Goal: Use online tool/utility: Utilize a website feature to perform a specific function

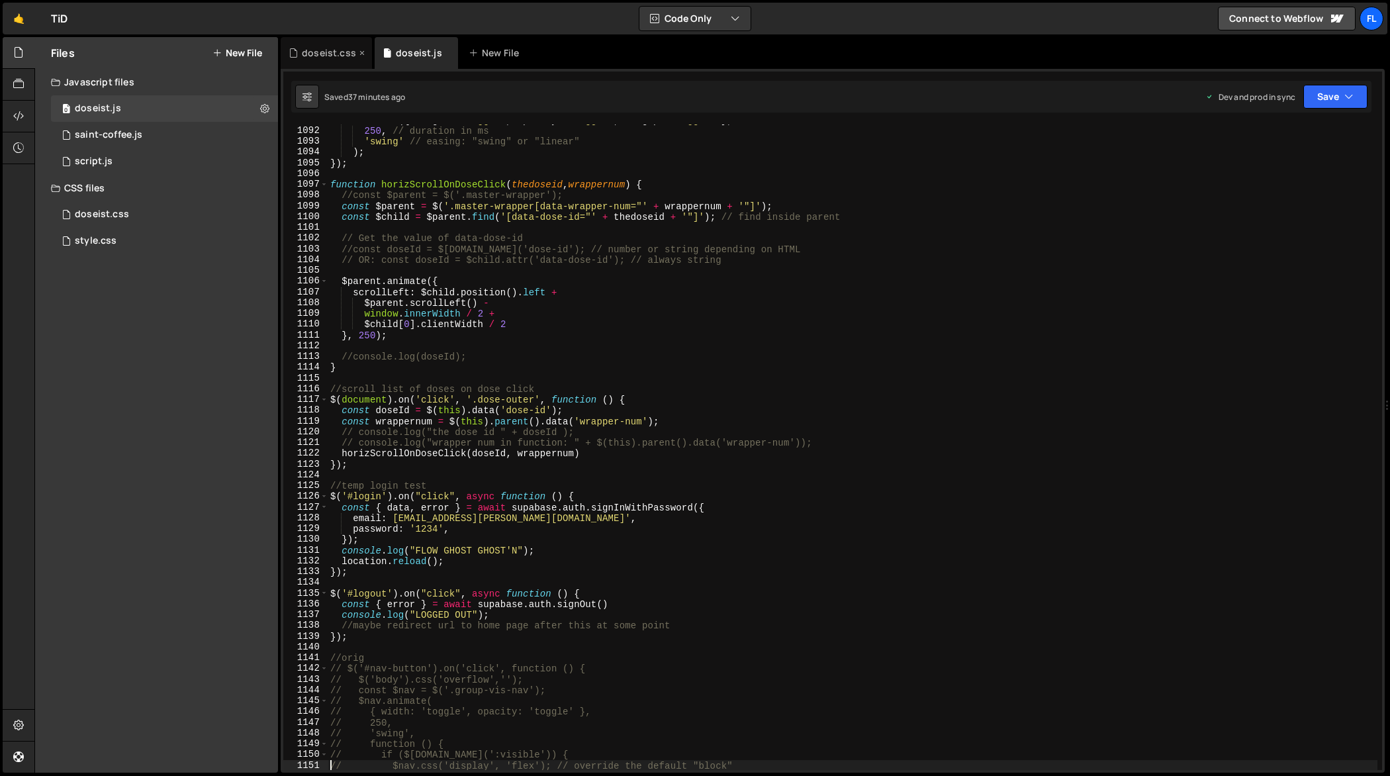
scroll to position [11777, 0]
click at [345, 60] on div "doseist.css" at bounding box center [326, 53] width 91 height 32
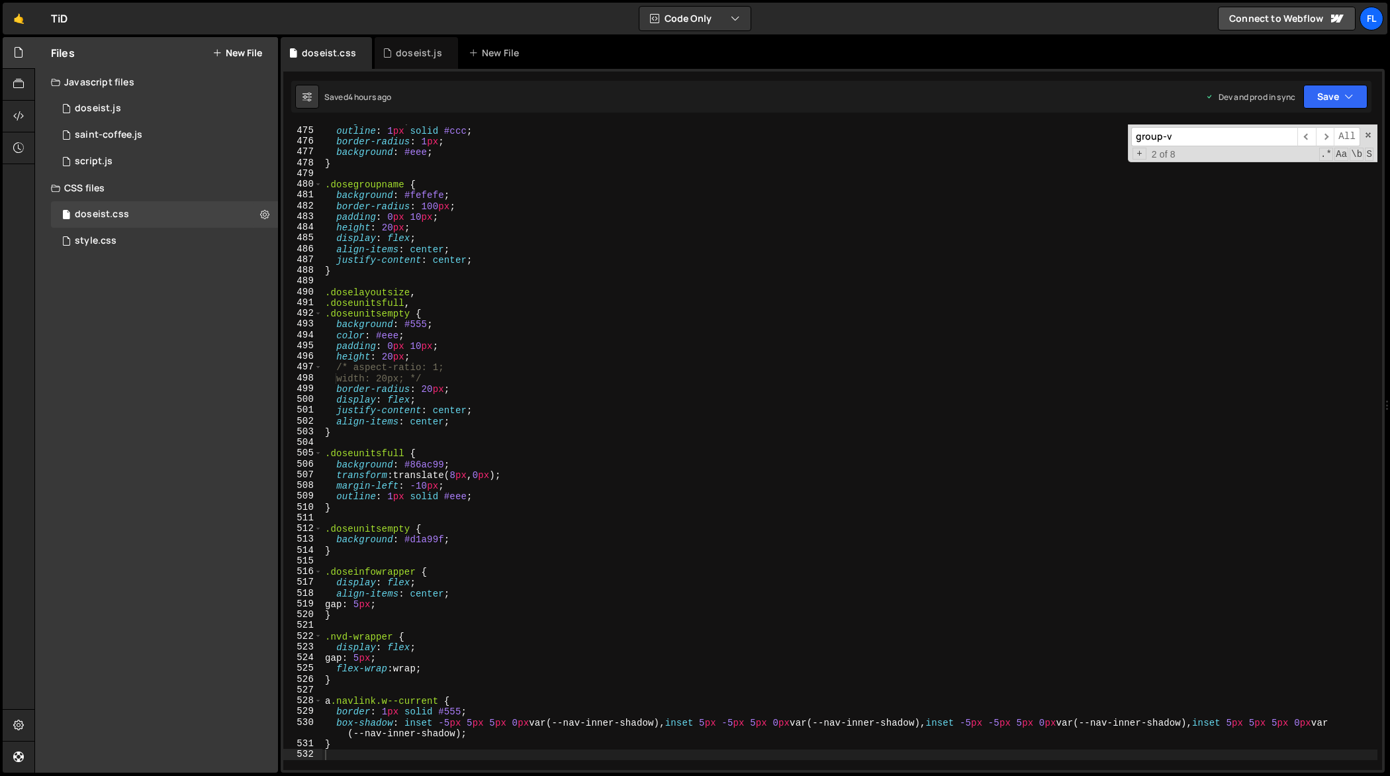
click at [569, 404] on div "height : 100 % ; outline : 1 px solid #ccc ; border-radius : 1 px ; background …" at bounding box center [850, 449] width 1056 height 668
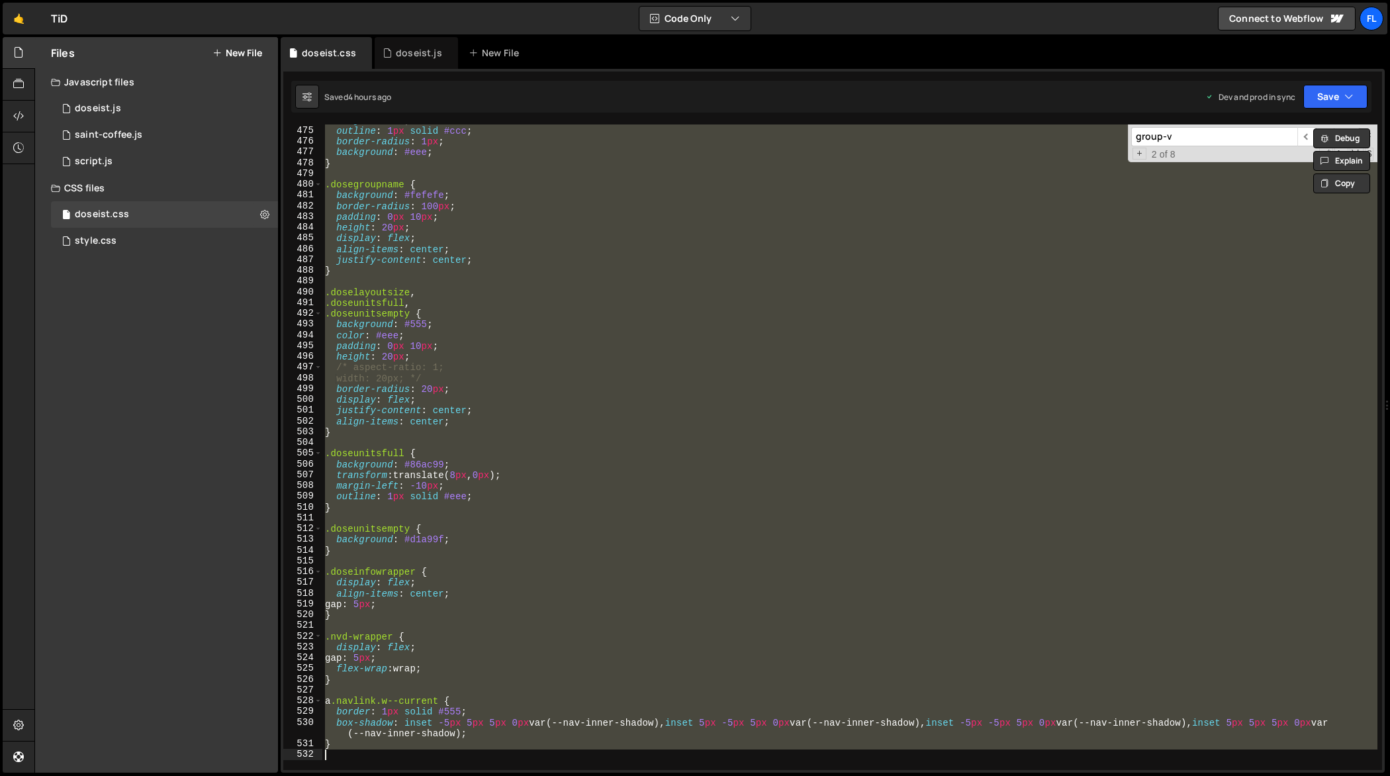
paste textarea
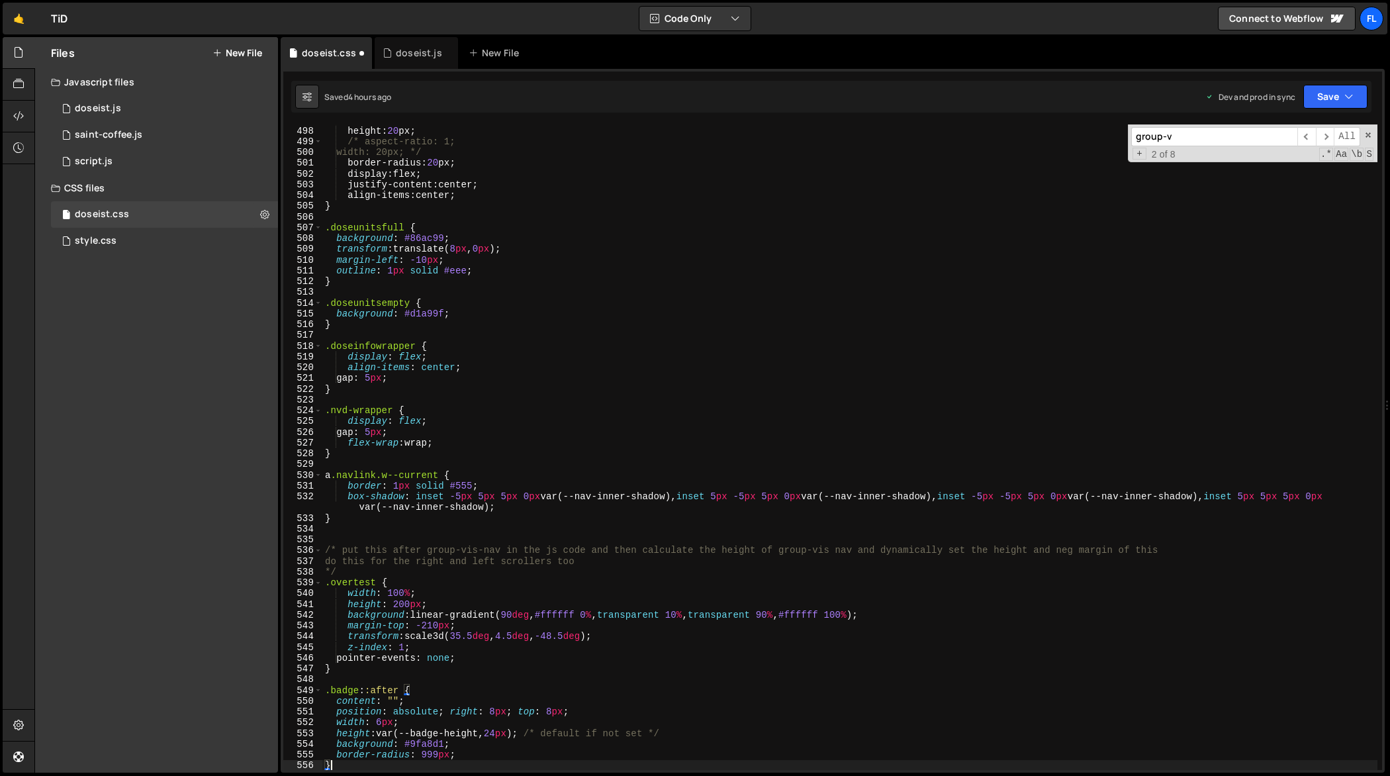
scroll to position [5356, 0]
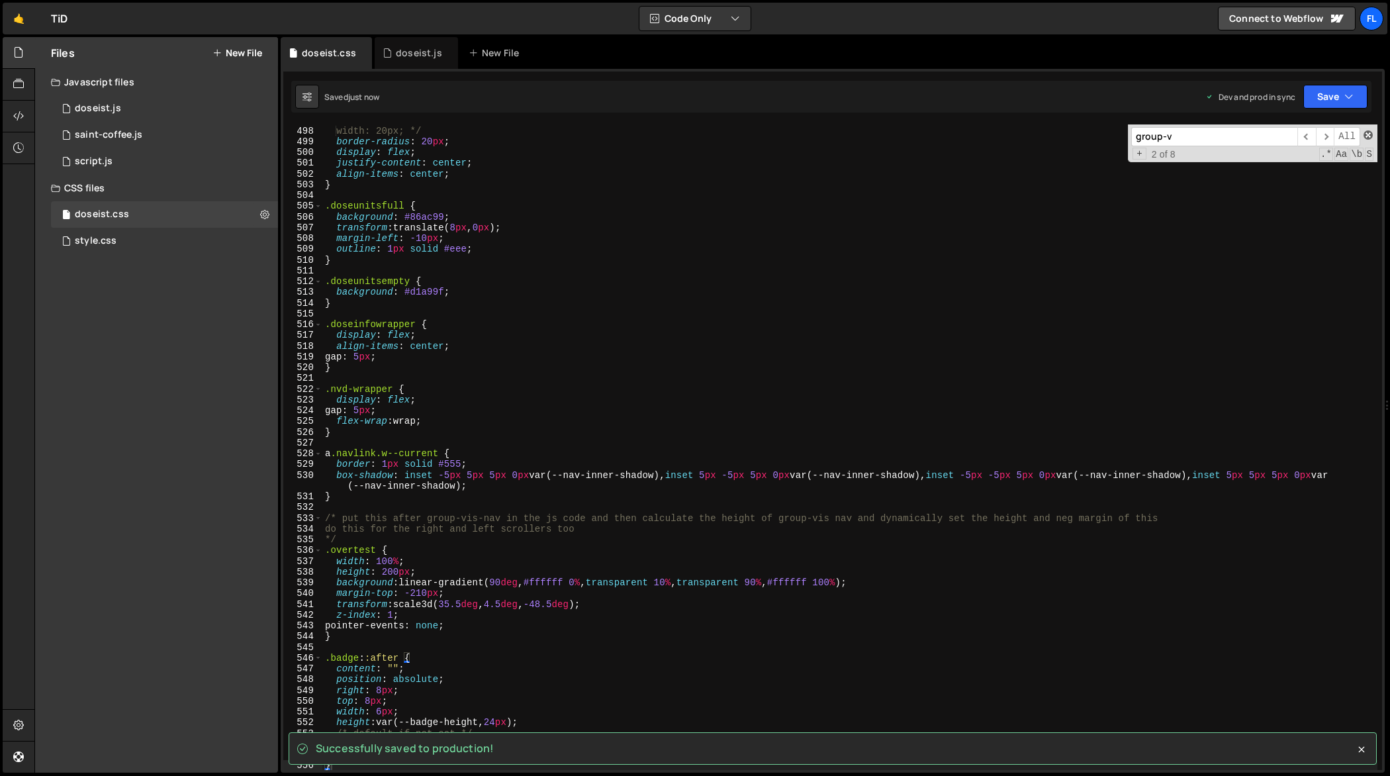
click at [1370, 133] on span at bounding box center [1368, 134] width 9 height 9
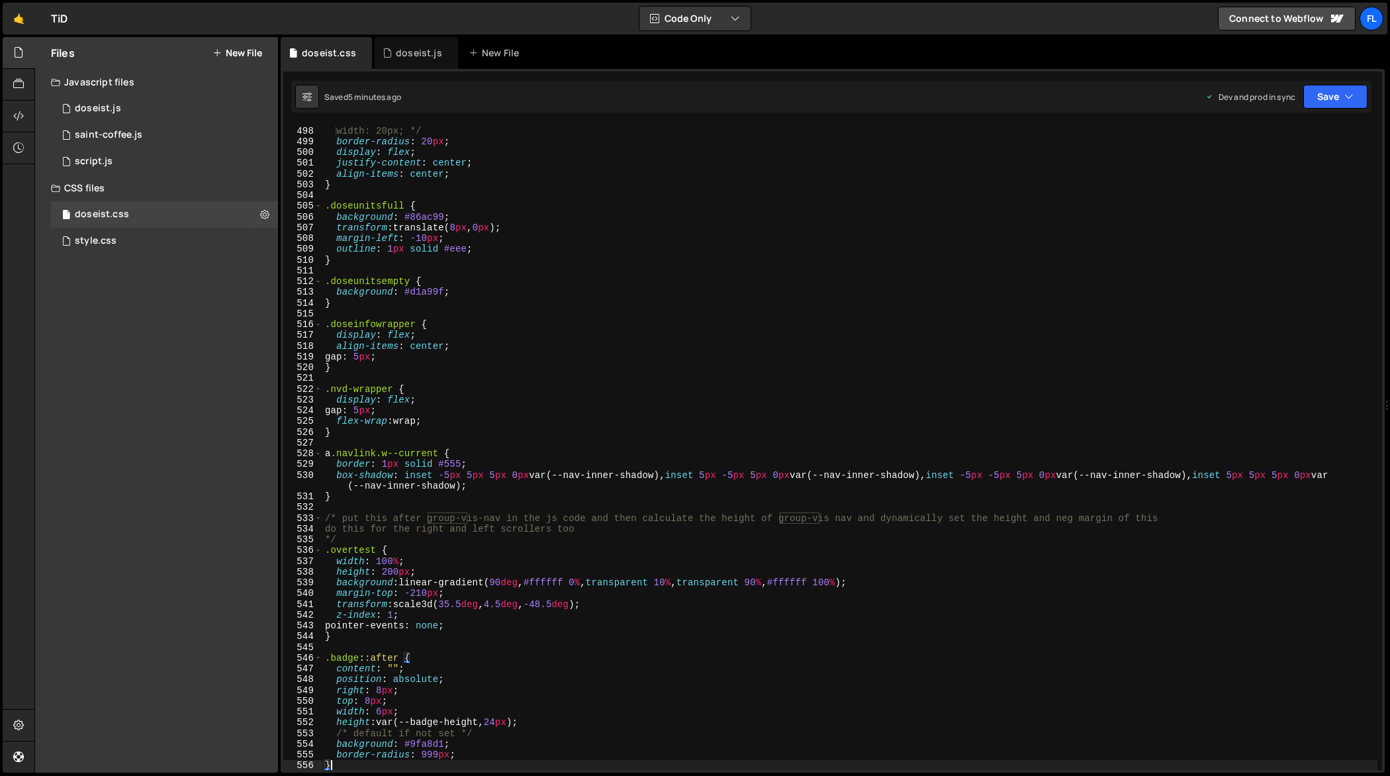
click at [800, 385] on div "/* aspect-ratio: 1; width: 20px; */ border-radius : 20 px ; display : flex ; ju…" at bounding box center [850, 449] width 1056 height 668
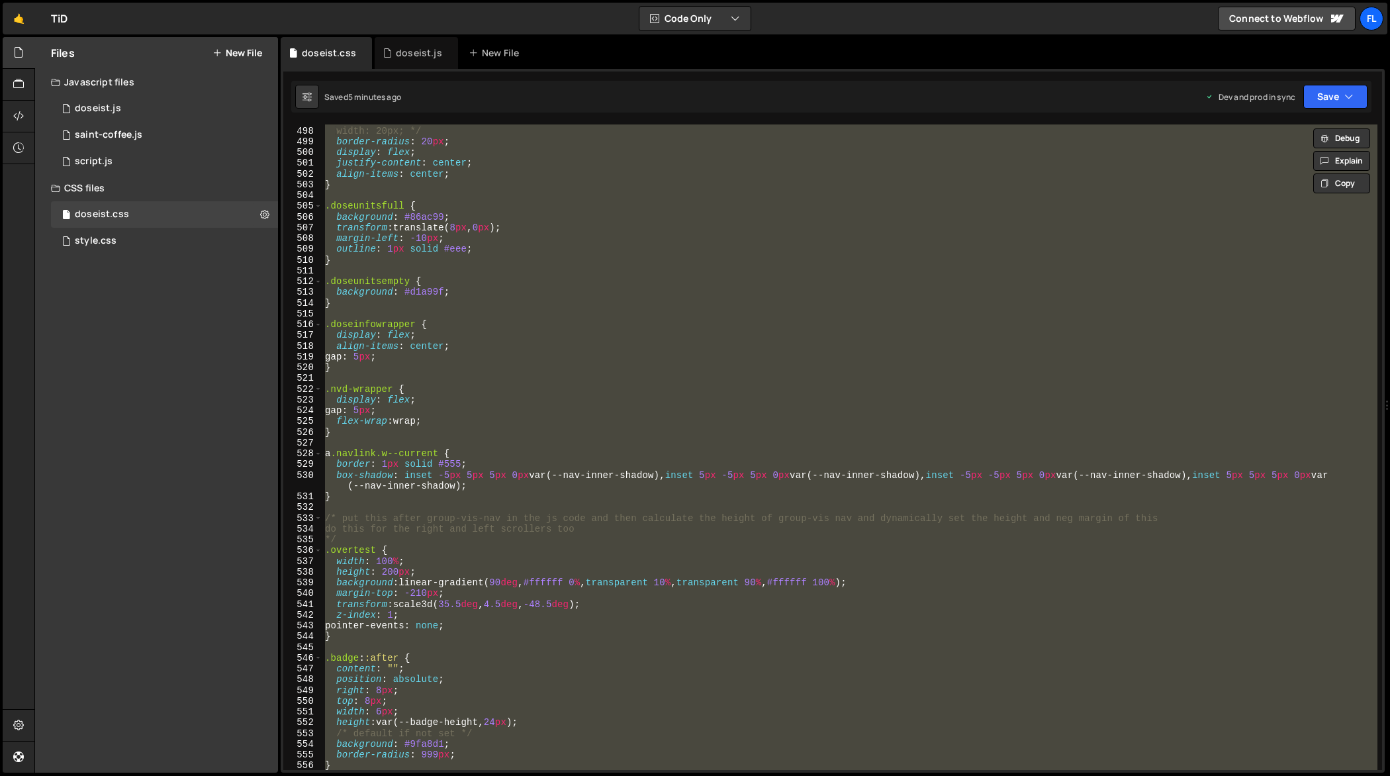
paste textarea
type textarea "}"
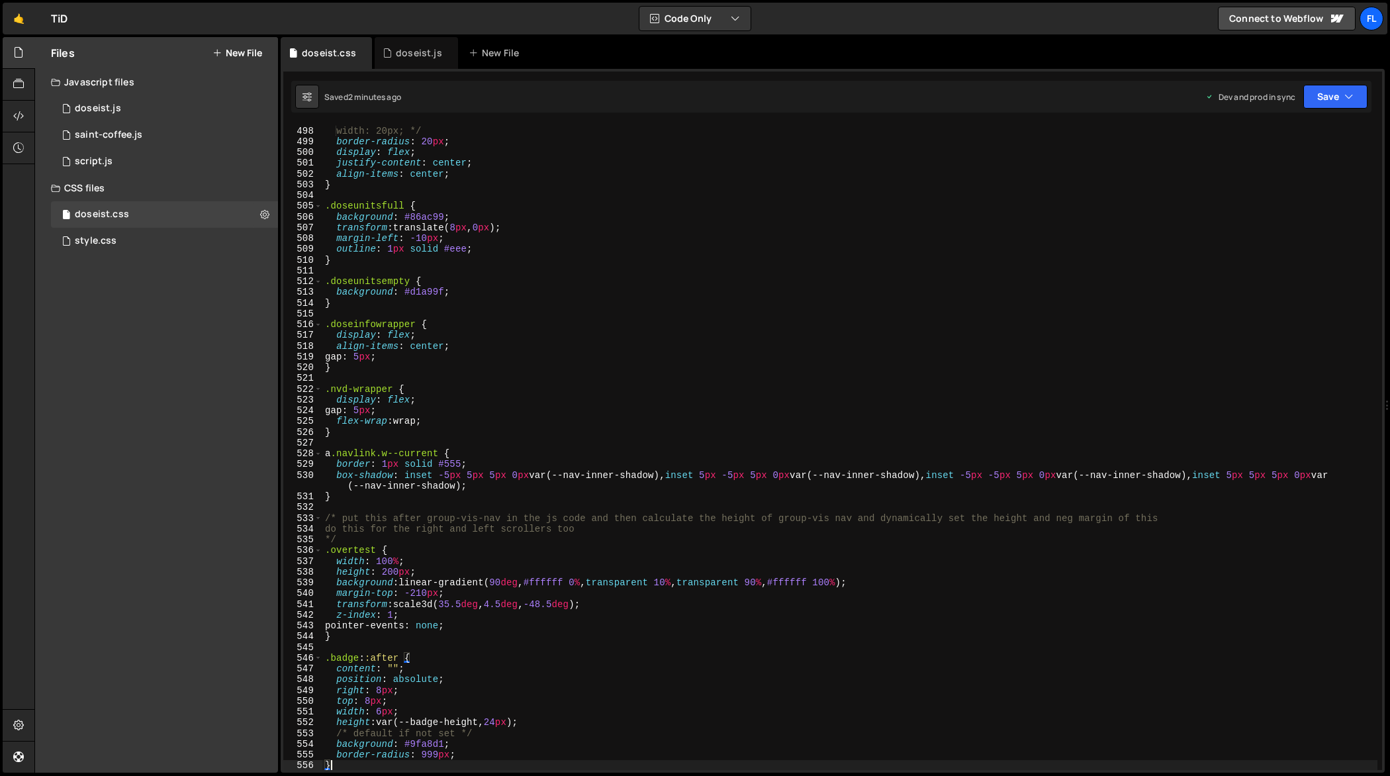
click at [720, 374] on div "/* aspect-ratio: 1; width: 20px; */ border-radius : 20 px ; display : flex ; ju…" at bounding box center [850, 449] width 1056 height 668
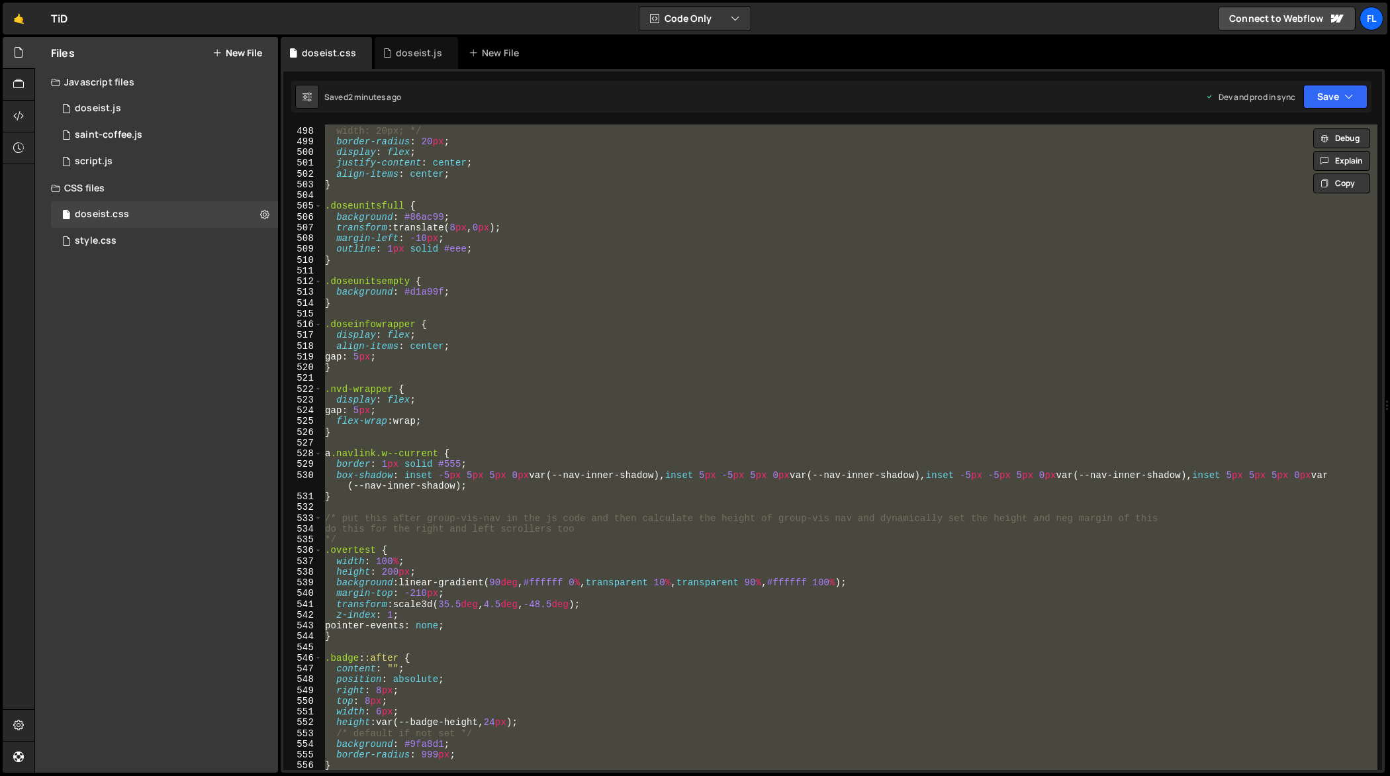
paste textarea
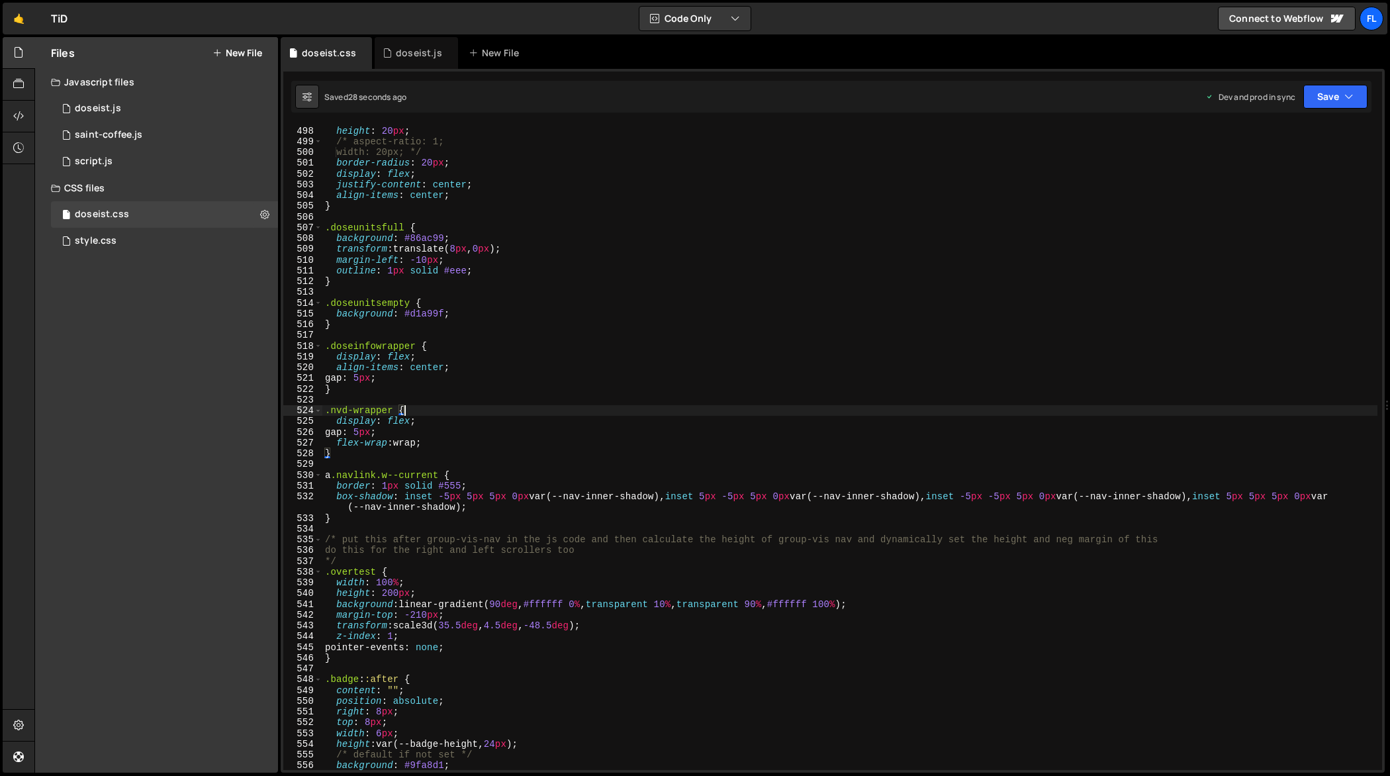
click at [770, 407] on div "padding : 0 px 10 px ; height : 20 px ; /* aspect-ratio: 1; width: 20px; */ bor…" at bounding box center [850, 449] width 1056 height 668
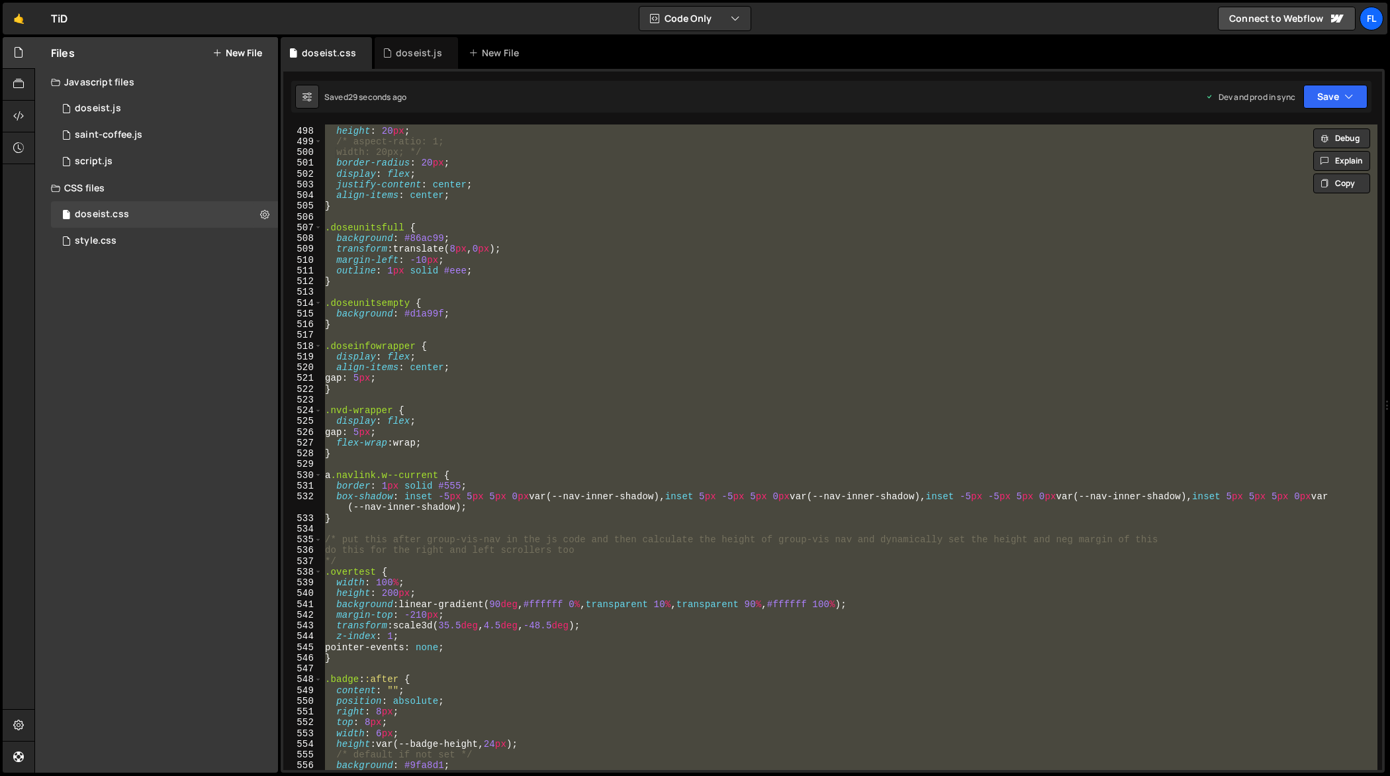
paste textarea
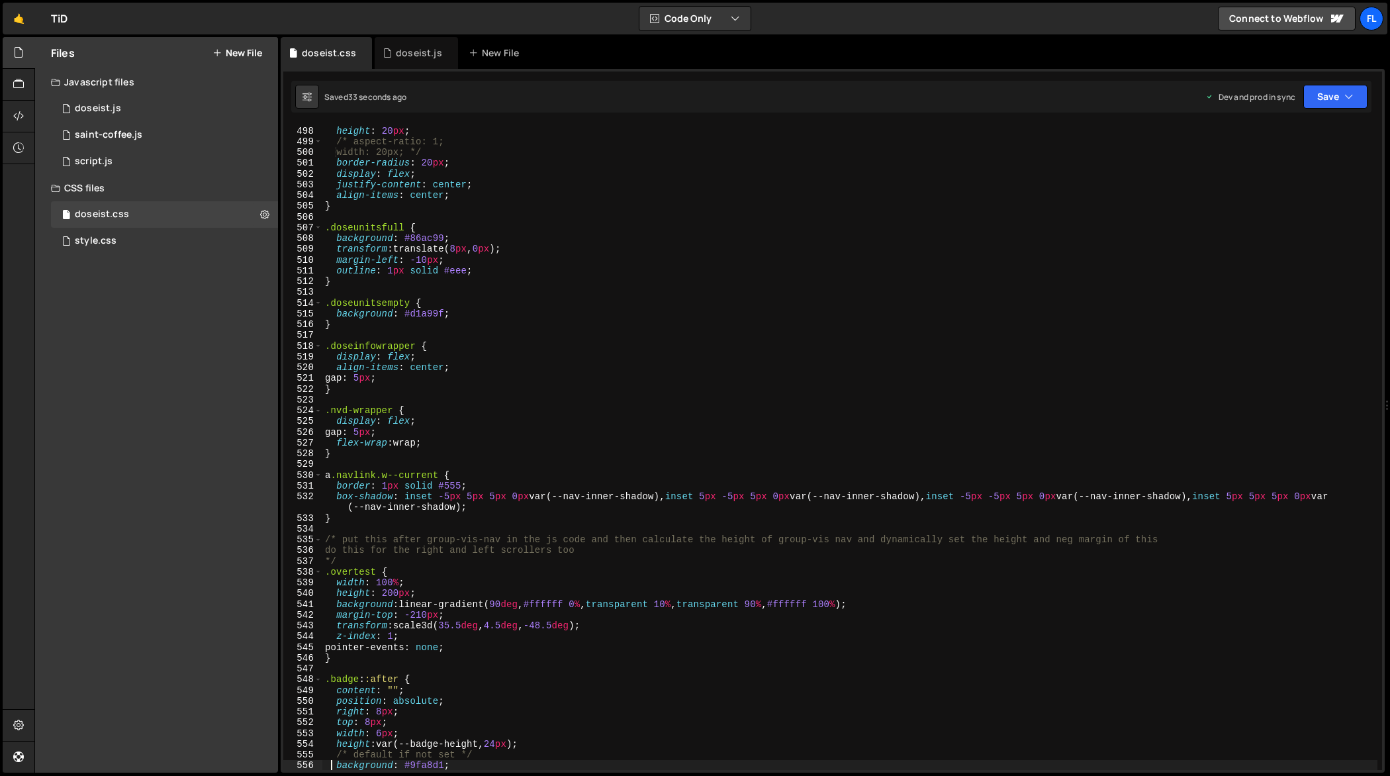
click at [766, 389] on div "padding : 0 px 10 px ; height : 20 px ; /* aspect-ratio: 1; width: 20px; */ bor…" at bounding box center [850, 449] width 1056 height 668
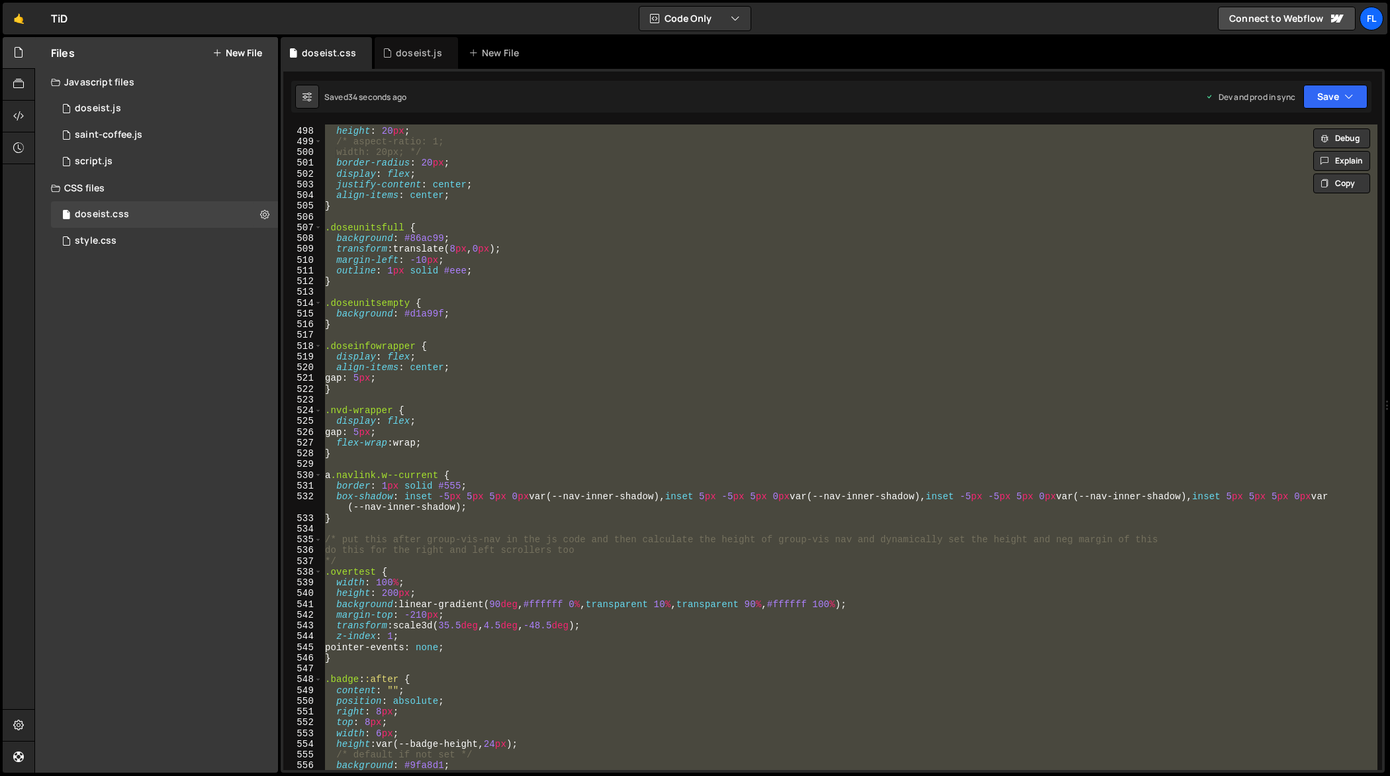
paste textarea
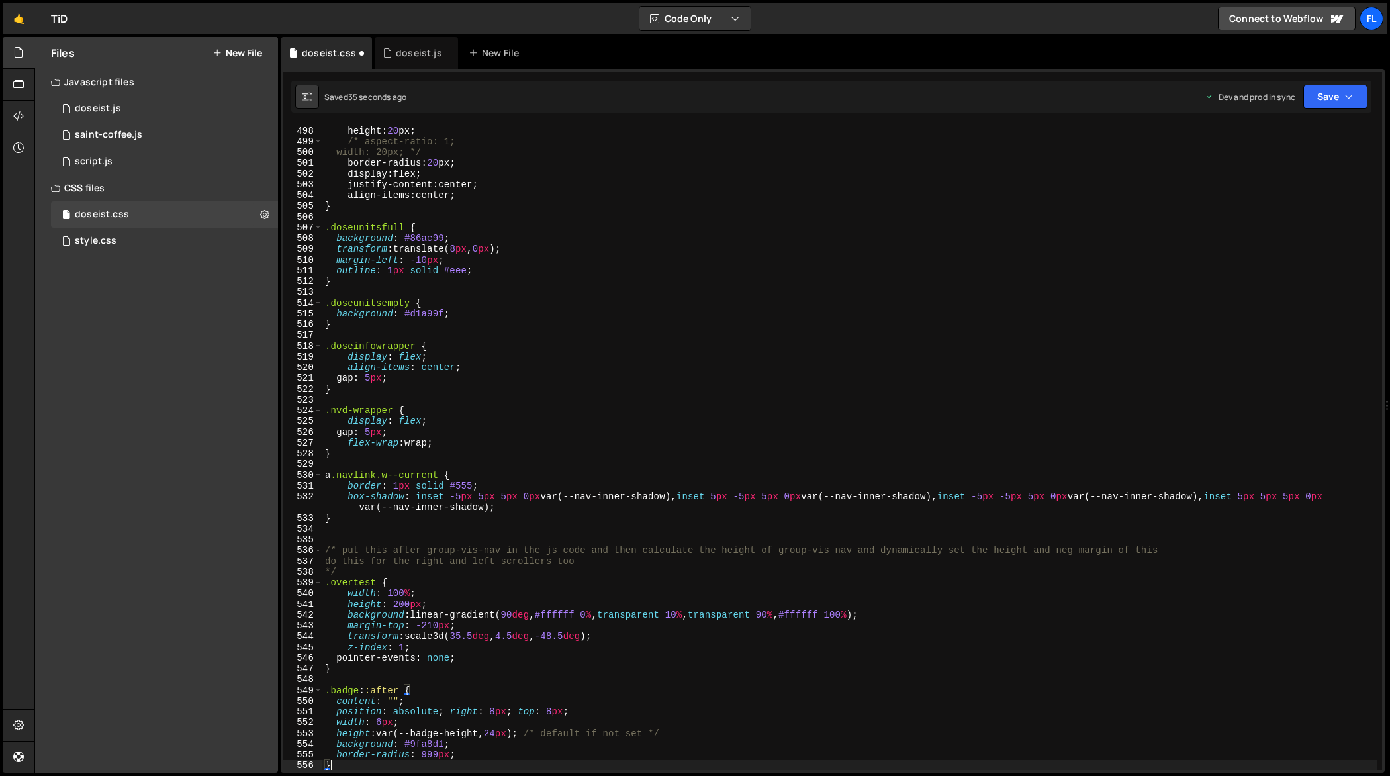
type textarea "background: #9fa8d1;"
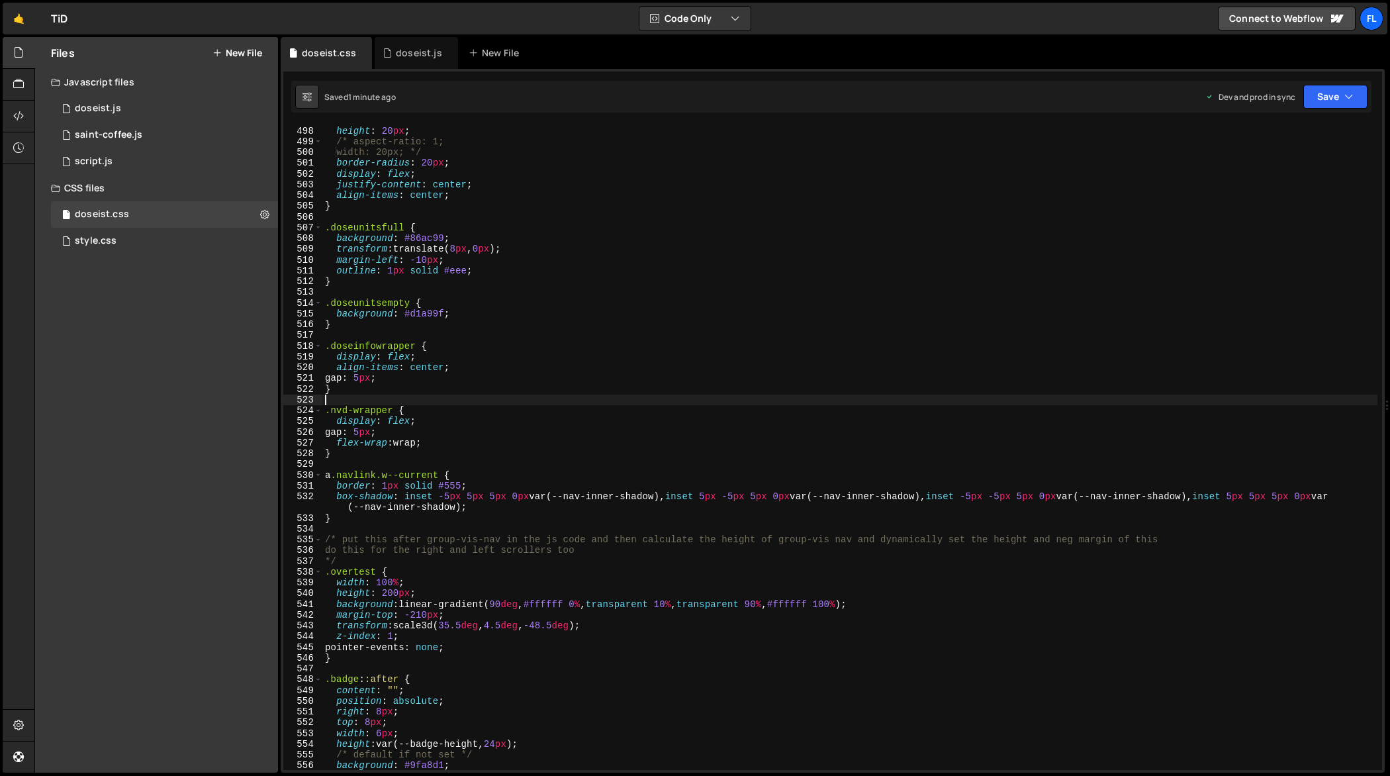
click at [735, 402] on div "padding : 0 px 10 px ; height : 20 px ; /* aspect-ratio: 1; width: 20px; */ bor…" at bounding box center [850, 449] width 1056 height 668
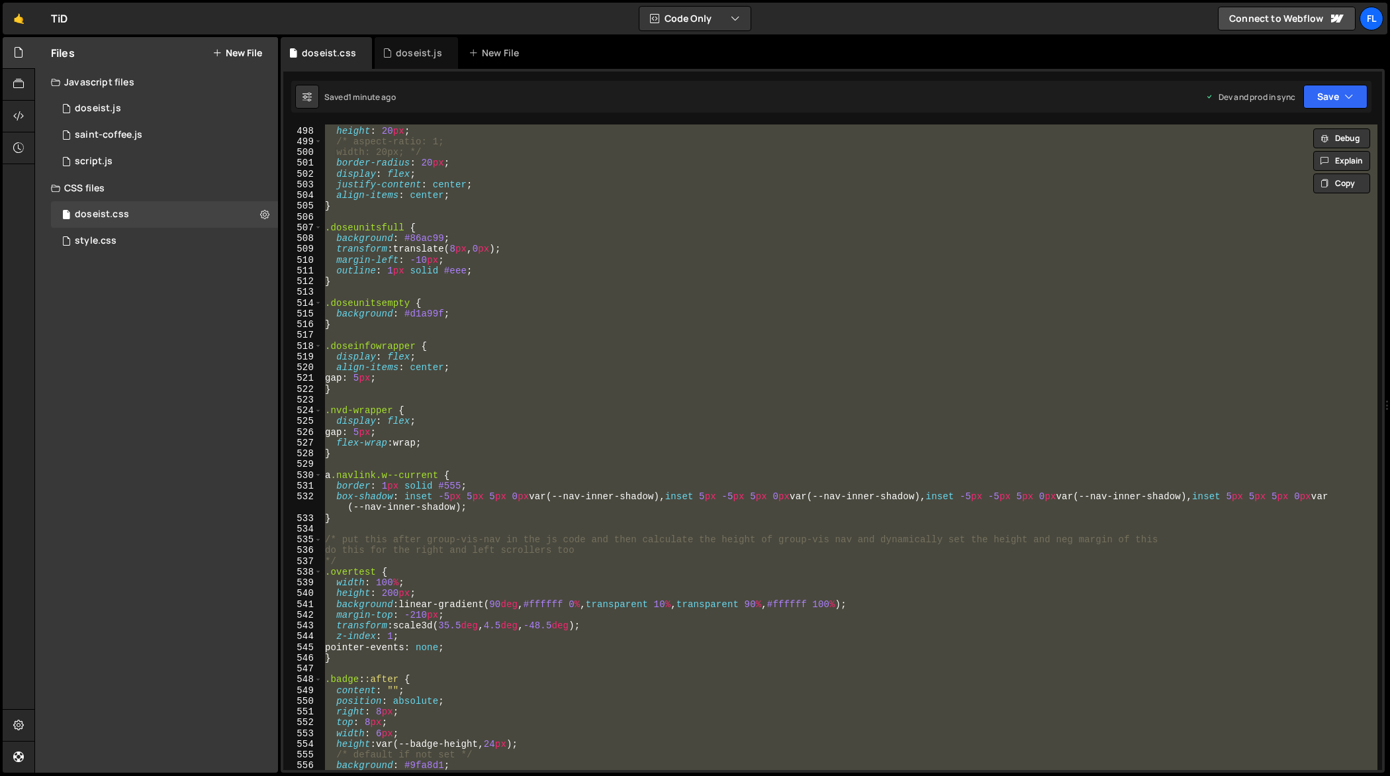
paste textarea
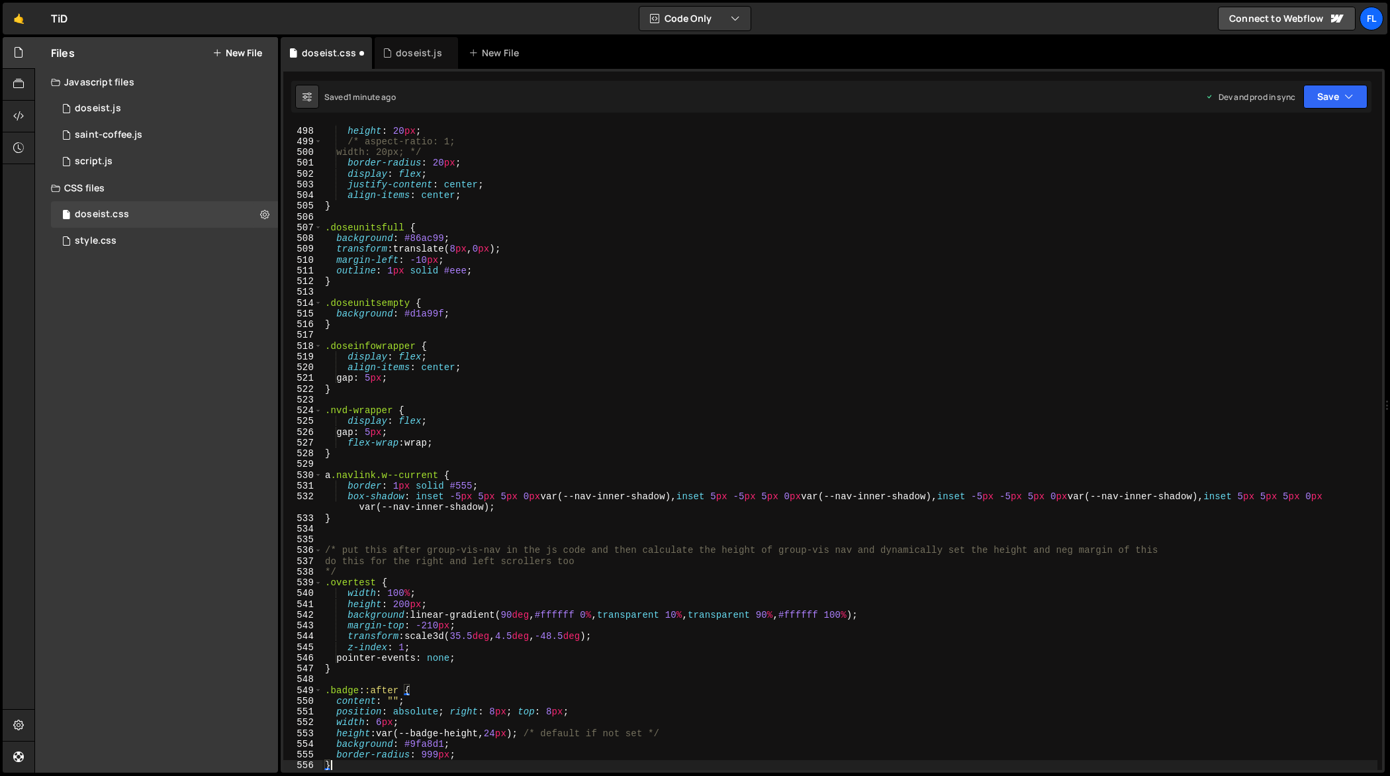
type textarea "background: #9fa8d1;"
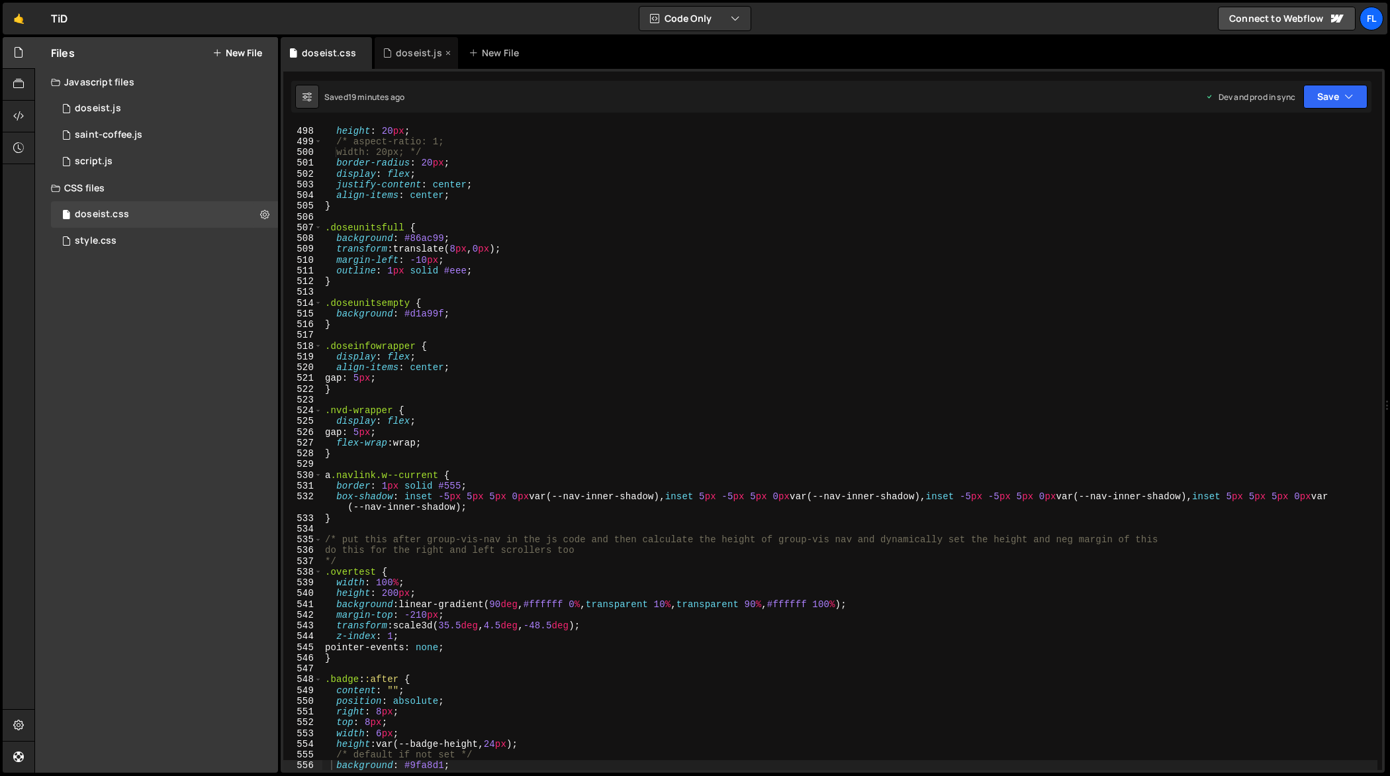
click at [423, 60] on div "doseist.js" at bounding box center [416, 53] width 83 height 32
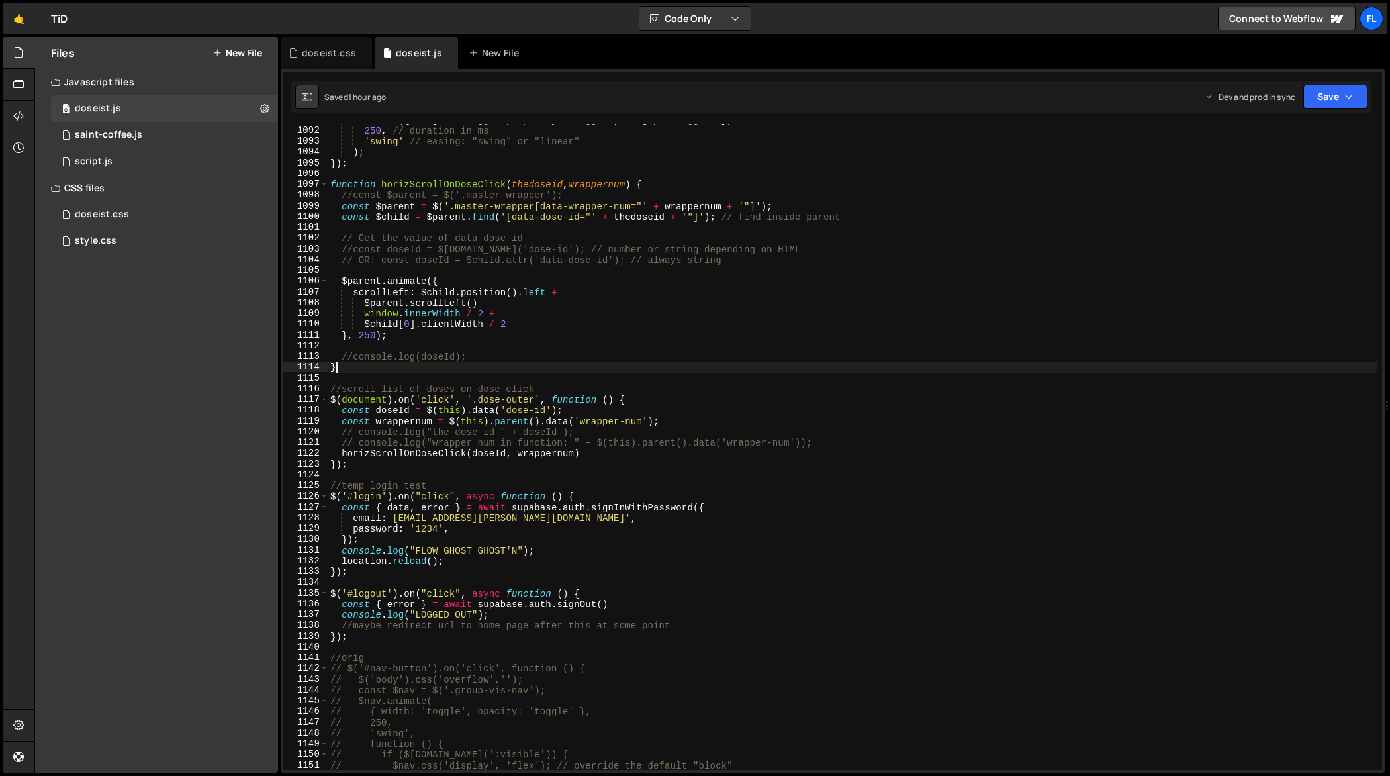
click at [614, 365] on div ". animate ({ height : 'toggle' , opacity : 'toggle' , rowgap : 'toggle' } , 250…" at bounding box center [853, 449] width 1050 height 668
type textarea "});"
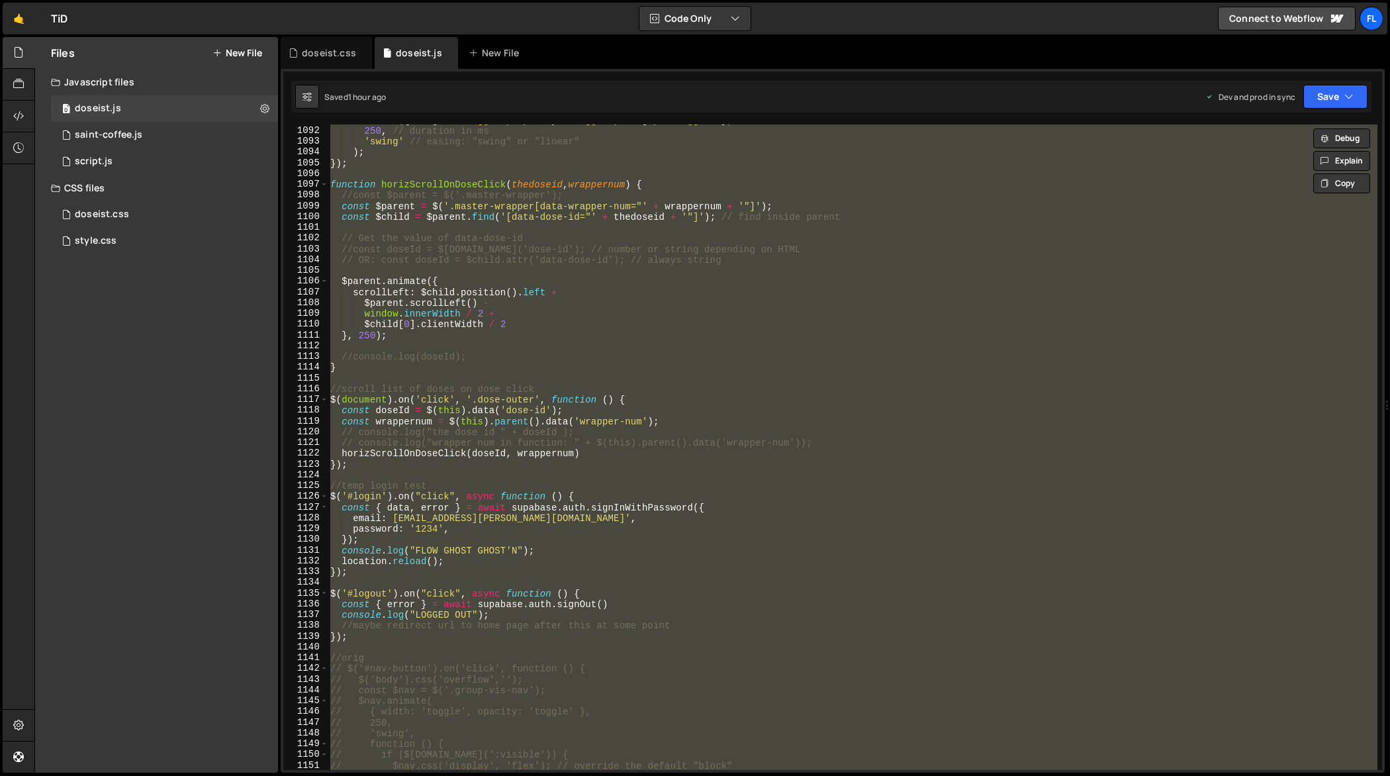
paste textarea
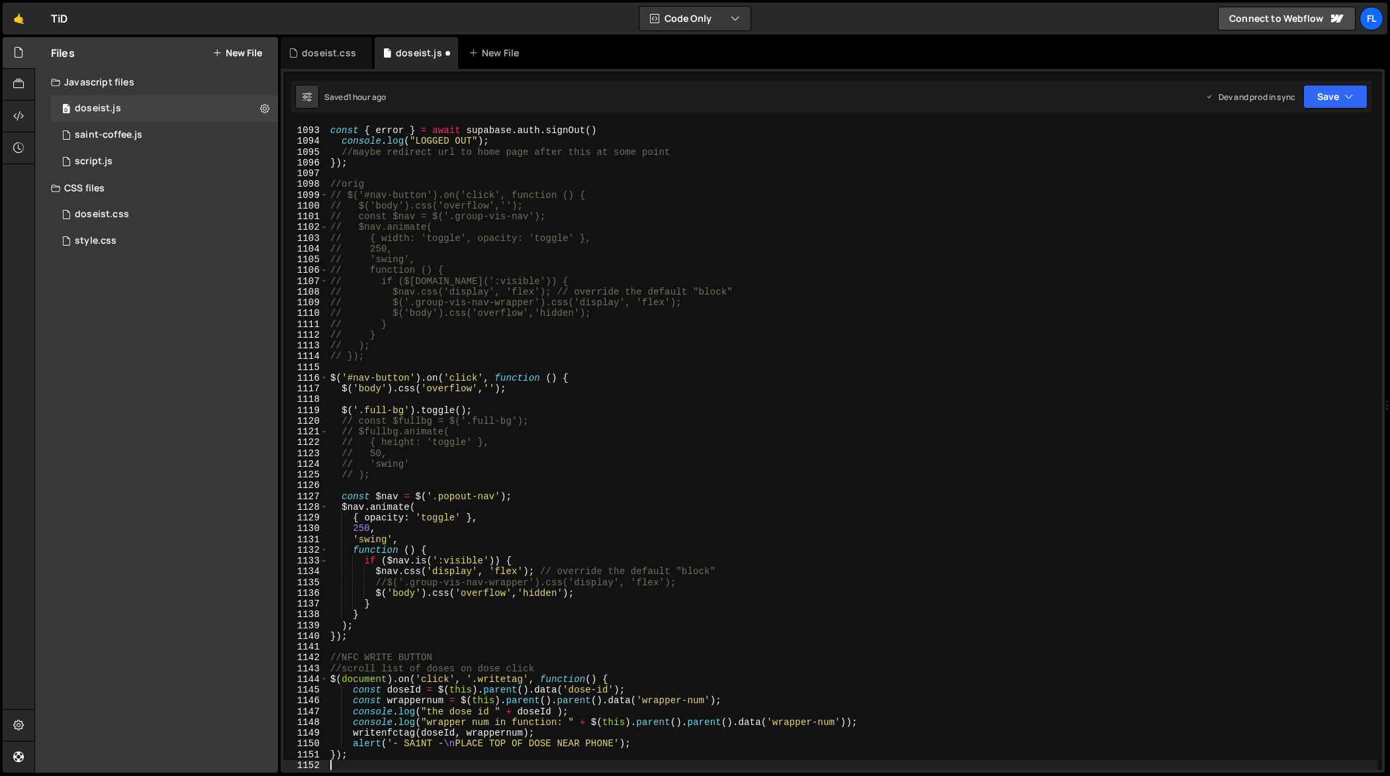
scroll to position [11788, 0]
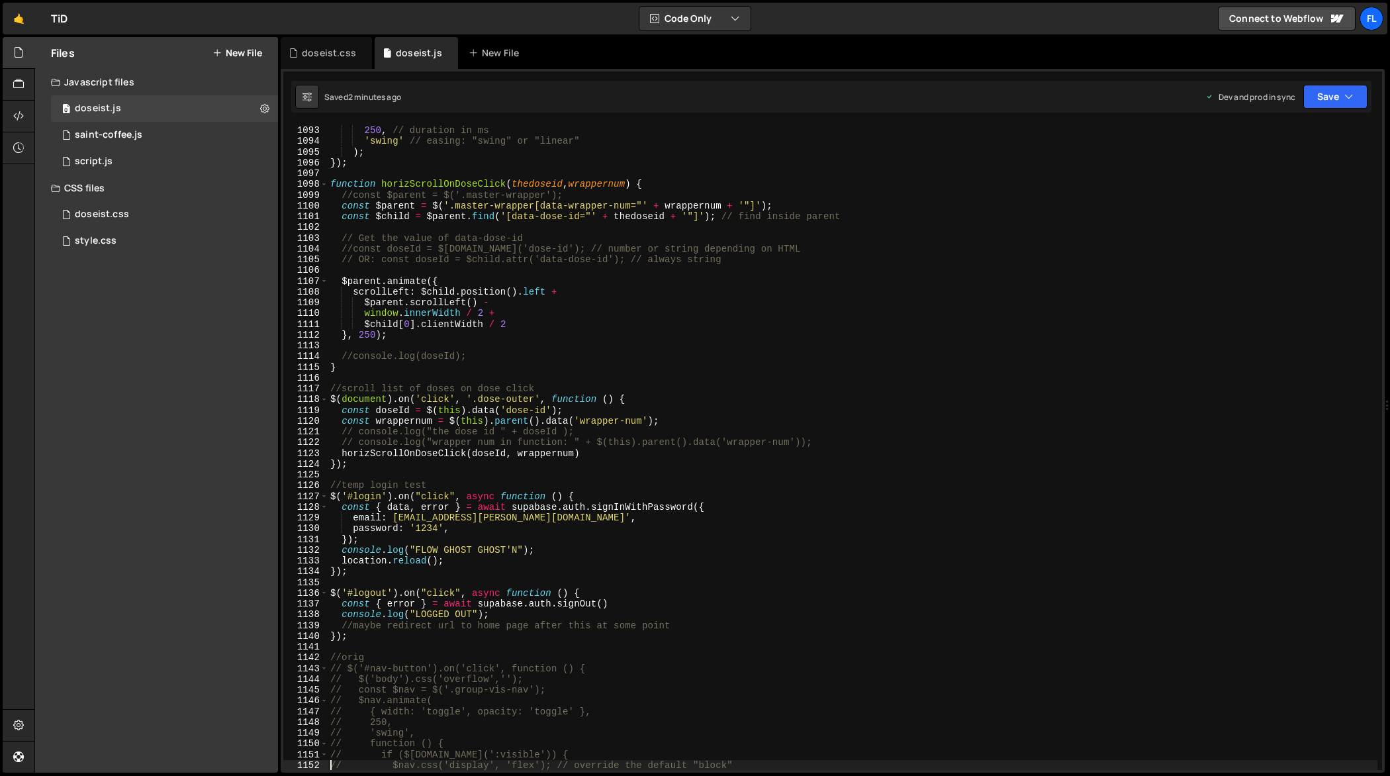
click at [807, 398] on div ". animate ({ height : 'toggle' , opacity : 'toggle' , rowgap : 'toggle' } , 250…" at bounding box center [853, 449] width 1050 height 668
type textarea "});"
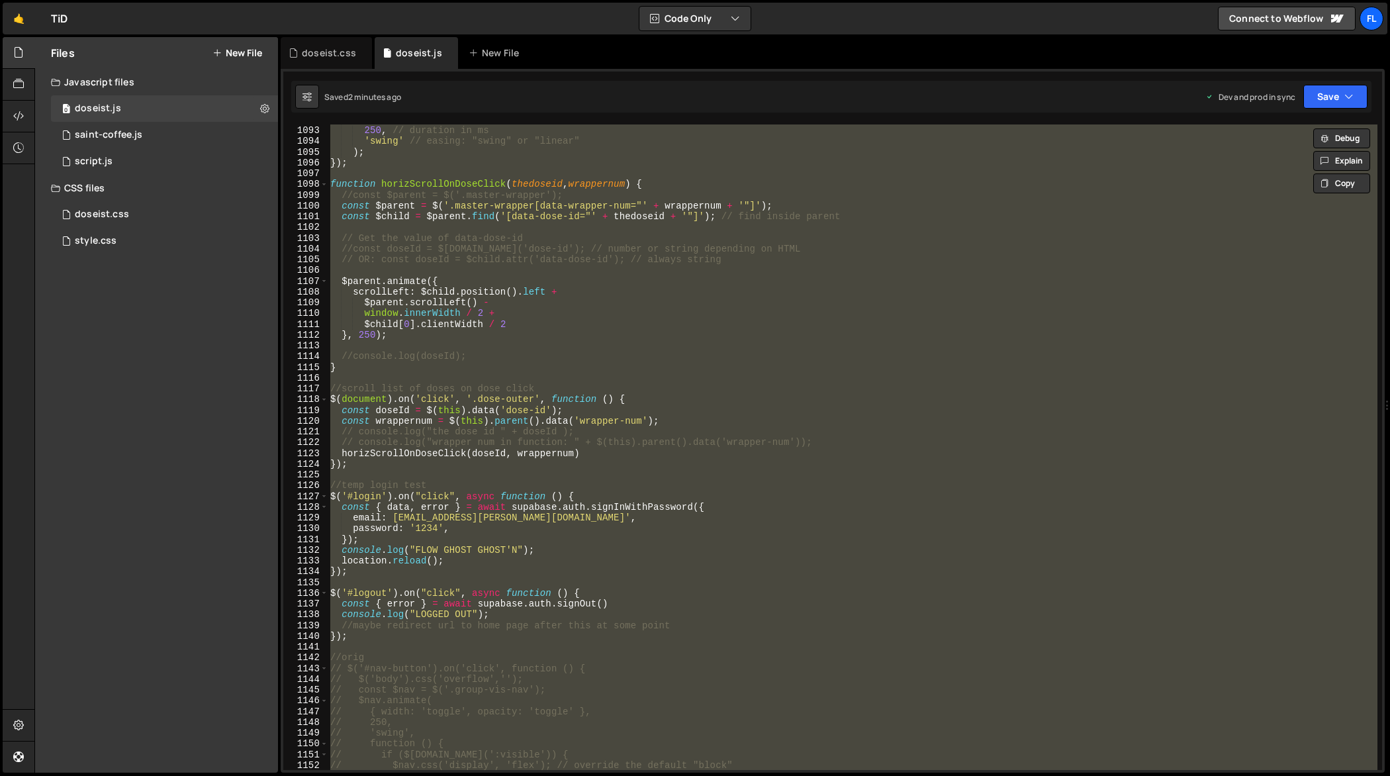
paste textarea
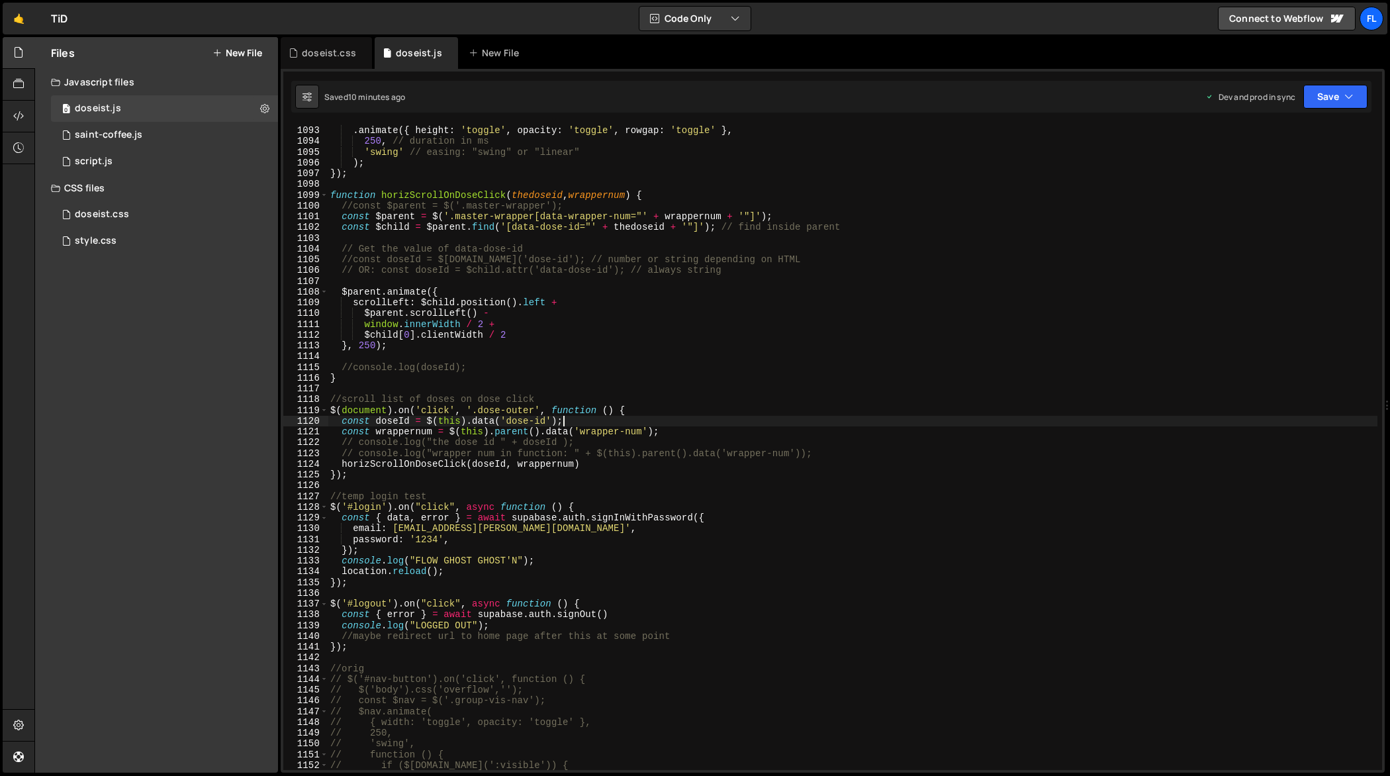
click at [712, 416] on div ". siblings ( 'form' ) . animate ({ height : 'toggle' , opacity : 'toggle' , row…" at bounding box center [853, 449] width 1050 height 668
type textarea "});"
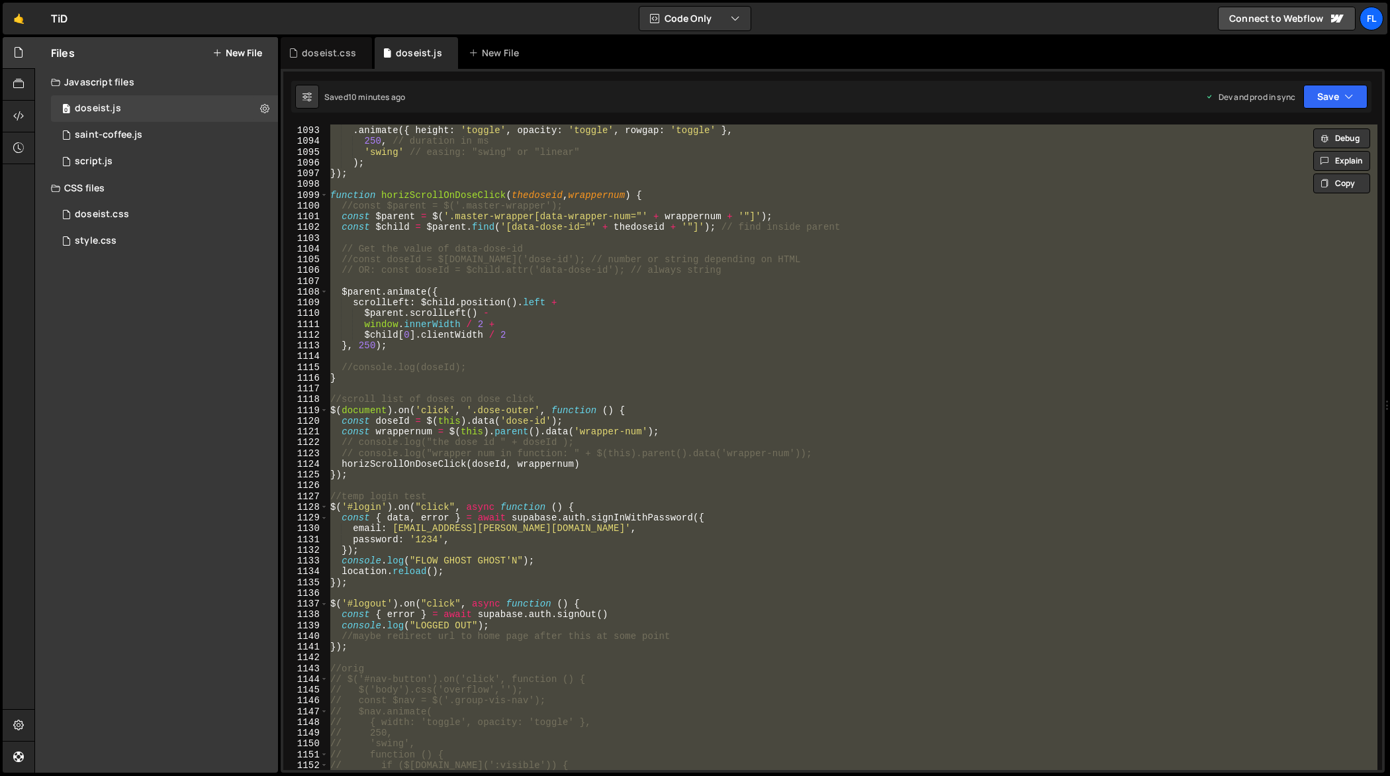
paste textarea
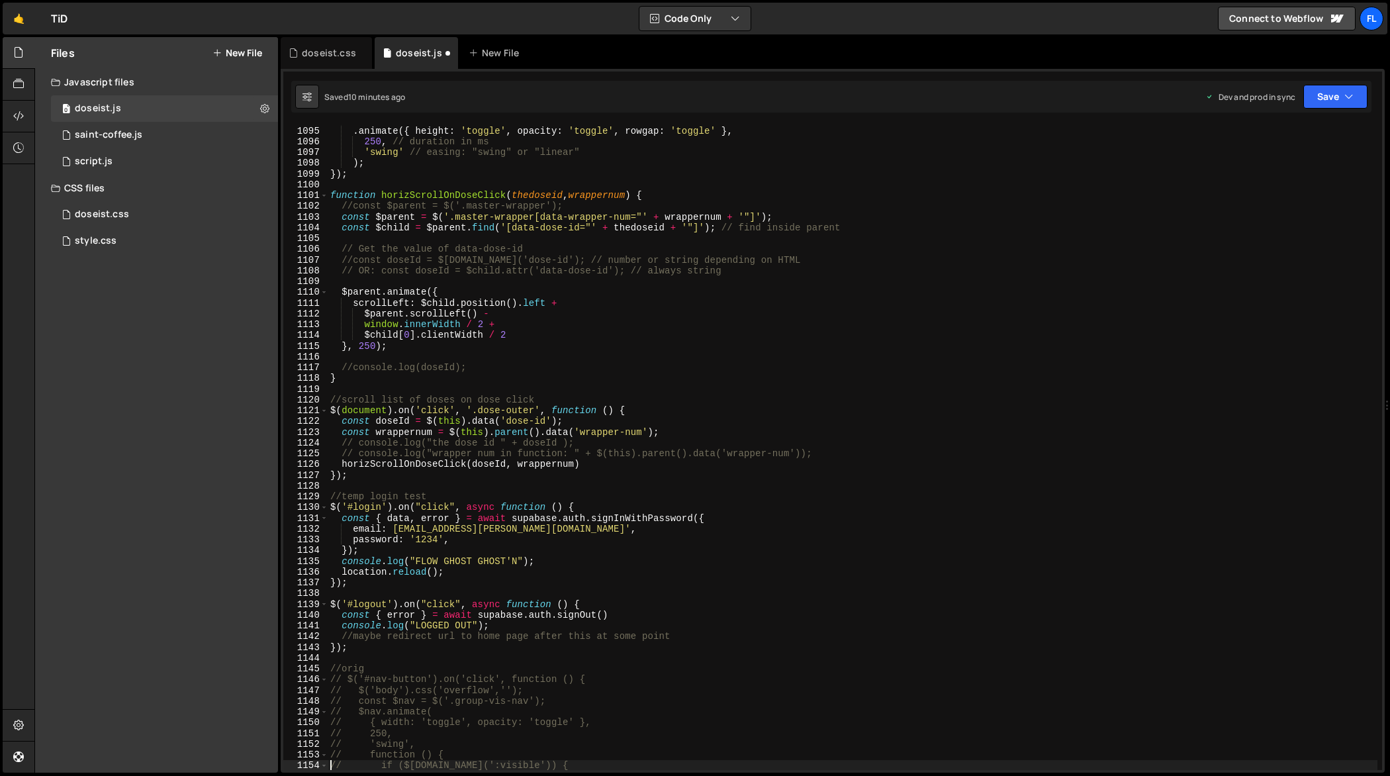
scroll to position [11809, 0]
click at [827, 382] on div ". siblings ( 'form' ) . animate ({ height : 'toggle' , opacity : 'toggle' , row…" at bounding box center [853, 449] width 1050 height 668
type textarea "});"
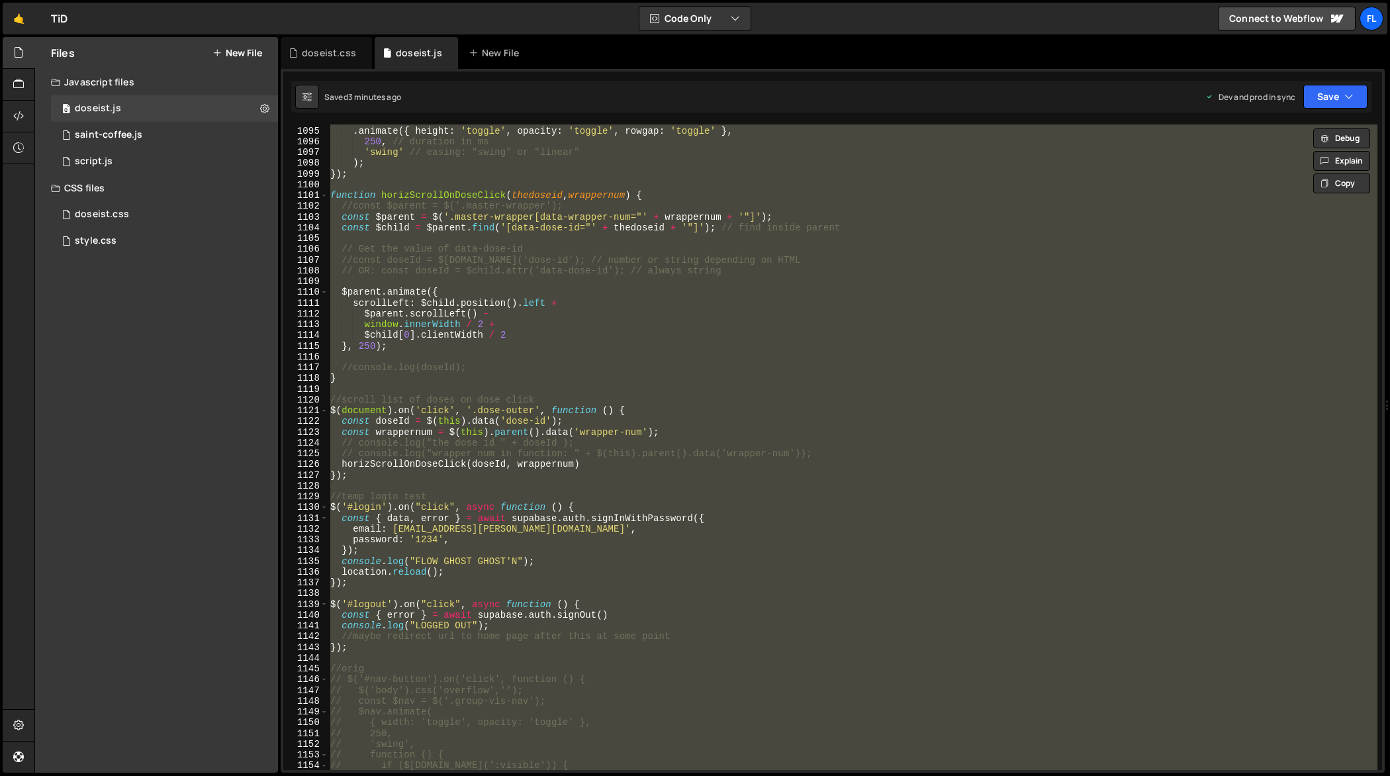
paste textarea
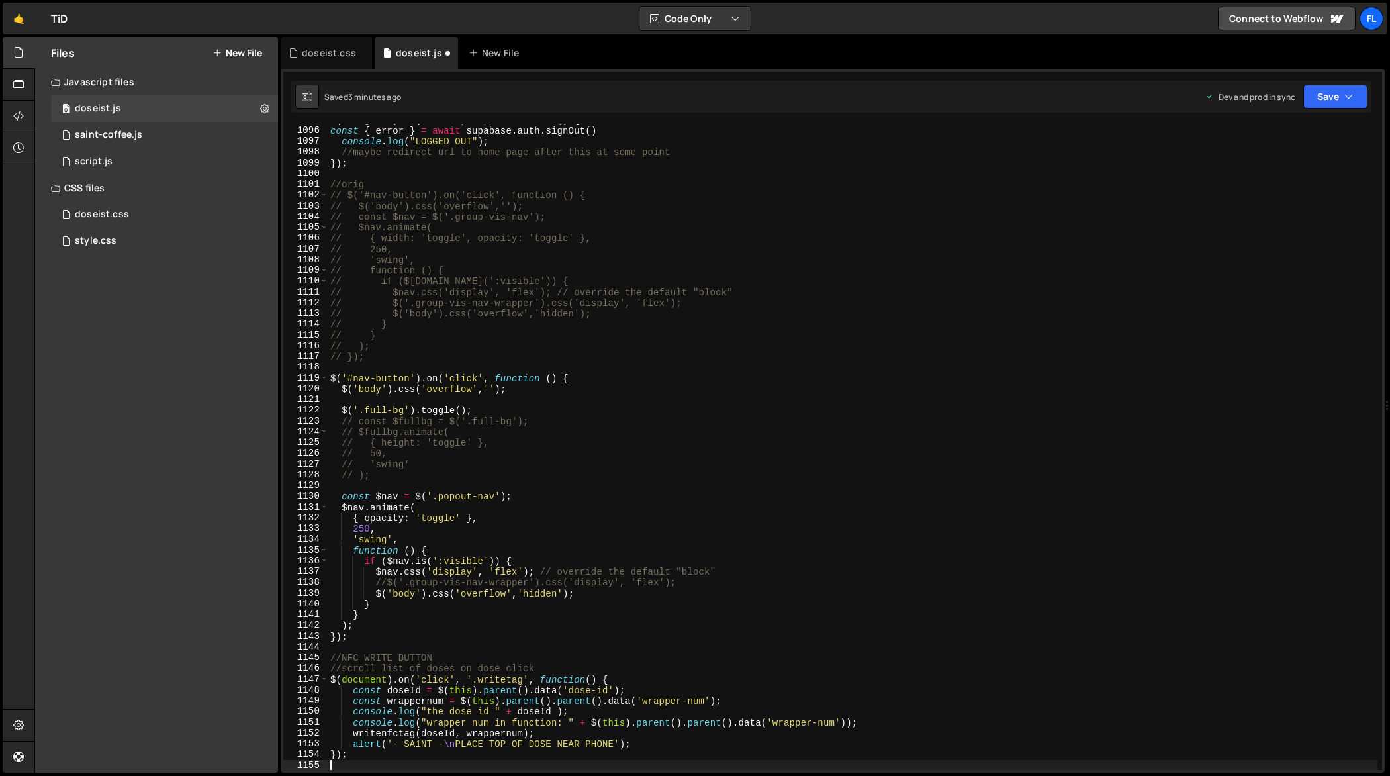
scroll to position [11820, 0]
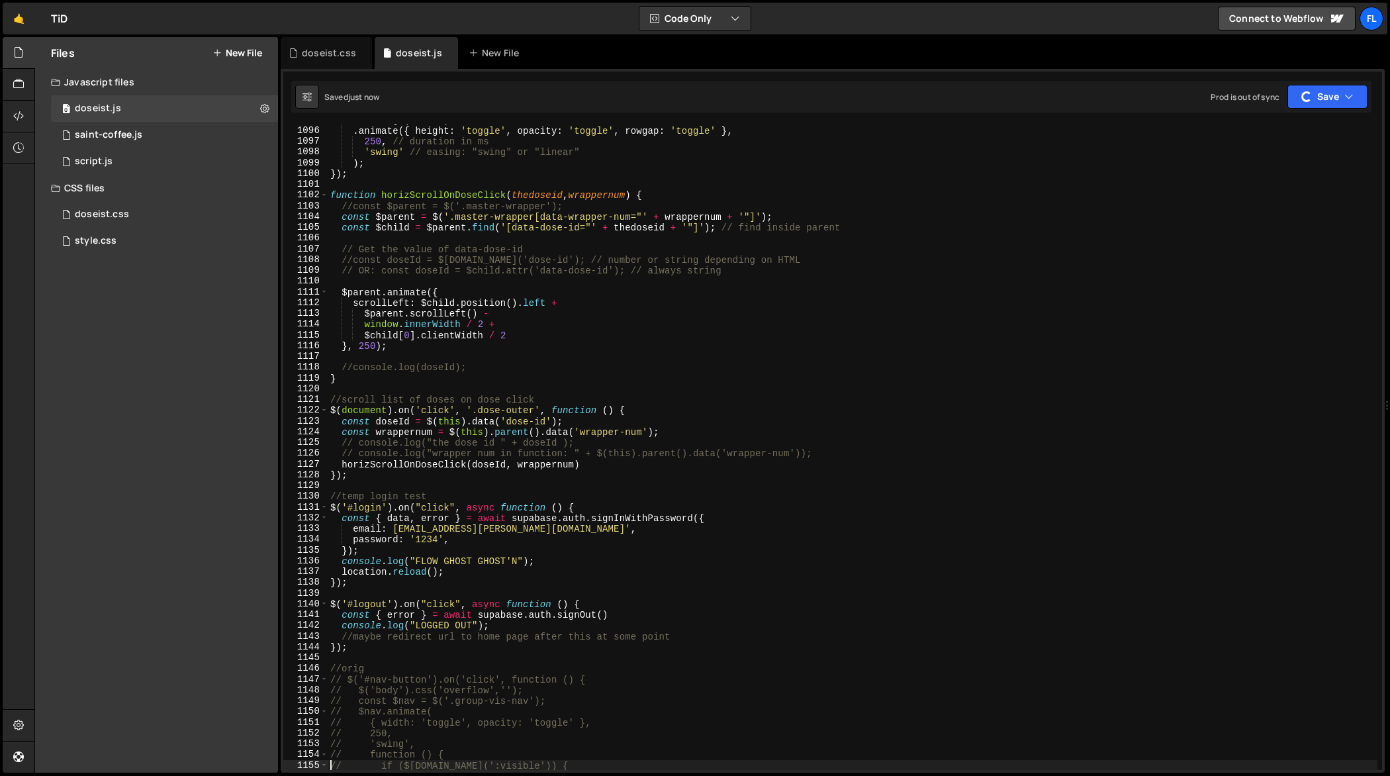
click at [825, 344] on div ". siblings ( 'form' ) . animate ({ height : 'toggle' , opacity : 'toggle' , row…" at bounding box center [853, 449] width 1050 height 668
type textarea "}, 250);"
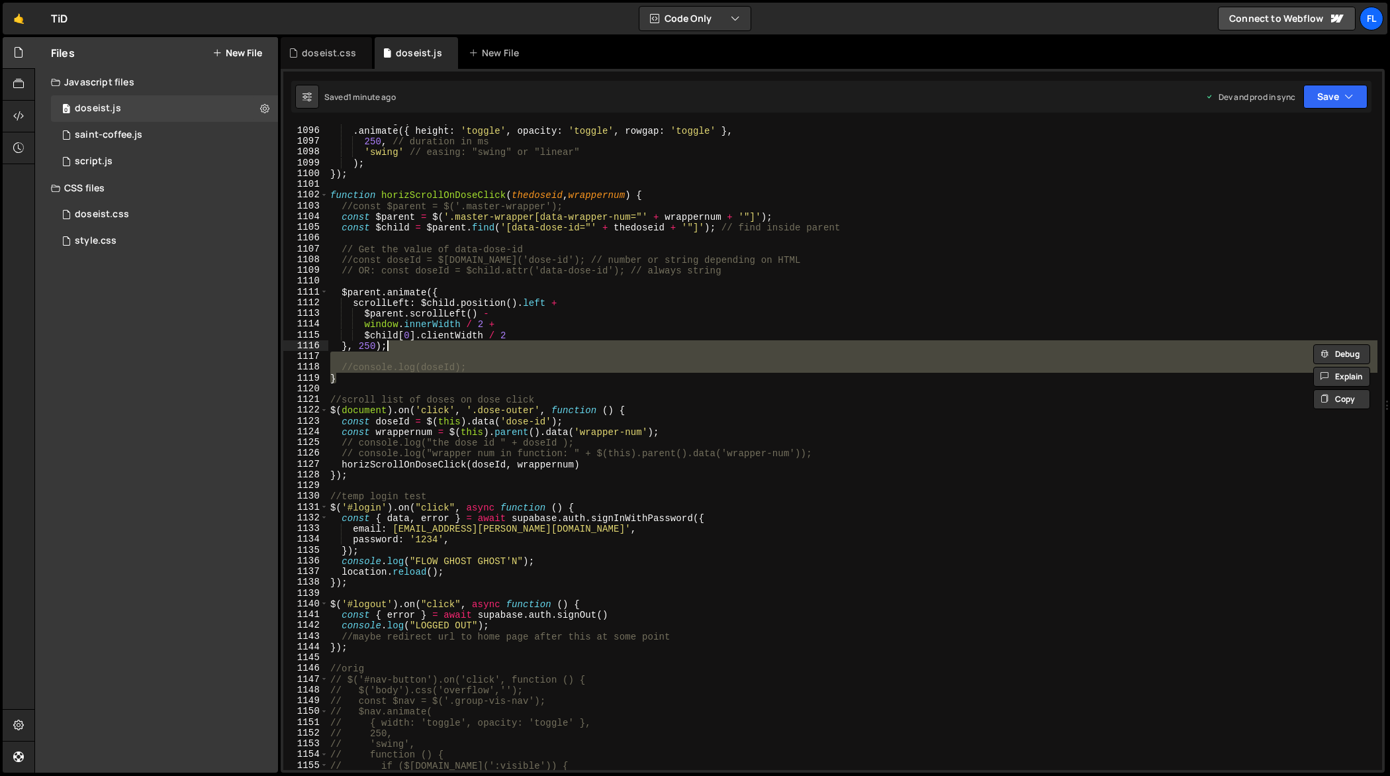
click at [753, 359] on div ". siblings ( 'form' ) . animate ({ height : 'toggle' , opacity : 'toggle' , row…" at bounding box center [853, 446] width 1050 height 645
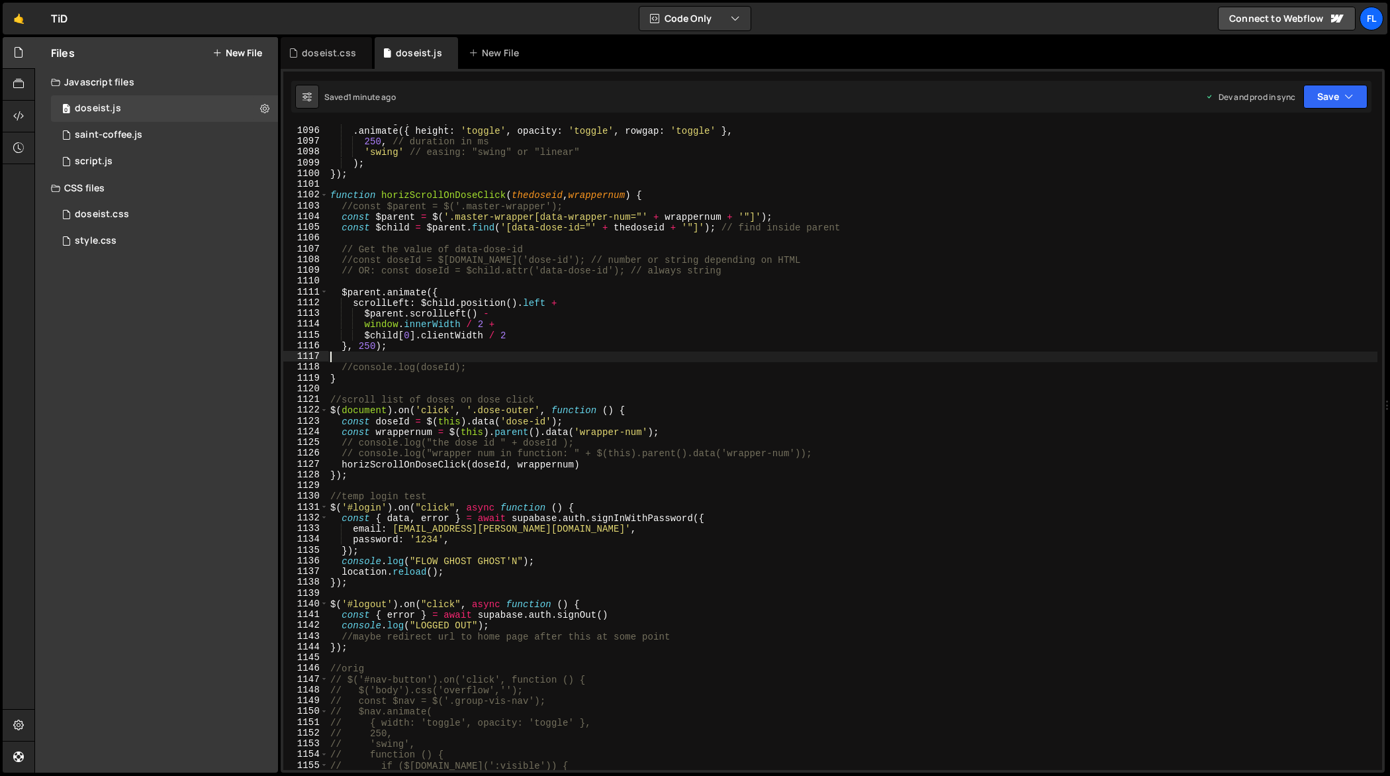
type textarea "});"
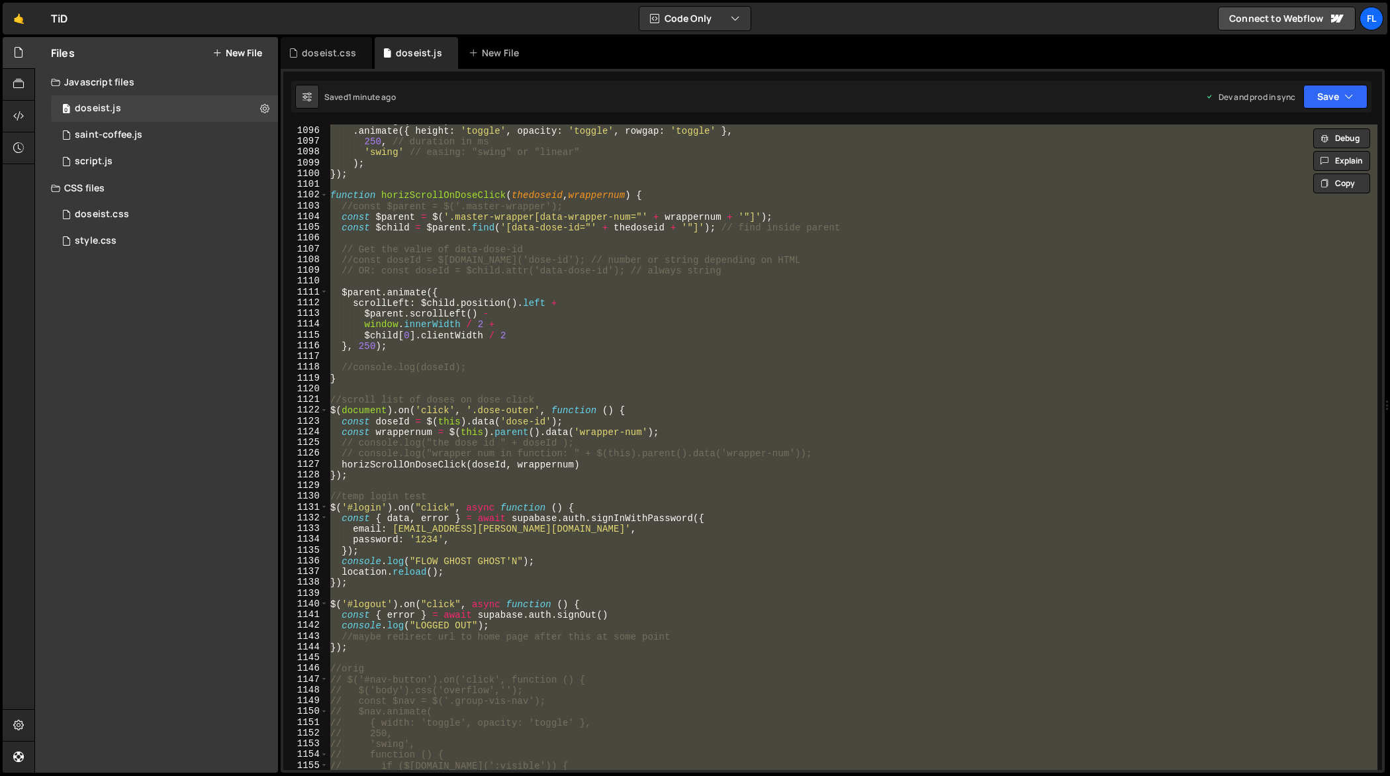
paste textarea
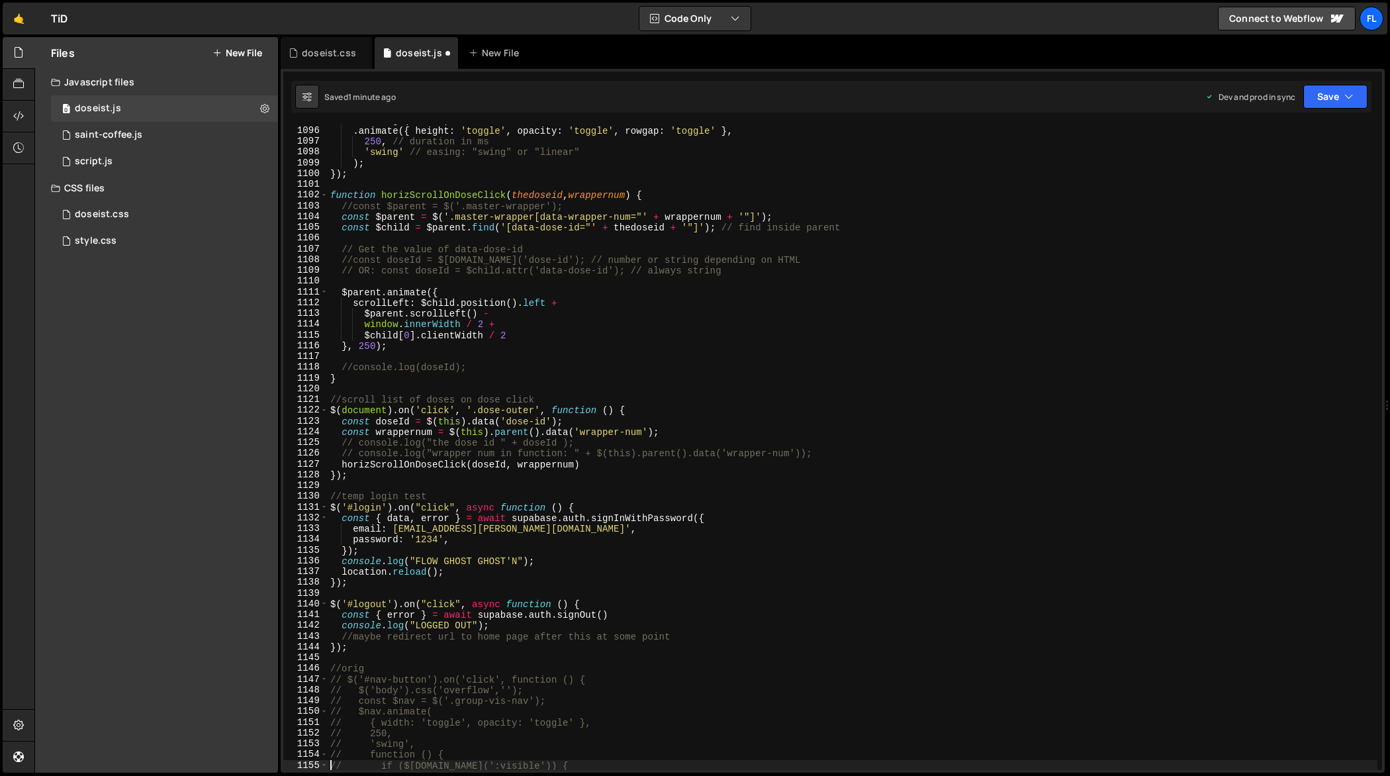
type textarea "// if ($[DOMAIN_NAME](':visible')) {"
click at [767, 353] on div ". siblings ( 'form' ) . animate ({ height : 'toggle' , opacity : 'toggle' , row…" at bounding box center [853, 449] width 1050 height 668
type textarea "});"
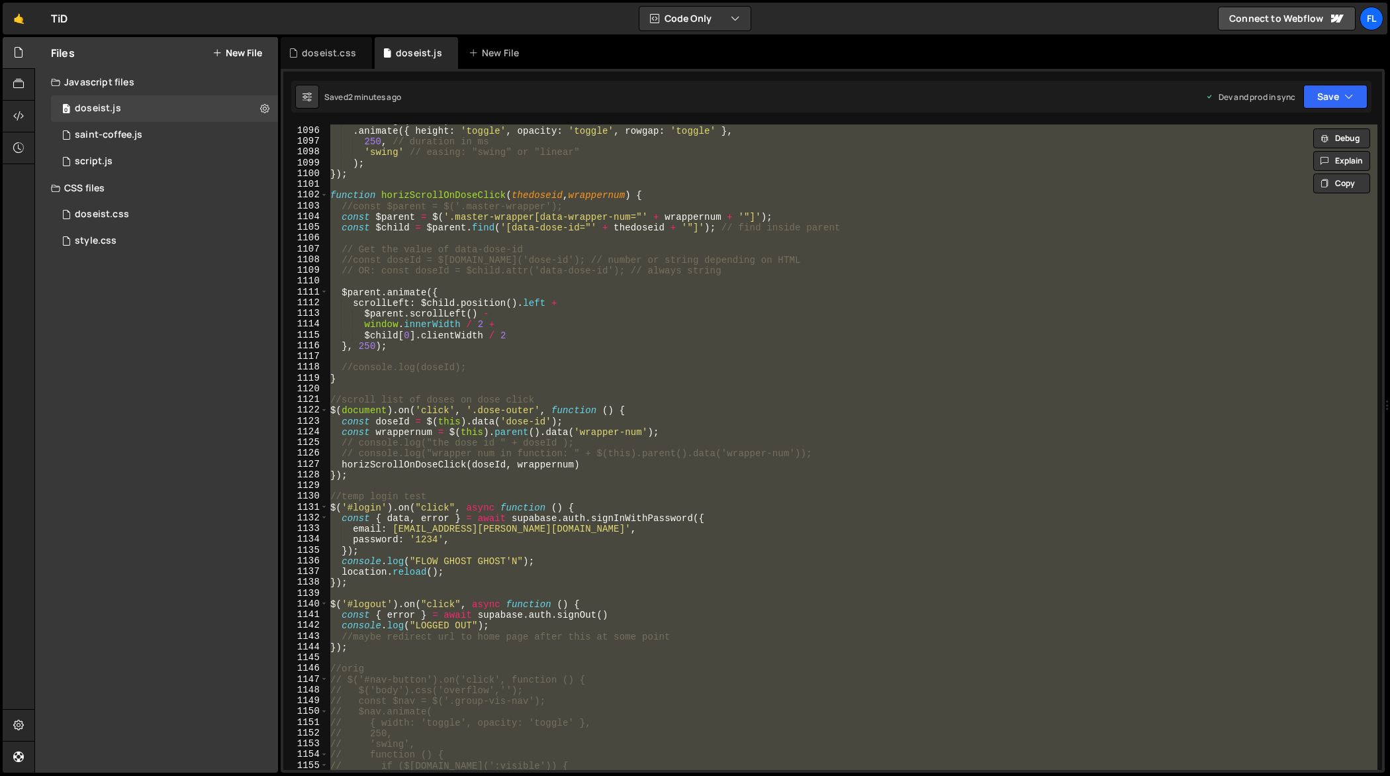
paste textarea
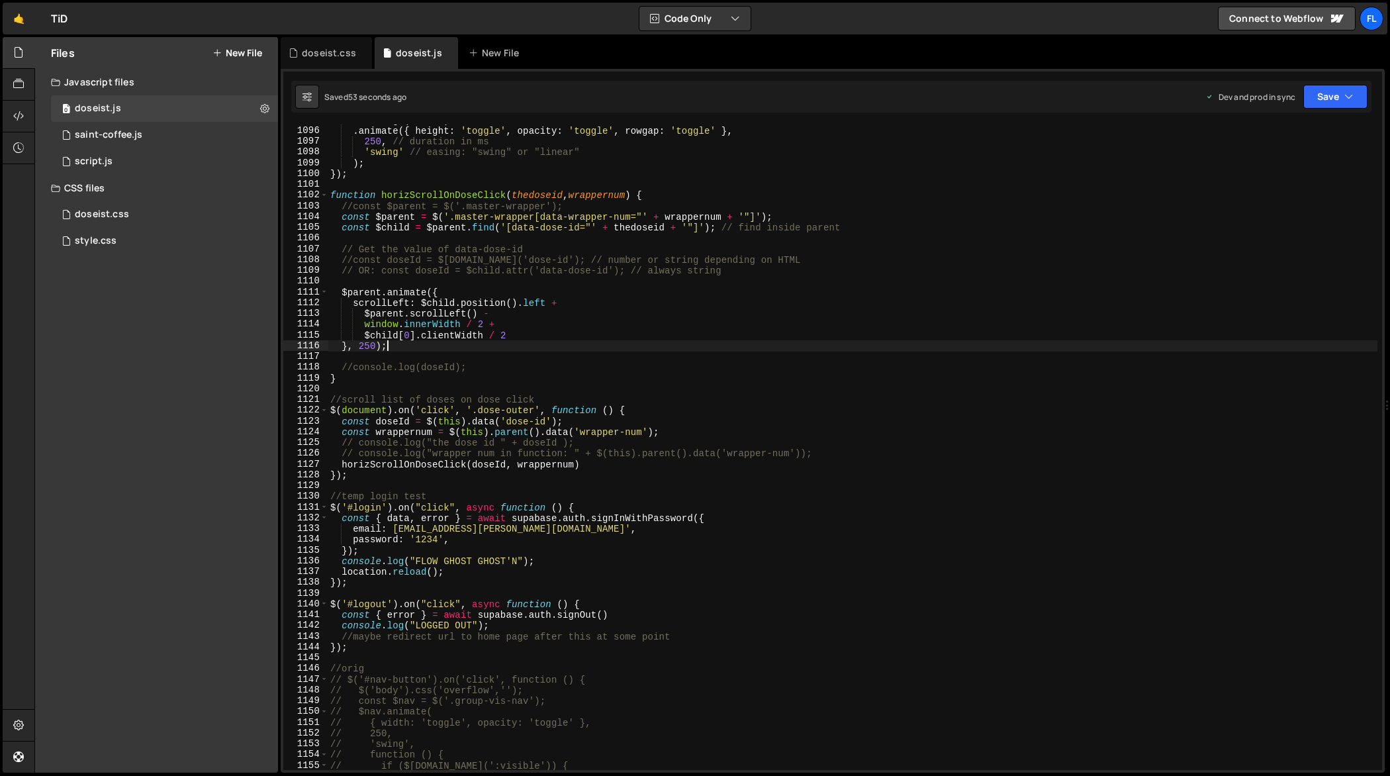
click at [761, 348] on div ". siblings ( 'form' ) . animate ({ height : 'toggle' , opacity : 'toggle' , row…" at bounding box center [853, 449] width 1050 height 668
type textarea "});"
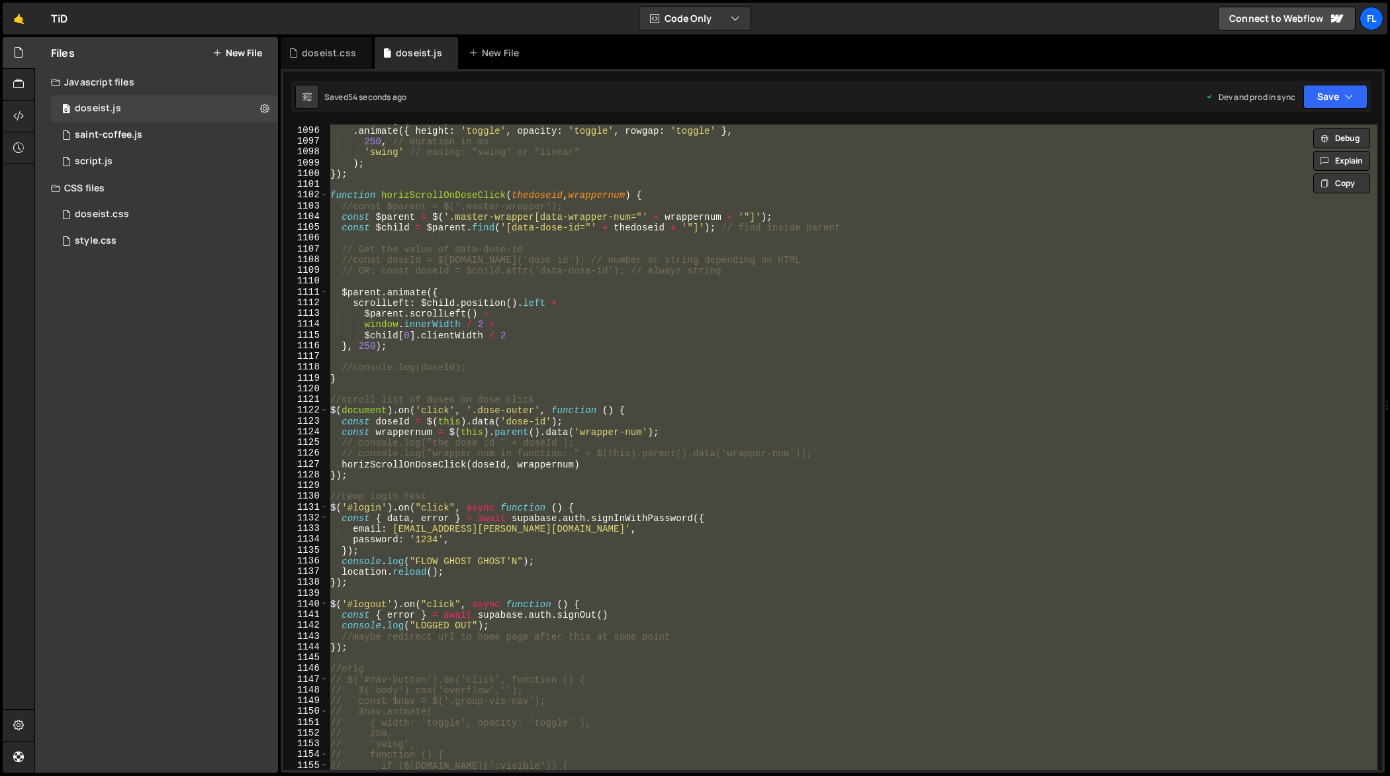
paste textarea
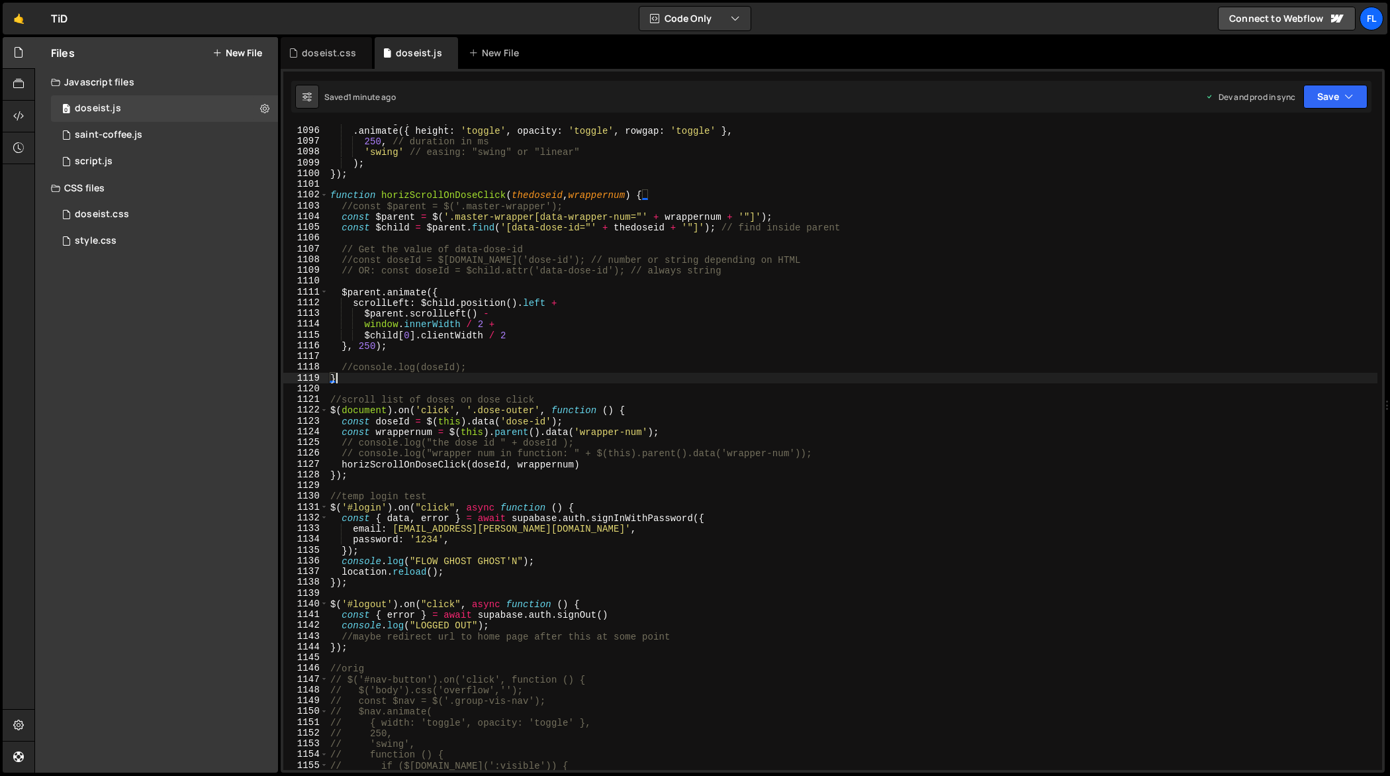
click at [812, 377] on div ". siblings ( 'form' ) . animate ({ height : 'toggle' , opacity : 'toggle' , row…" at bounding box center [853, 449] width 1050 height 668
type textarea "});"
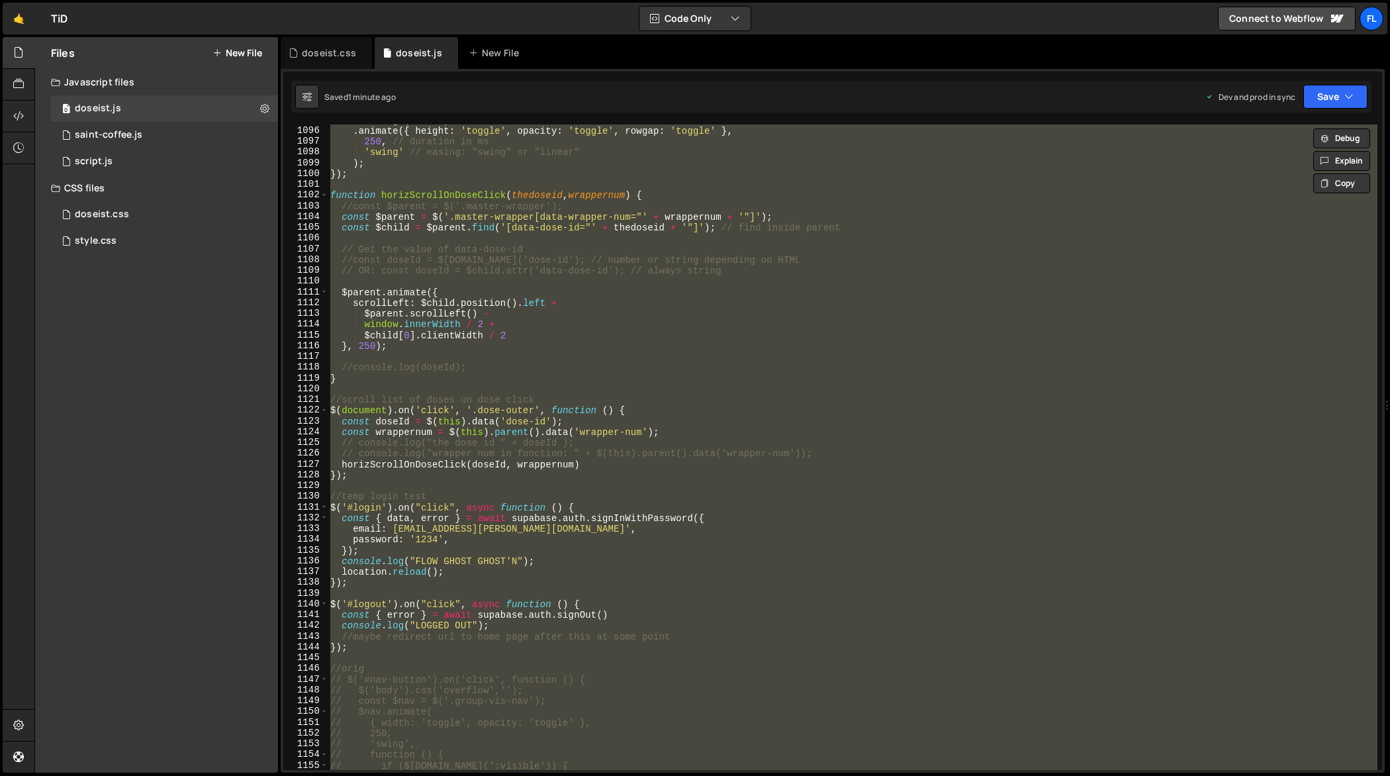
paste textarea
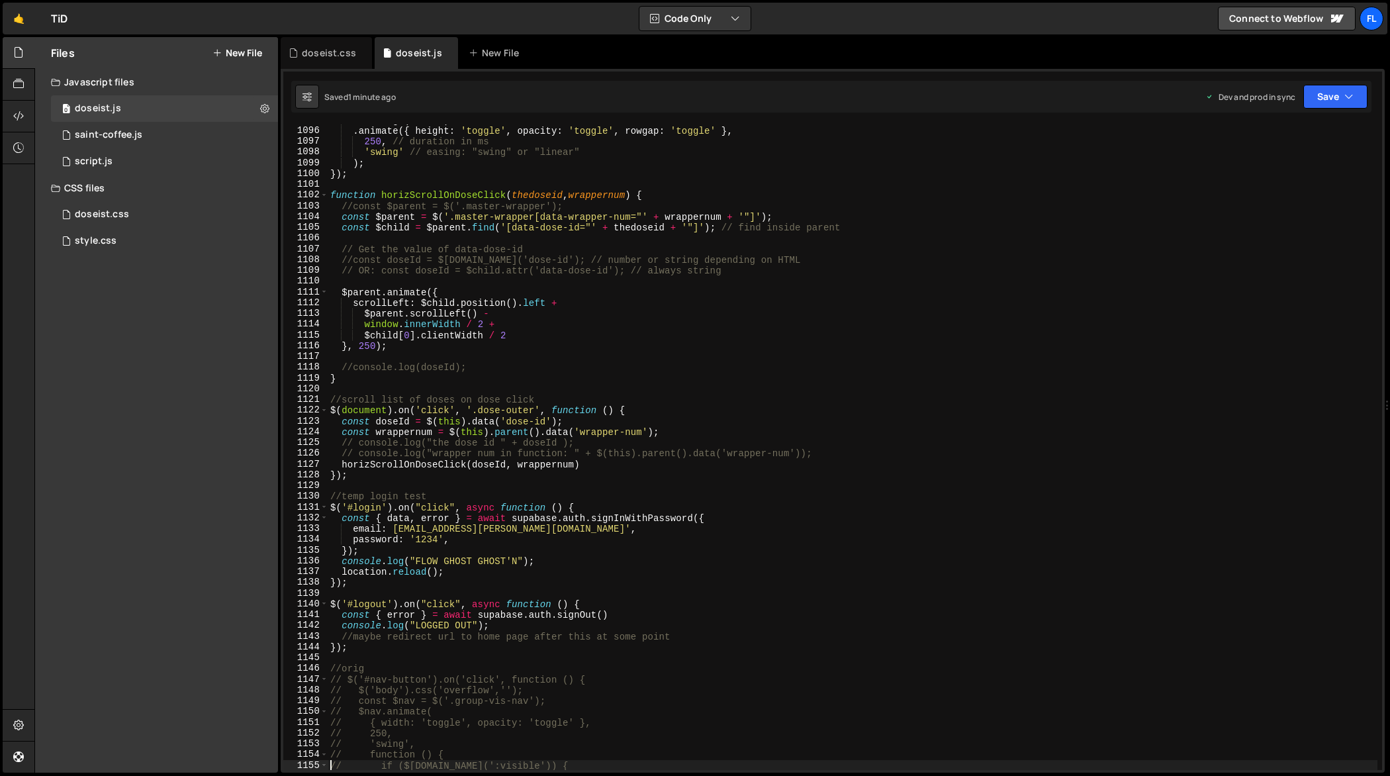
click at [890, 381] on div ". siblings ( 'form' ) . animate ({ height : 'toggle' , opacity : 'toggle' , row…" at bounding box center [853, 449] width 1050 height 668
type textarea "});"
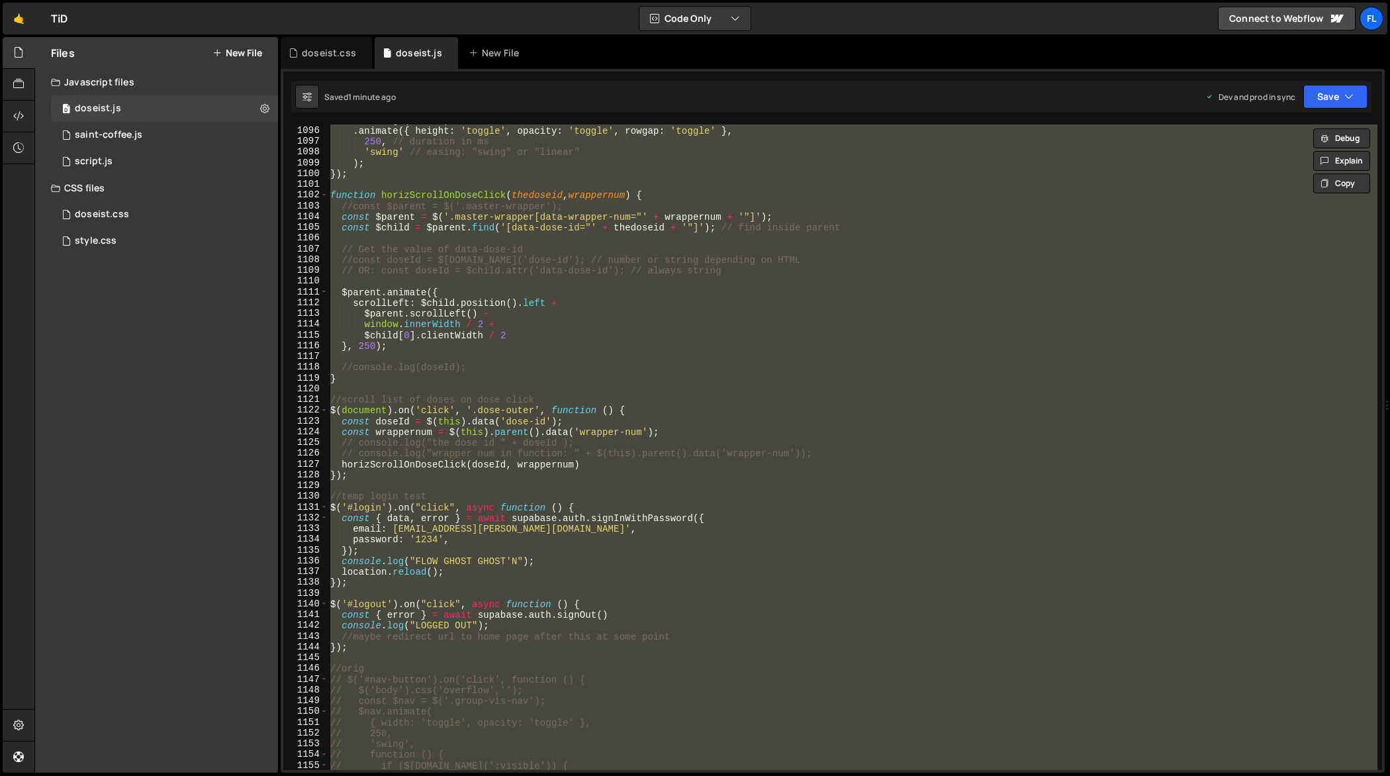
paste textarea
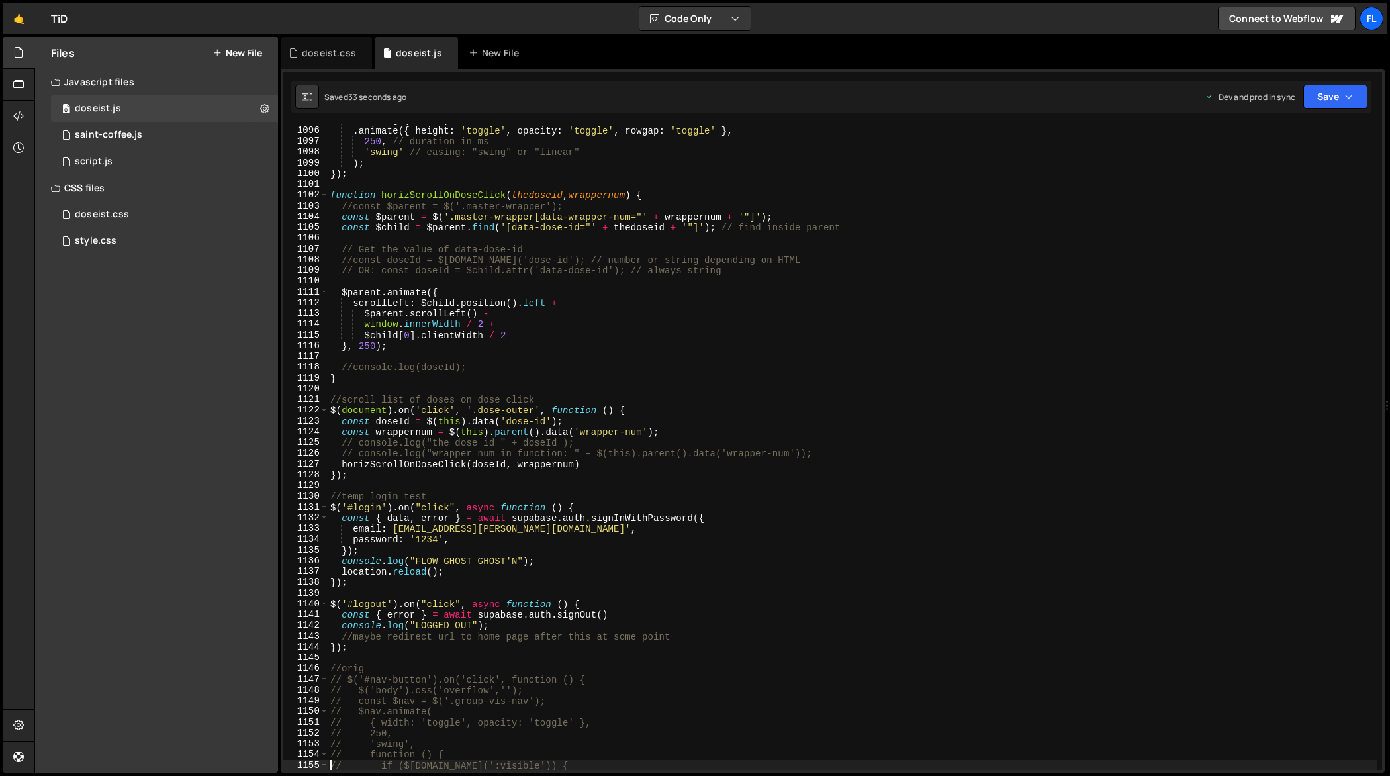
click at [821, 350] on div ". siblings ( 'form' ) . animate ({ height : 'toggle' , opacity : 'toggle' , row…" at bounding box center [853, 449] width 1050 height 668
type textarea "});"
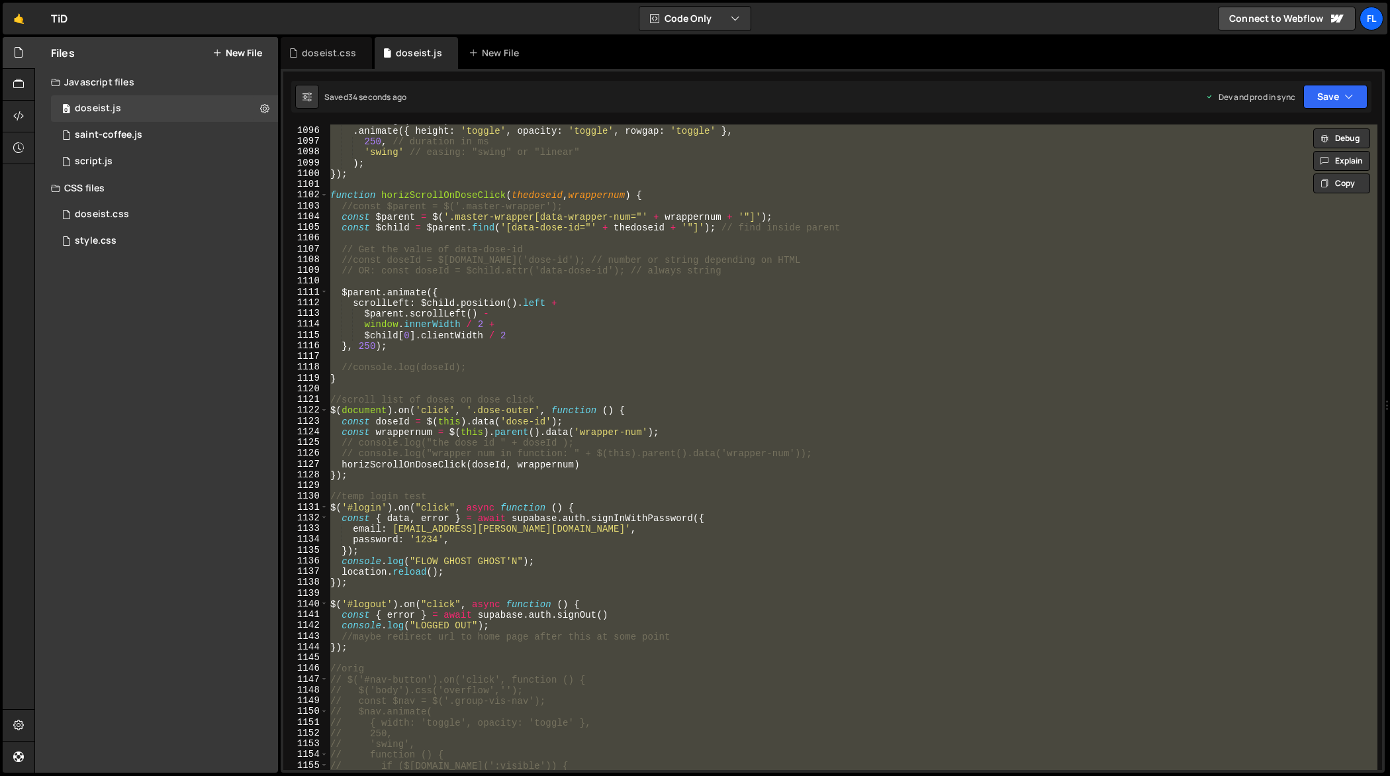
paste textarea
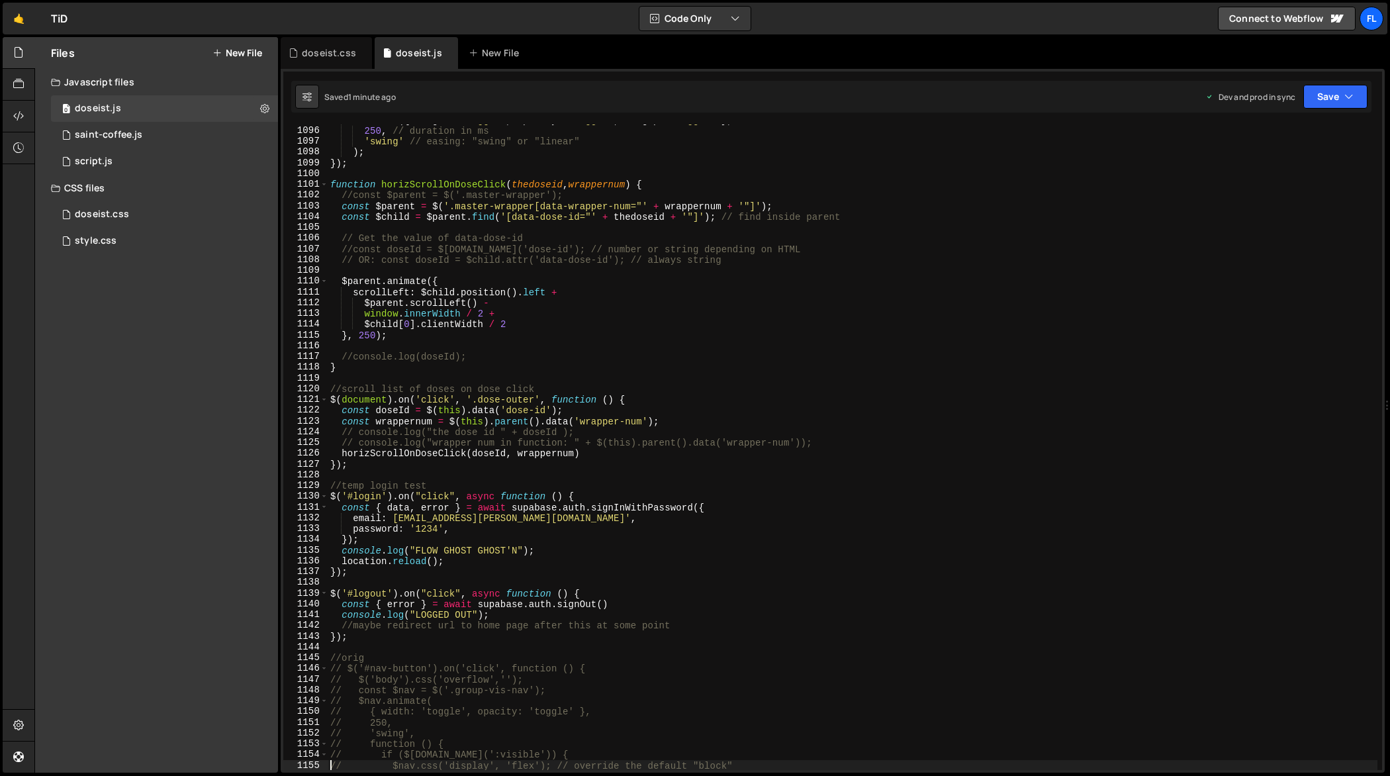
click at [752, 388] on div ". animate ({ height : 'toggle' , opacity : 'toggle' , rowgap : 'toggle' } , 250…" at bounding box center [853, 449] width 1050 height 668
type textarea "});"
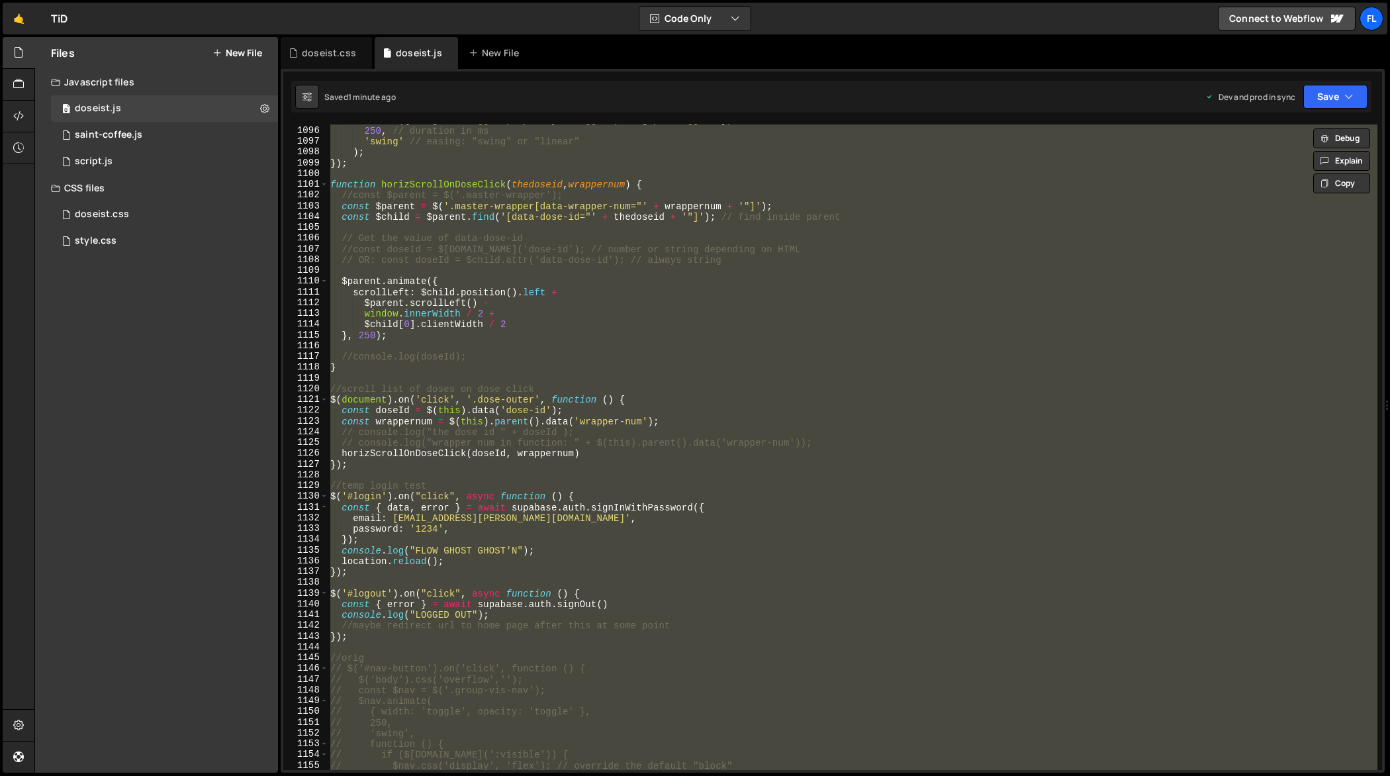
paste textarea
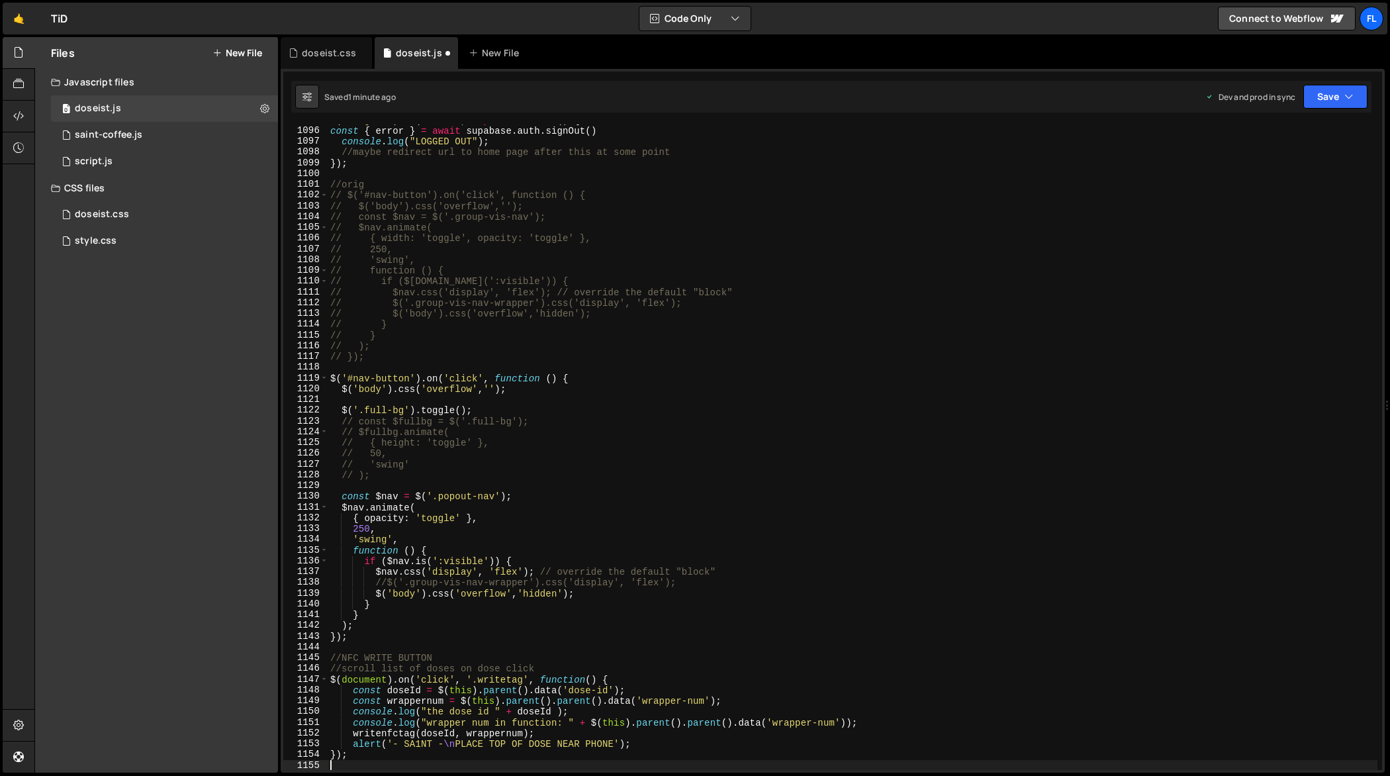
type textarea "// $nav.css('display', 'flex'); // override the default "block""
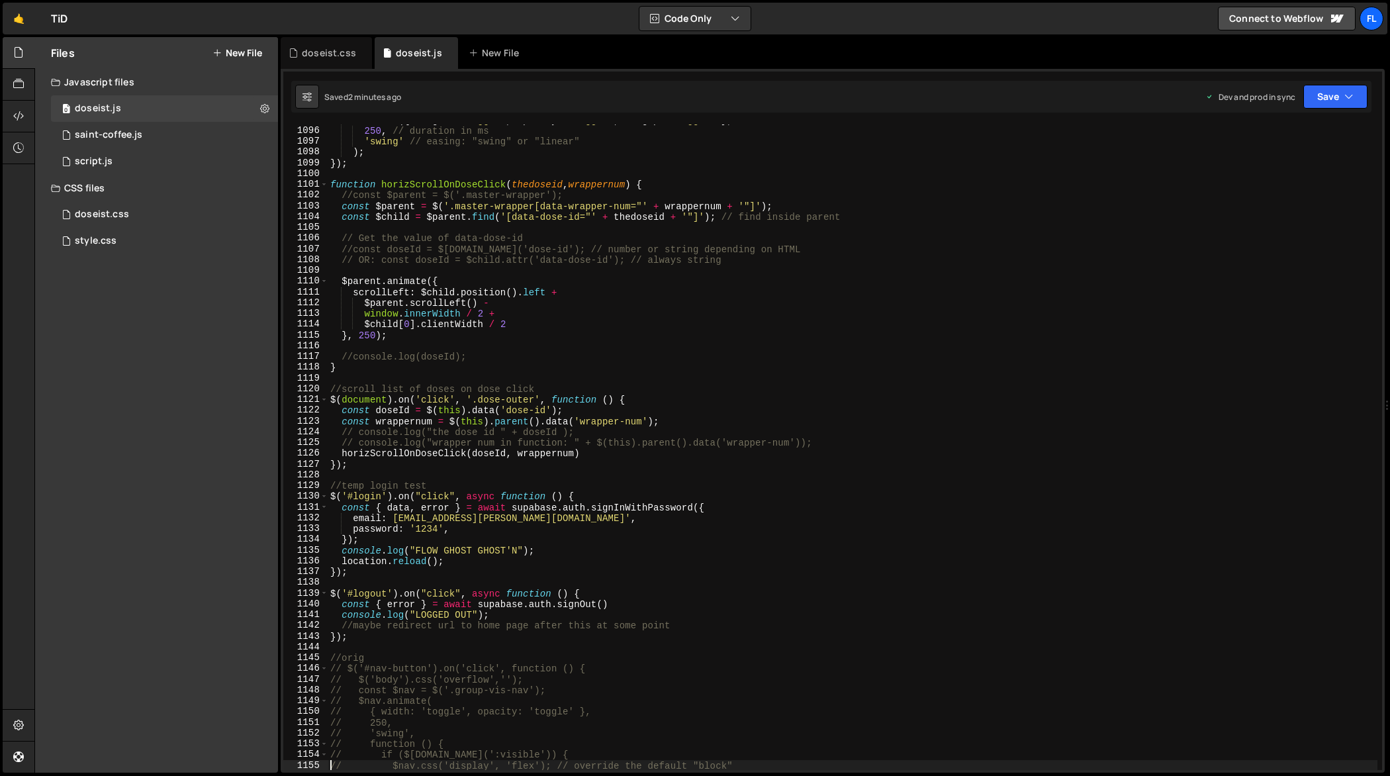
click at [763, 380] on div ". animate ({ height : 'toggle' , opacity : 'toggle' , rowgap : 'toggle' } , 250…" at bounding box center [853, 449] width 1050 height 668
type textarea "});"
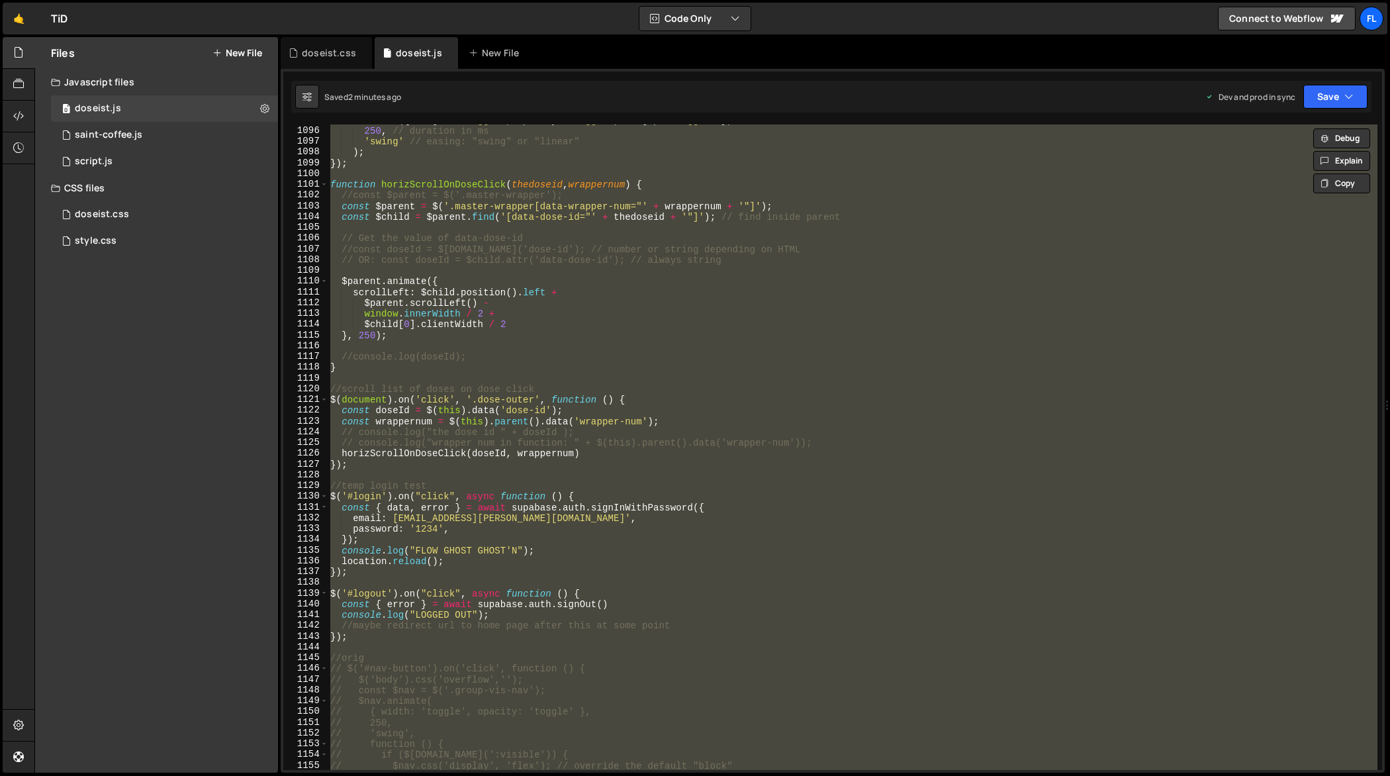
paste textarea
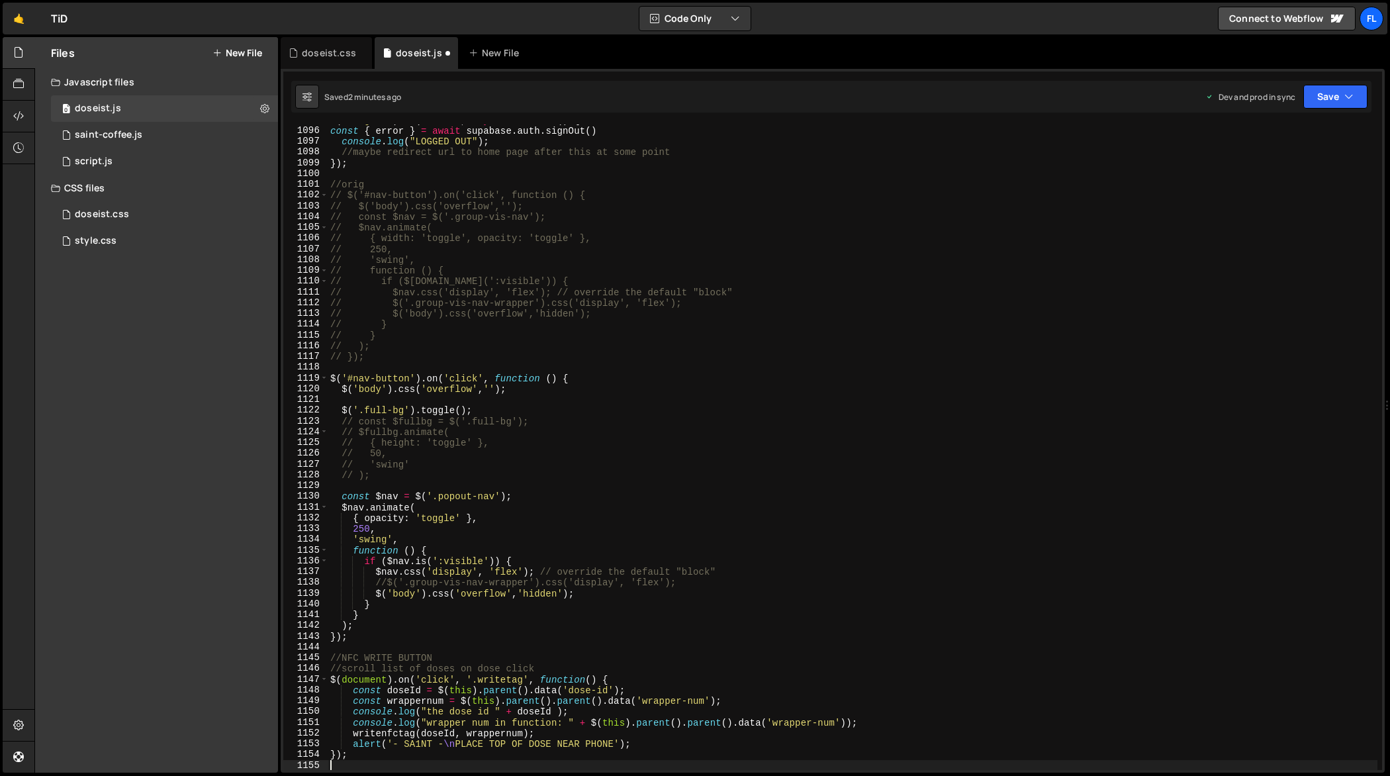
scroll to position [11949, 0]
type textarea "// $('.group-vis-nav-wrapper').css('display', 'flex');"
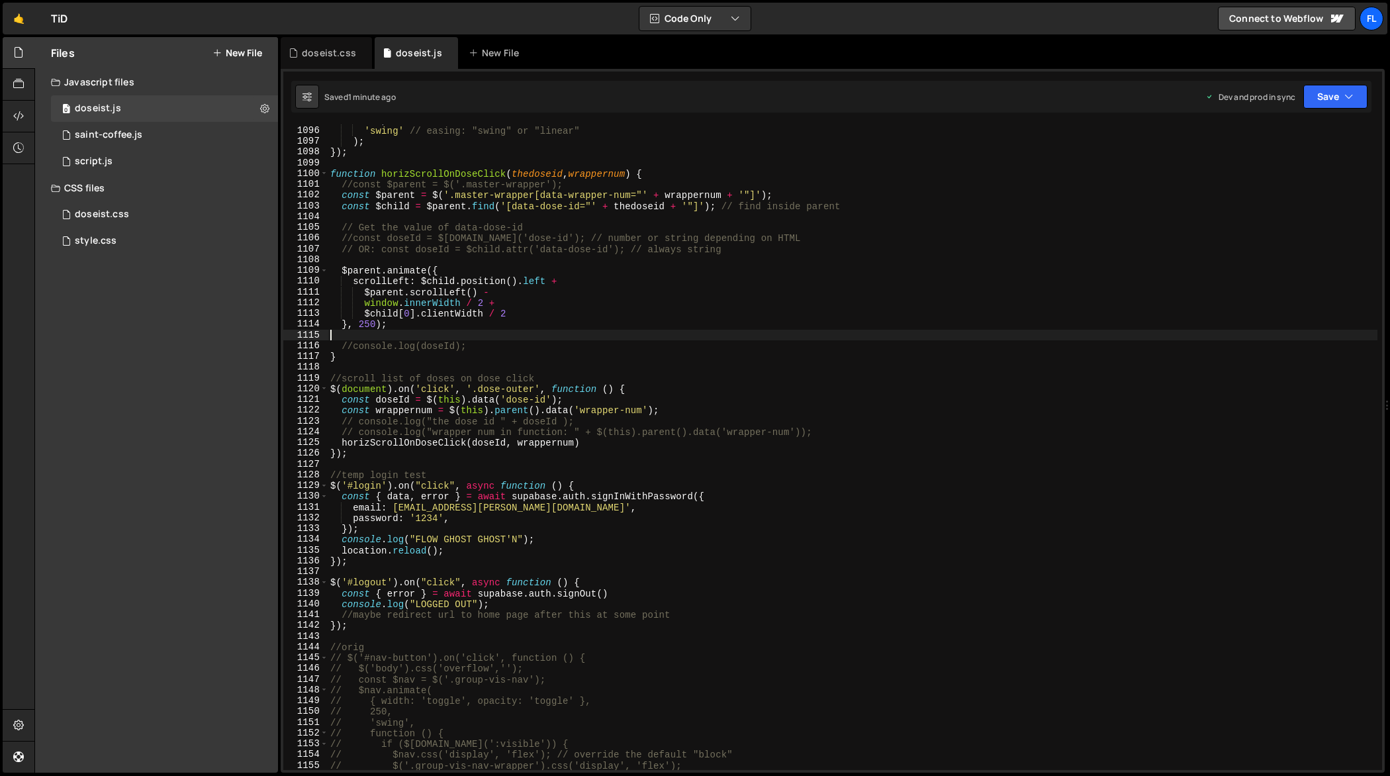
click at [777, 334] on div "250 , // duration in ms 'swing' // easing: "swing" or "linear" ) ; }) ; functio…" at bounding box center [853, 449] width 1050 height 668
type textarea "});"
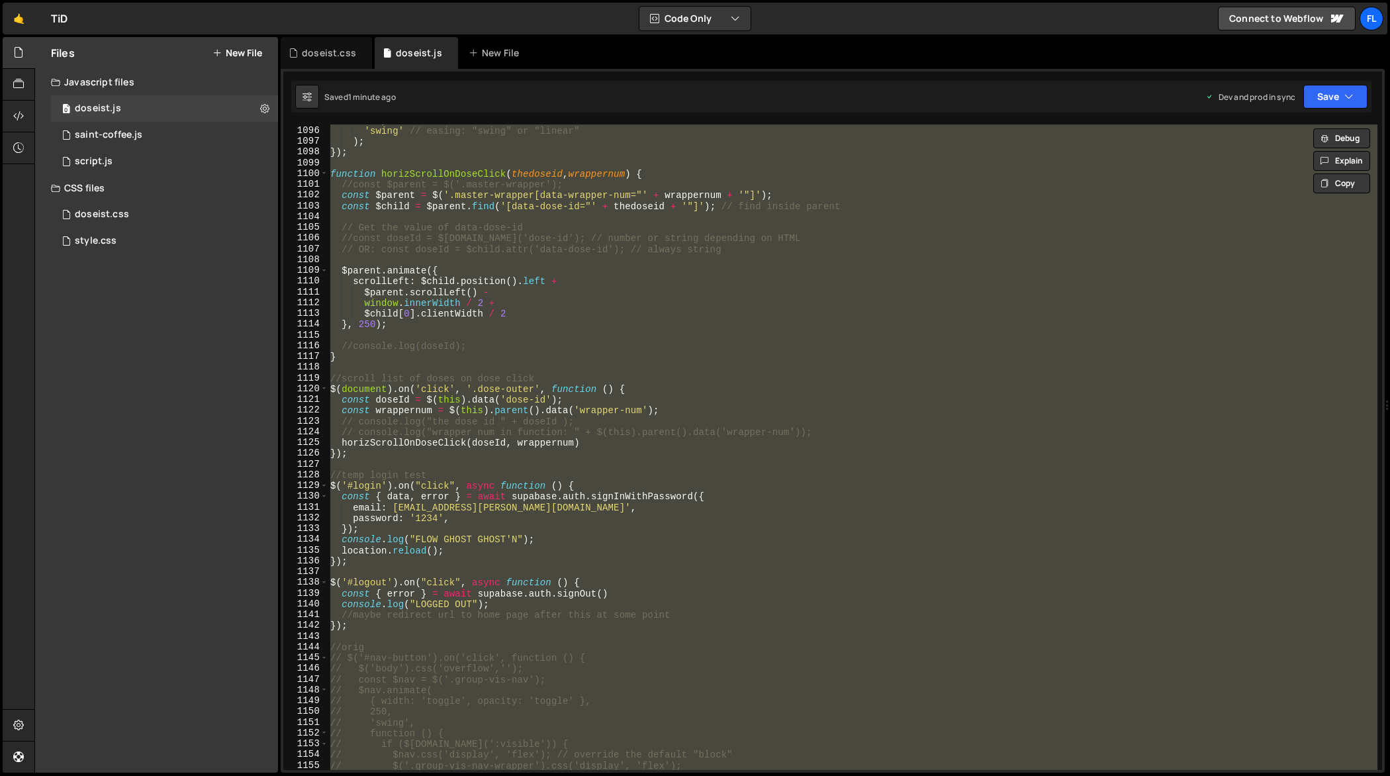
paste textarea
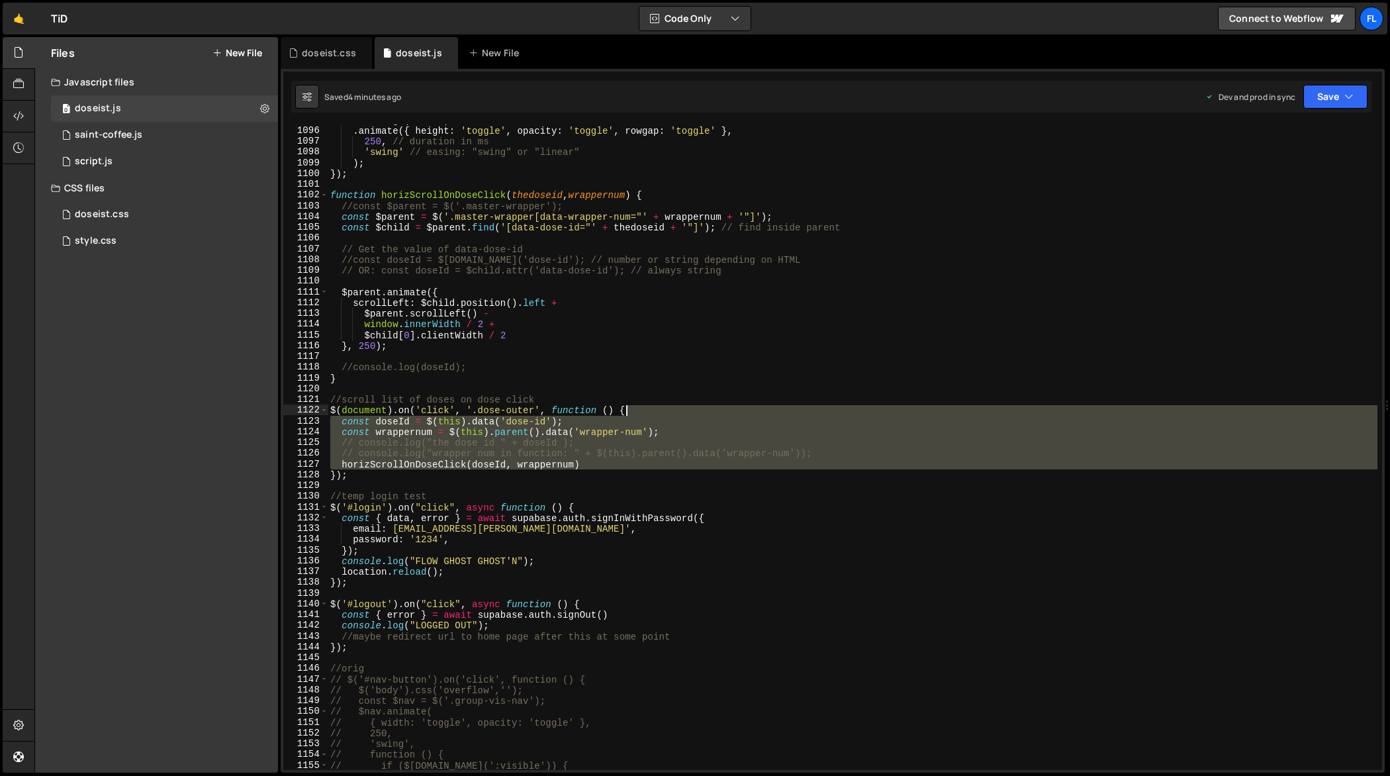
click at [873, 411] on div ". siblings ( 'form' ) . animate ({ height : 'toggle' , opacity : 'toggle' , row…" at bounding box center [853, 449] width 1050 height 668
type textarea "});"
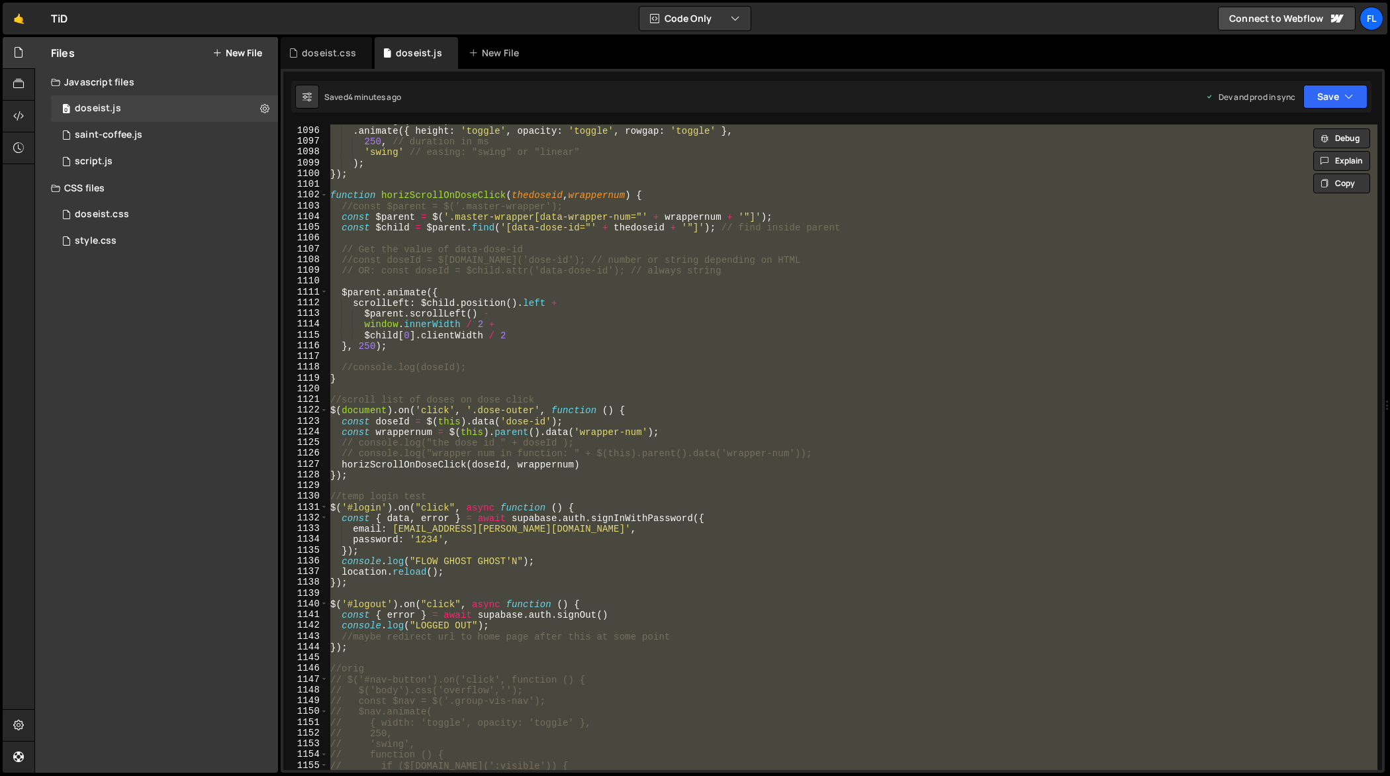
paste textarea
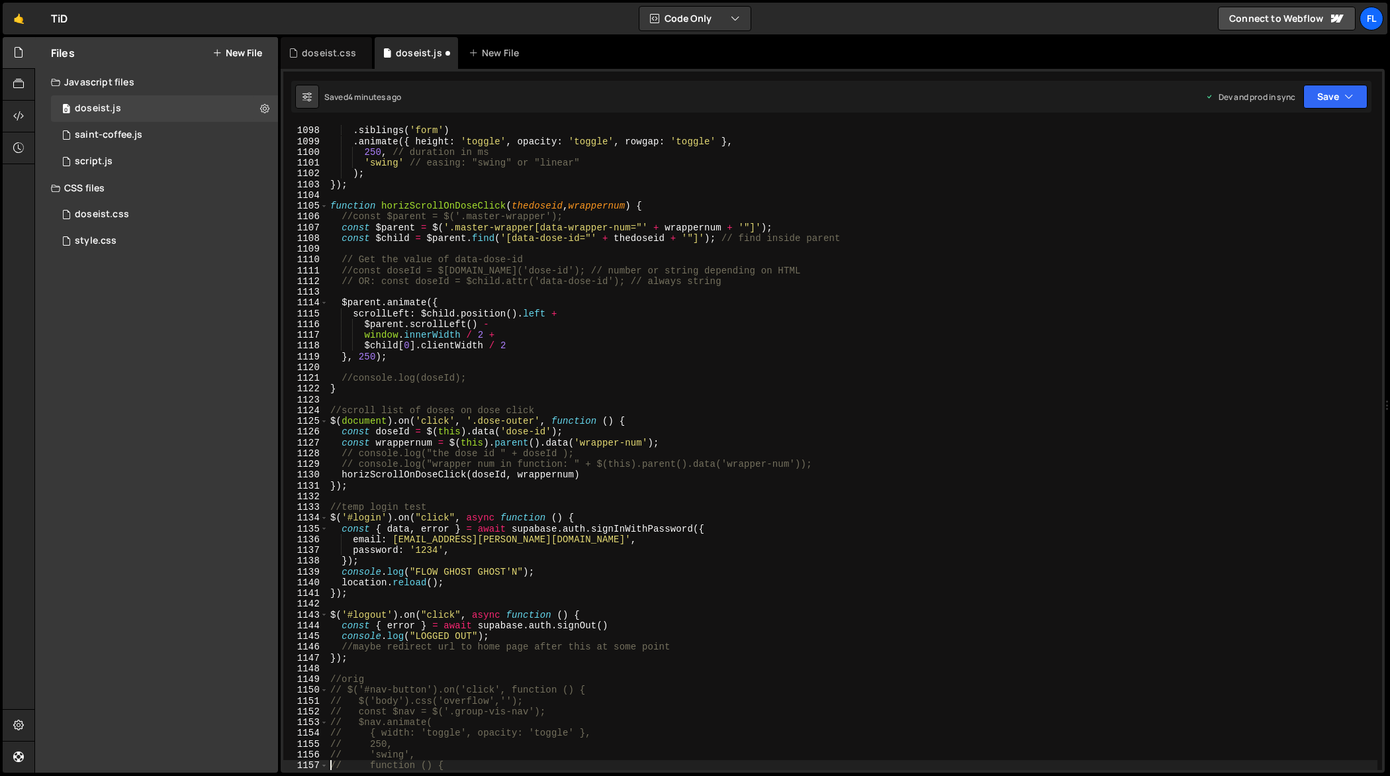
type textarea "// function () {"
click at [918, 399] on div "$ ( this ) . siblings ( 'form' ) . animate ({ height : 'toggle' , opacity : 'to…" at bounding box center [853, 449] width 1050 height 668
type textarea "});"
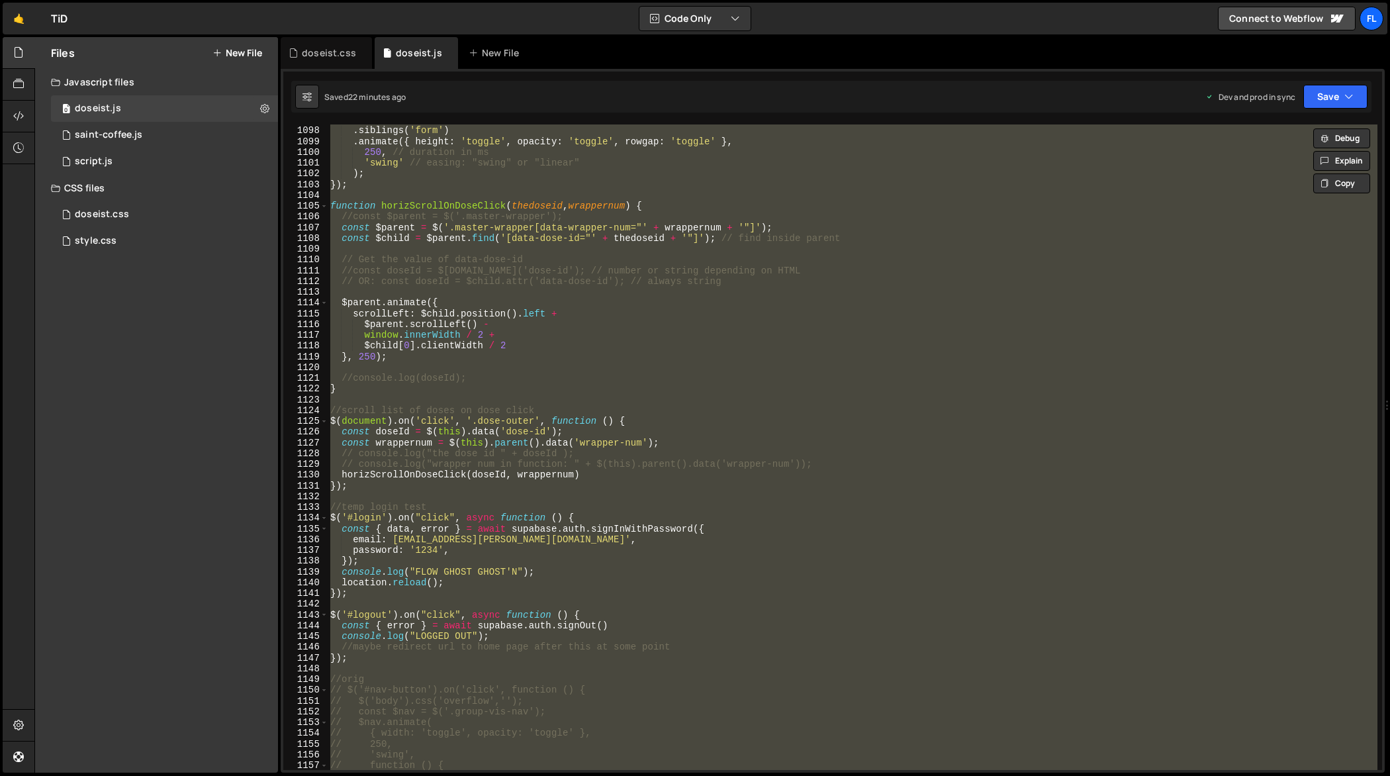
paste textarea
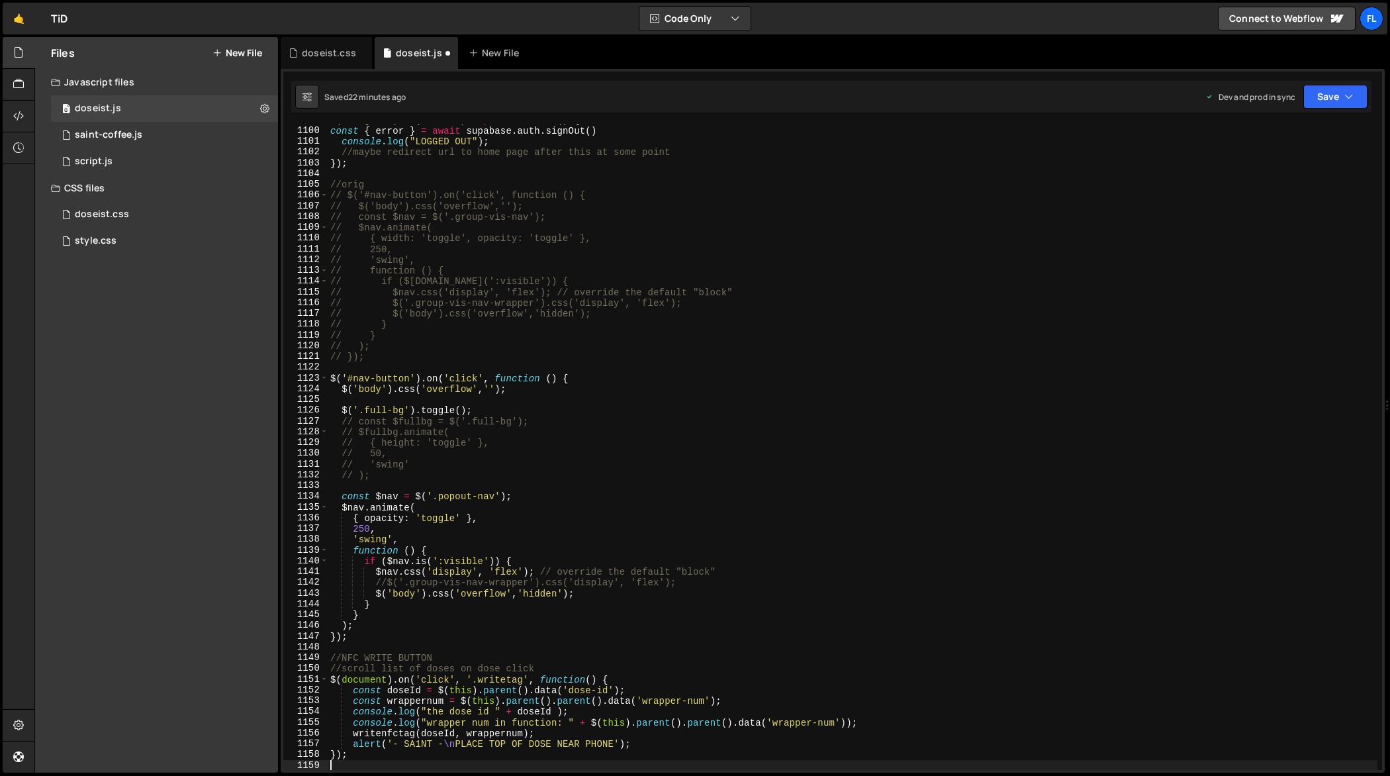
scroll to position [11863, 0]
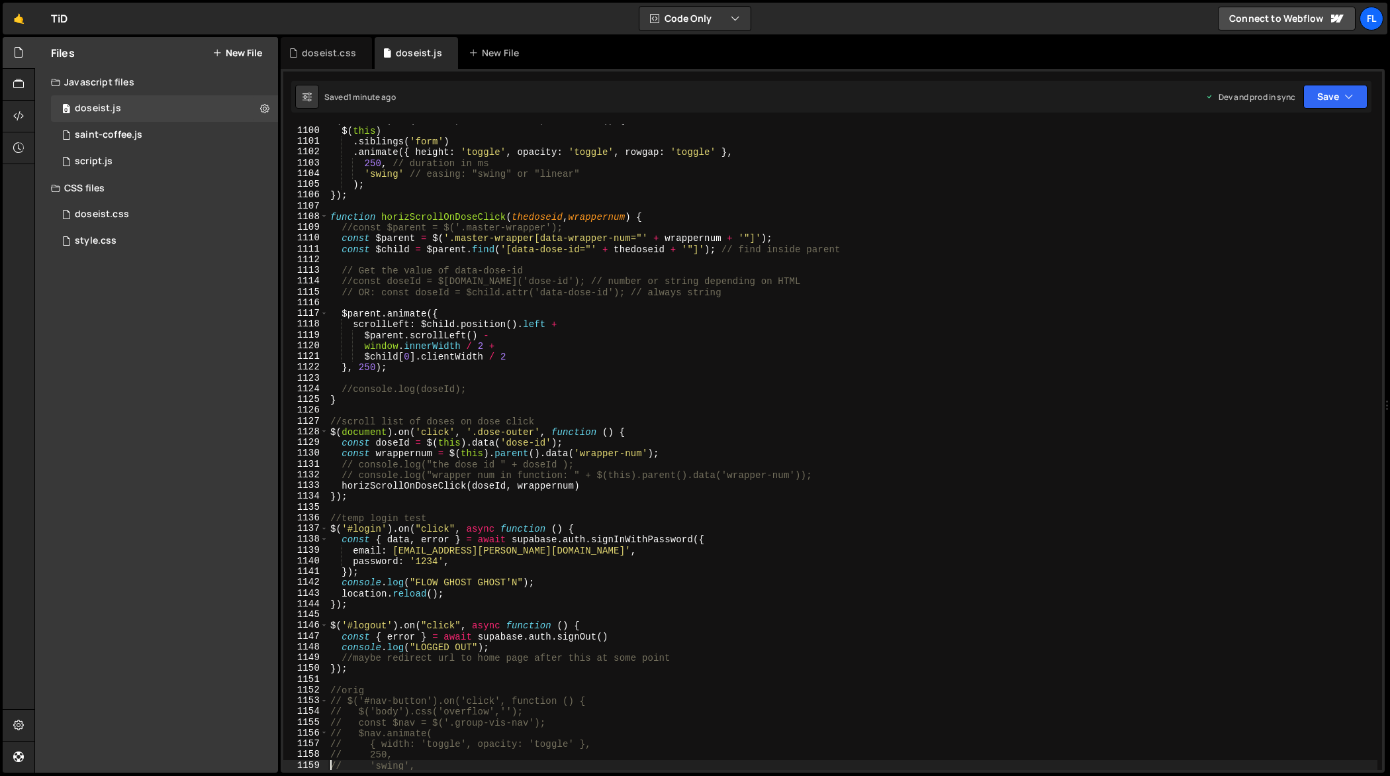
click at [862, 418] on div "$ ( document ) . on ( 'click' , '.commenttxt' , function ( ) { $ ( this ) . sib…" at bounding box center [853, 449] width 1050 height 668
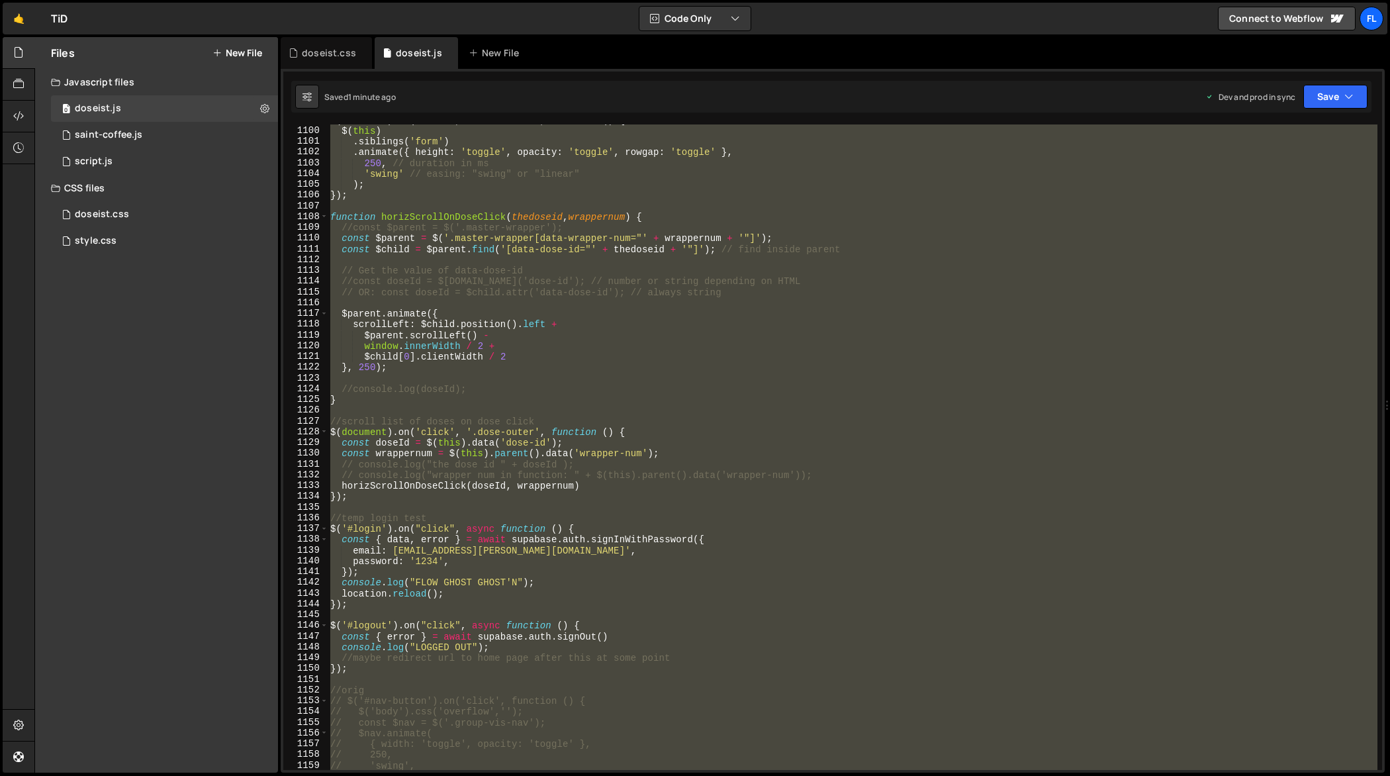
type textarea "});"
paste textarea
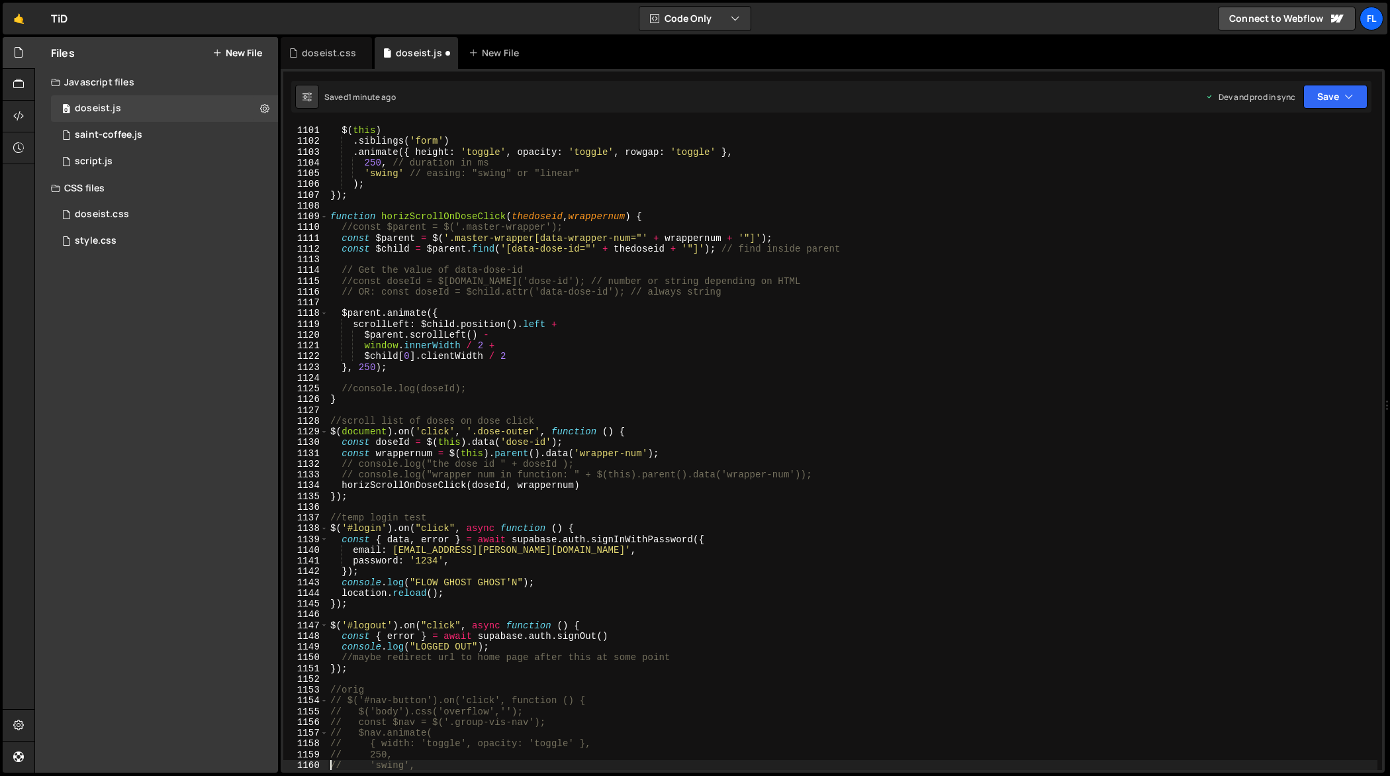
scroll to position [11874, 0]
click at [859, 366] on div "$ ( document ) . on ( 'click' , '.commenttxt' , function ( ) { $ ( this ) . sib…" at bounding box center [853, 449] width 1050 height 668
type textarea "});"
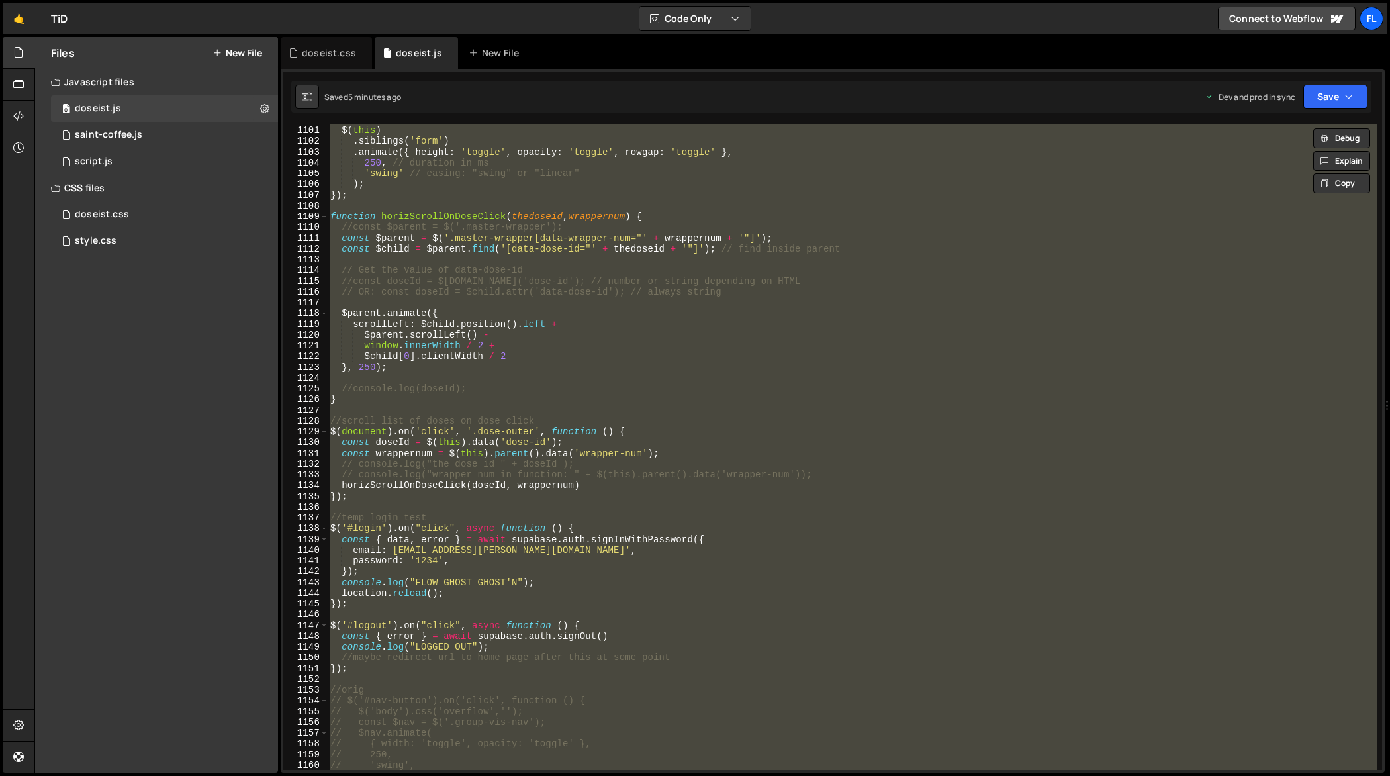
paste textarea
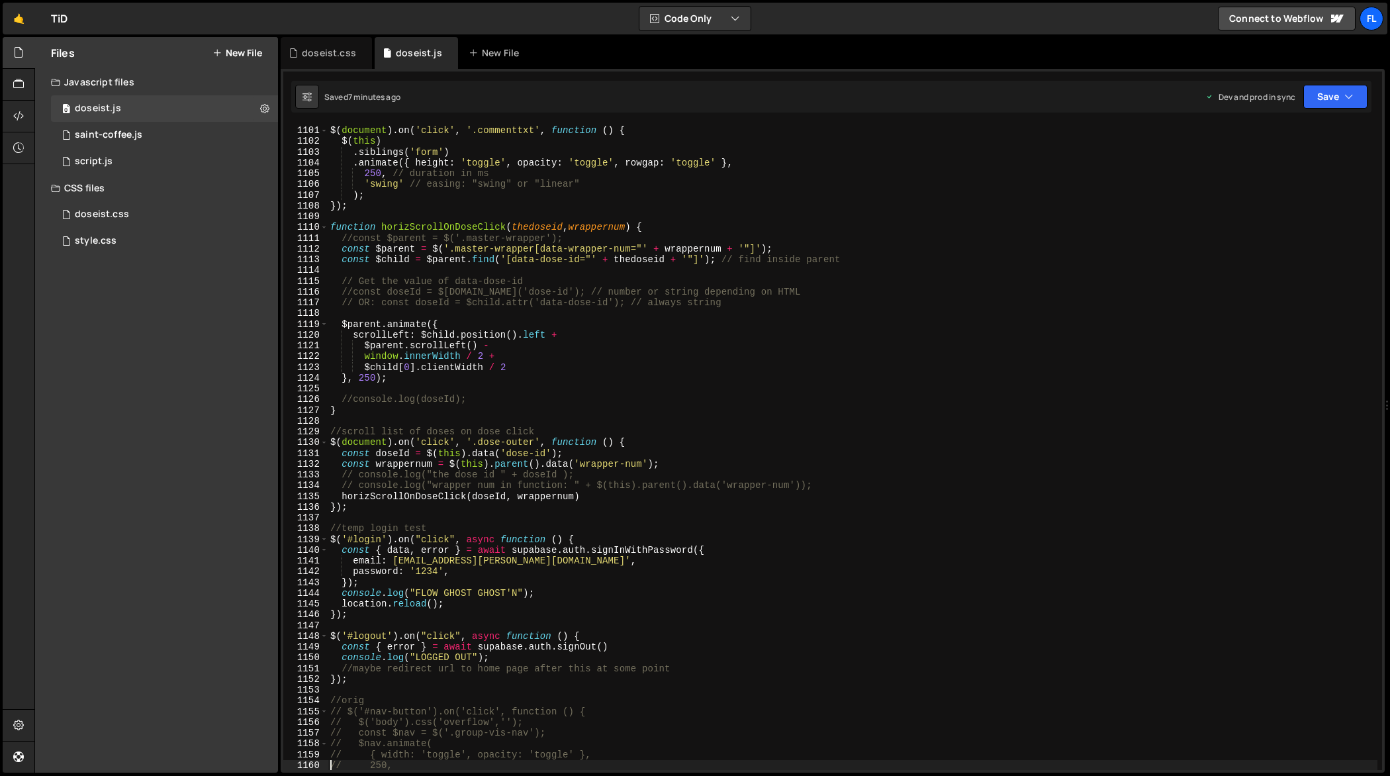
click at [810, 415] on div "$ ( document ) . on ( 'click' , '.commenttxt' , function ( ) { $ ( this ) . sib…" at bounding box center [853, 449] width 1050 height 668
type textarea "});"
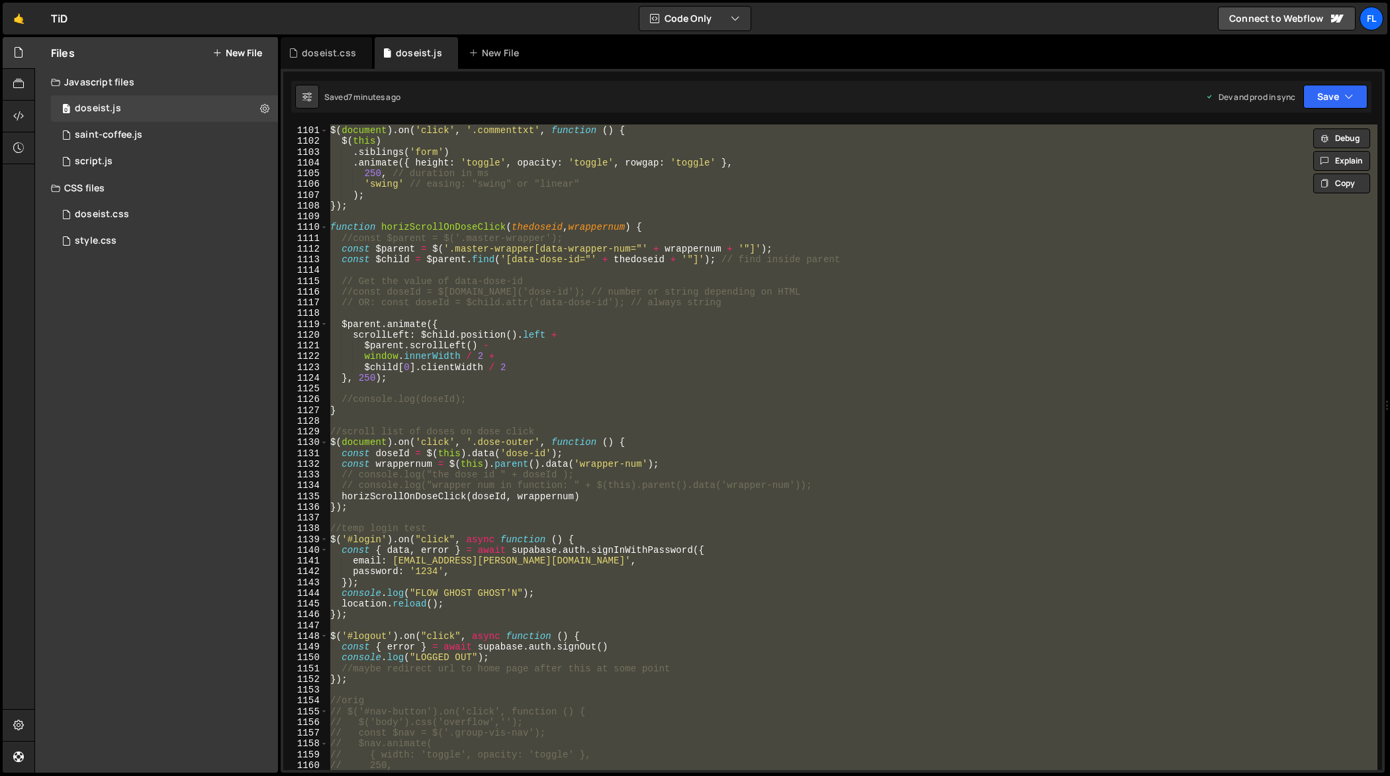
paste textarea
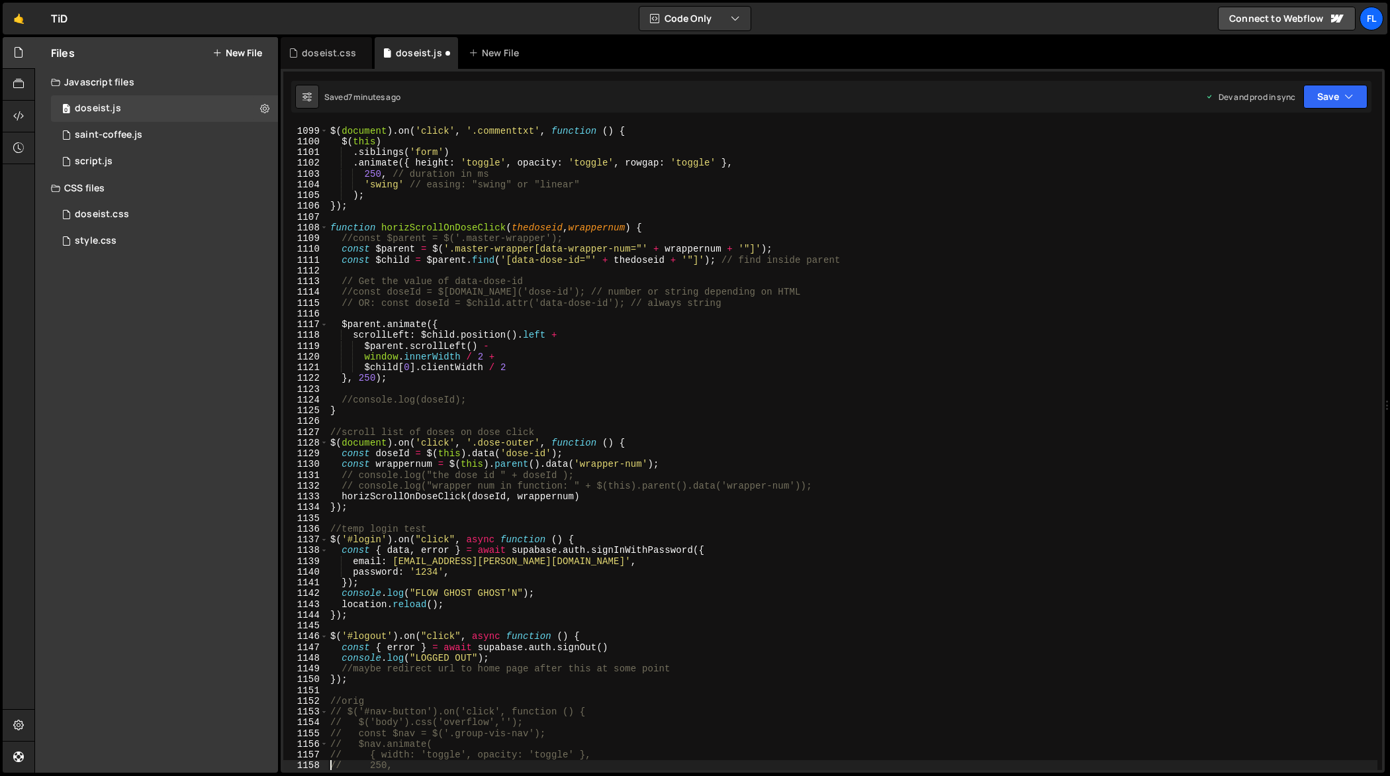
scroll to position [11852, 0]
click at [741, 371] on div "$ ( document ) . on ( 'click' , '.commenttxt' , function ( ) { $ ( this ) . sib…" at bounding box center [853, 449] width 1050 height 668
type textarea "});"
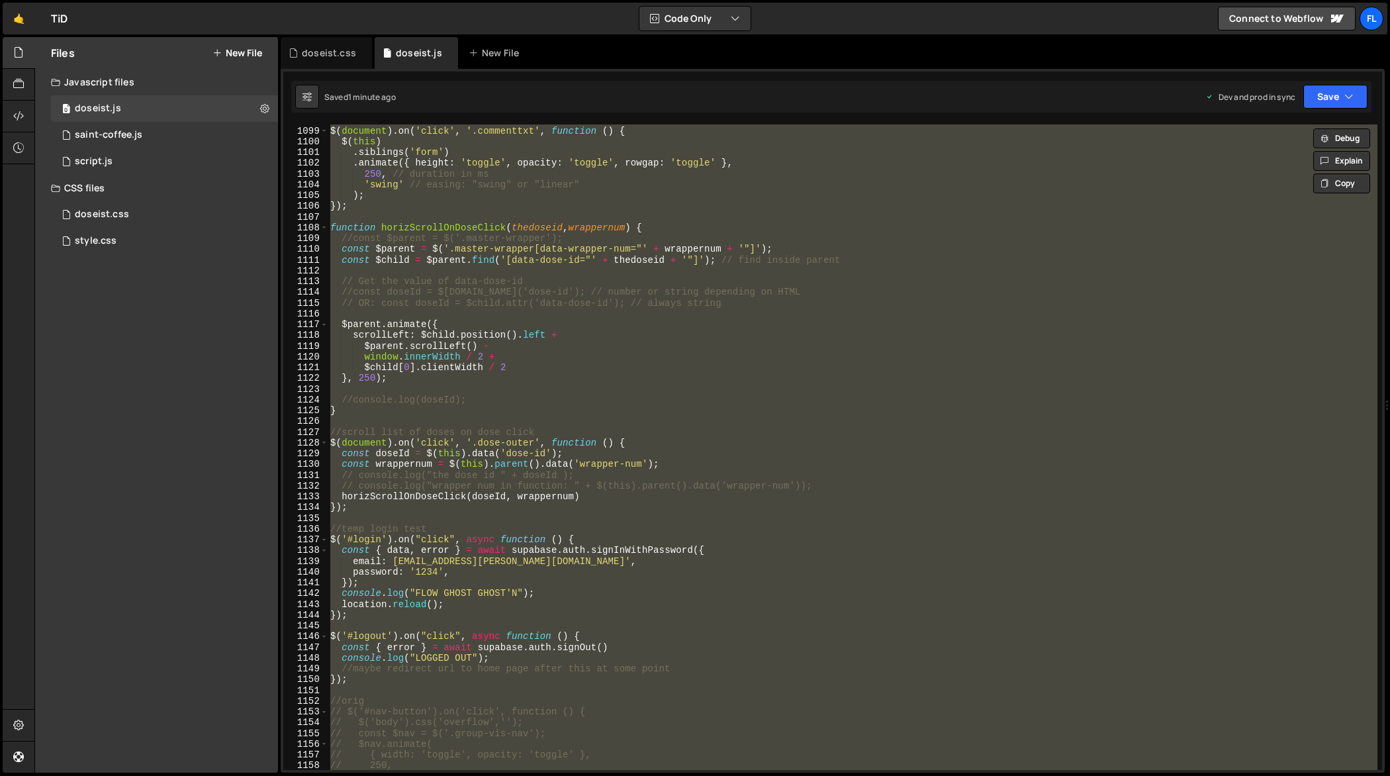
paste textarea
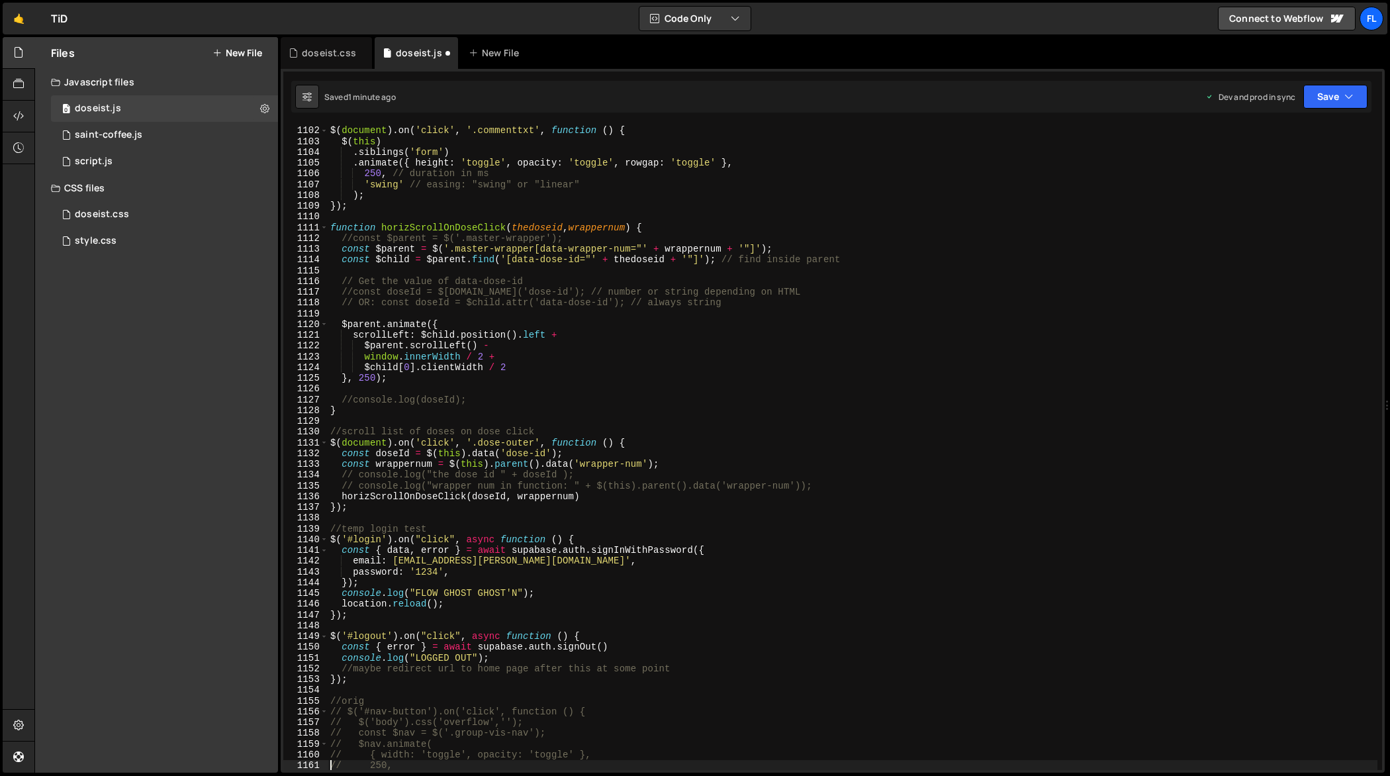
type textarea "// 250,"
click at [329, 68] on div "doseist.css" at bounding box center [326, 53] width 91 height 32
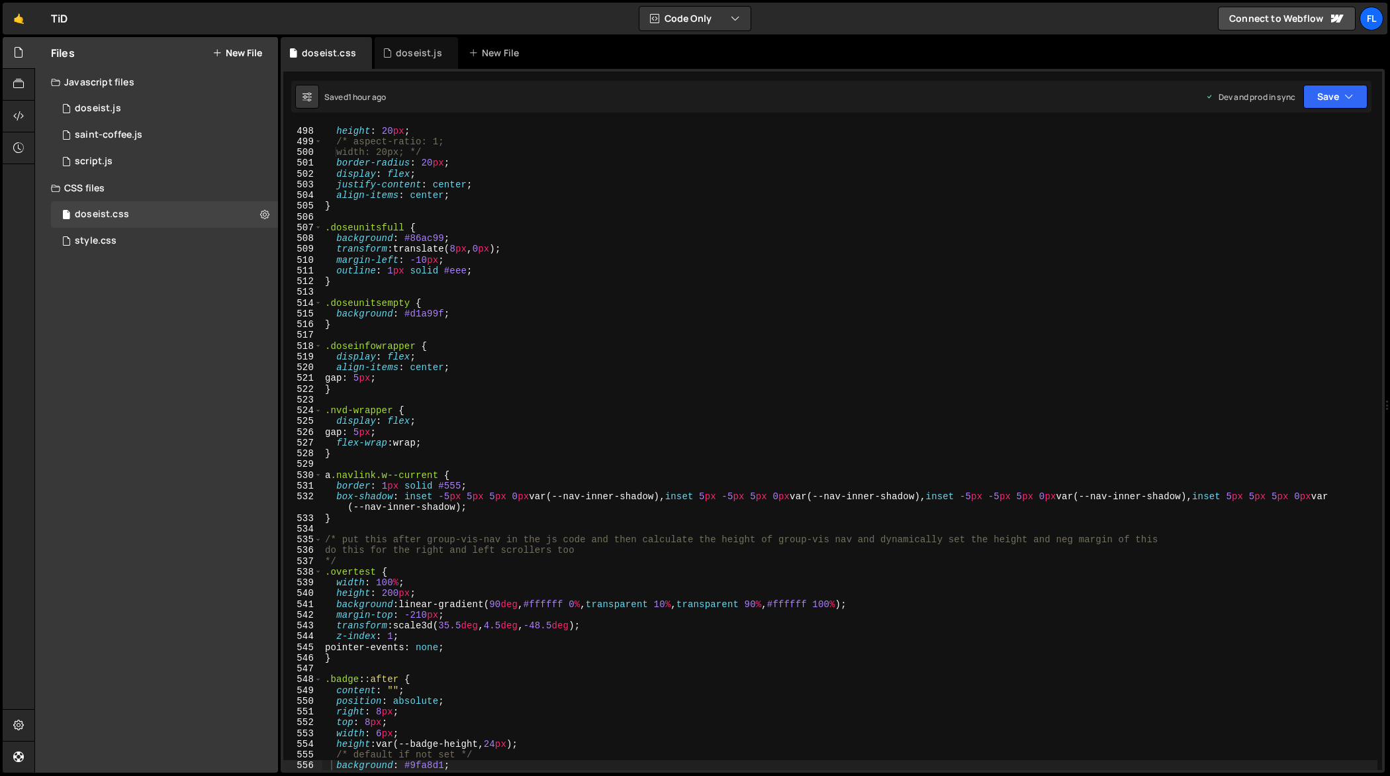
click at [568, 296] on div "padding : 0 px 10 px ; height : 20 px ; /* aspect-ratio: 1; width: 20px; */ bor…" at bounding box center [850, 449] width 1056 height 668
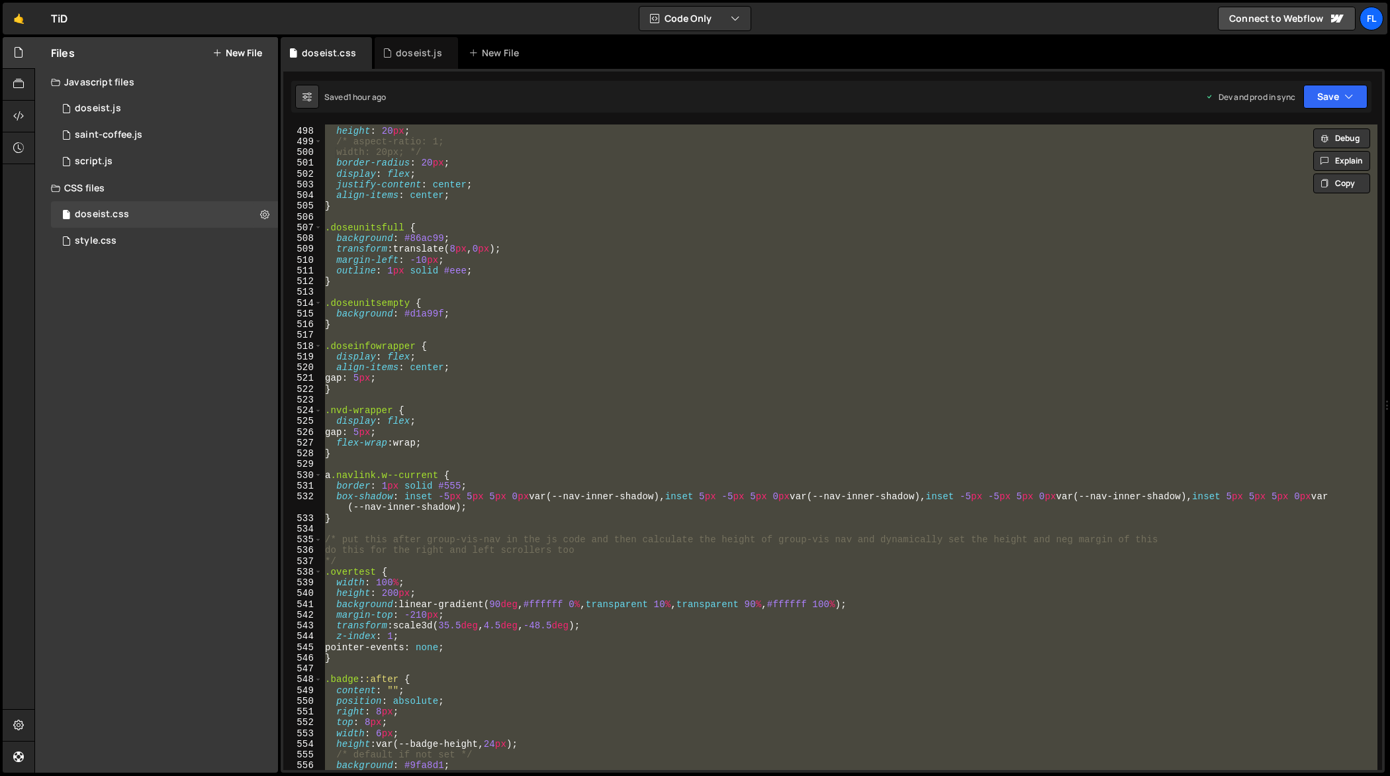
paste textarea
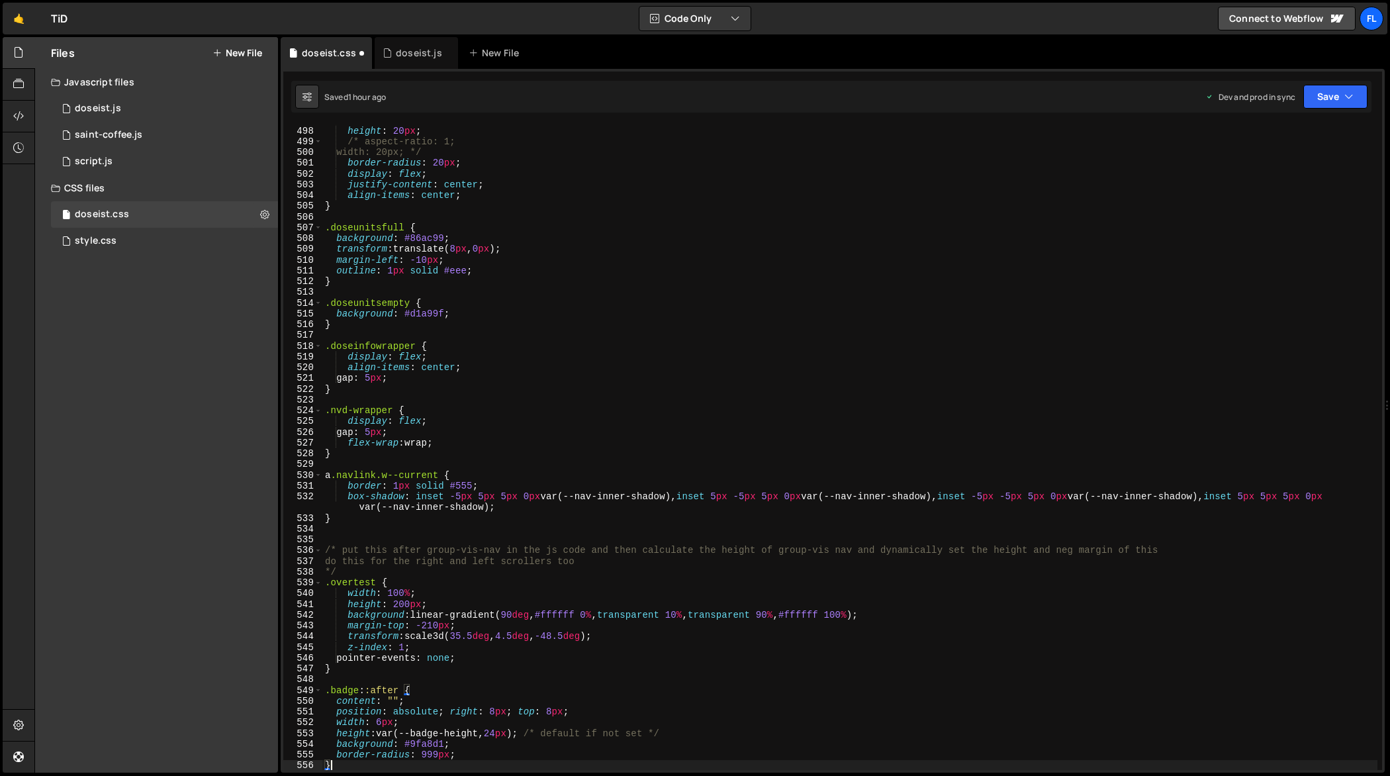
type textarea "background: #9fa8d1;"
